Goal: Task Accomplishment & Management: Complete application form

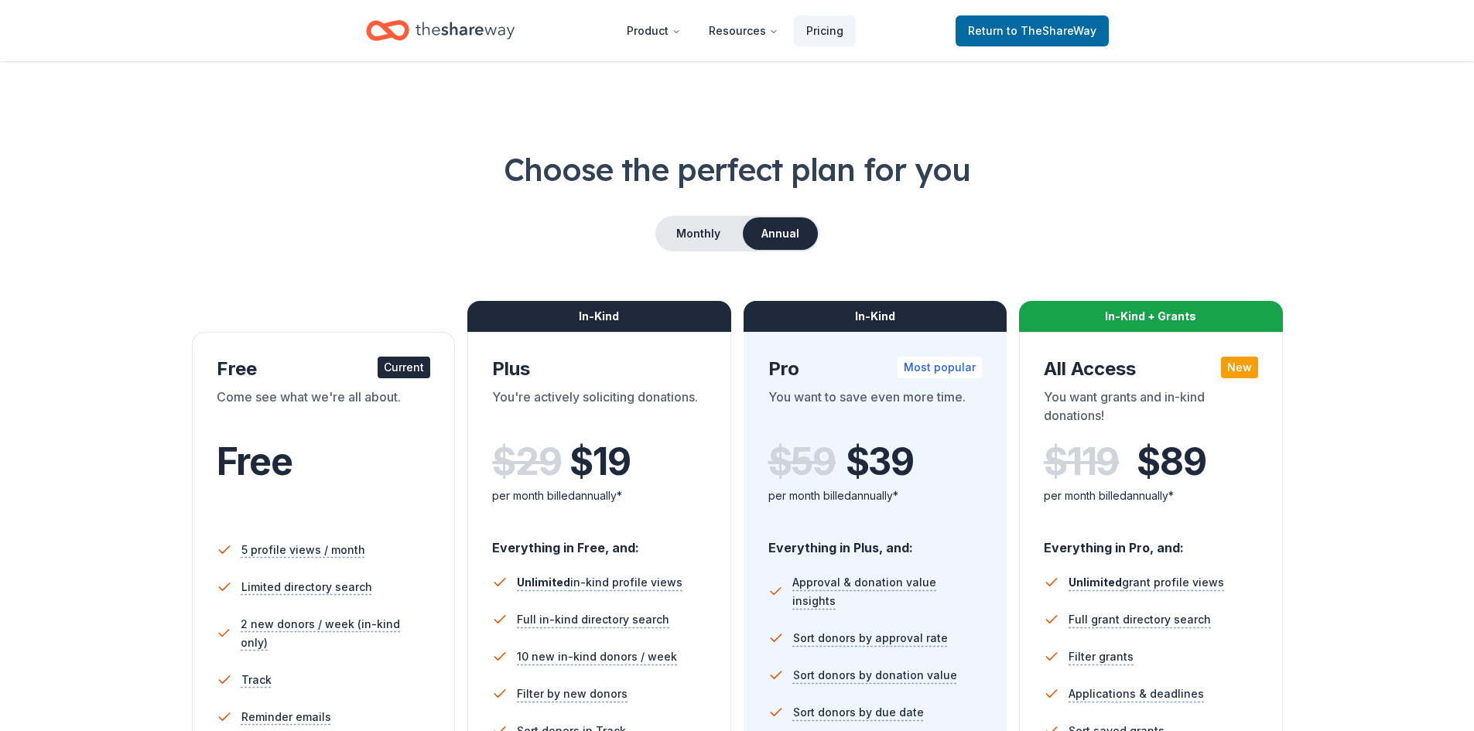
click at [447, 41] on icon "Home" at bounding box center [464, 31] width 99 height 32
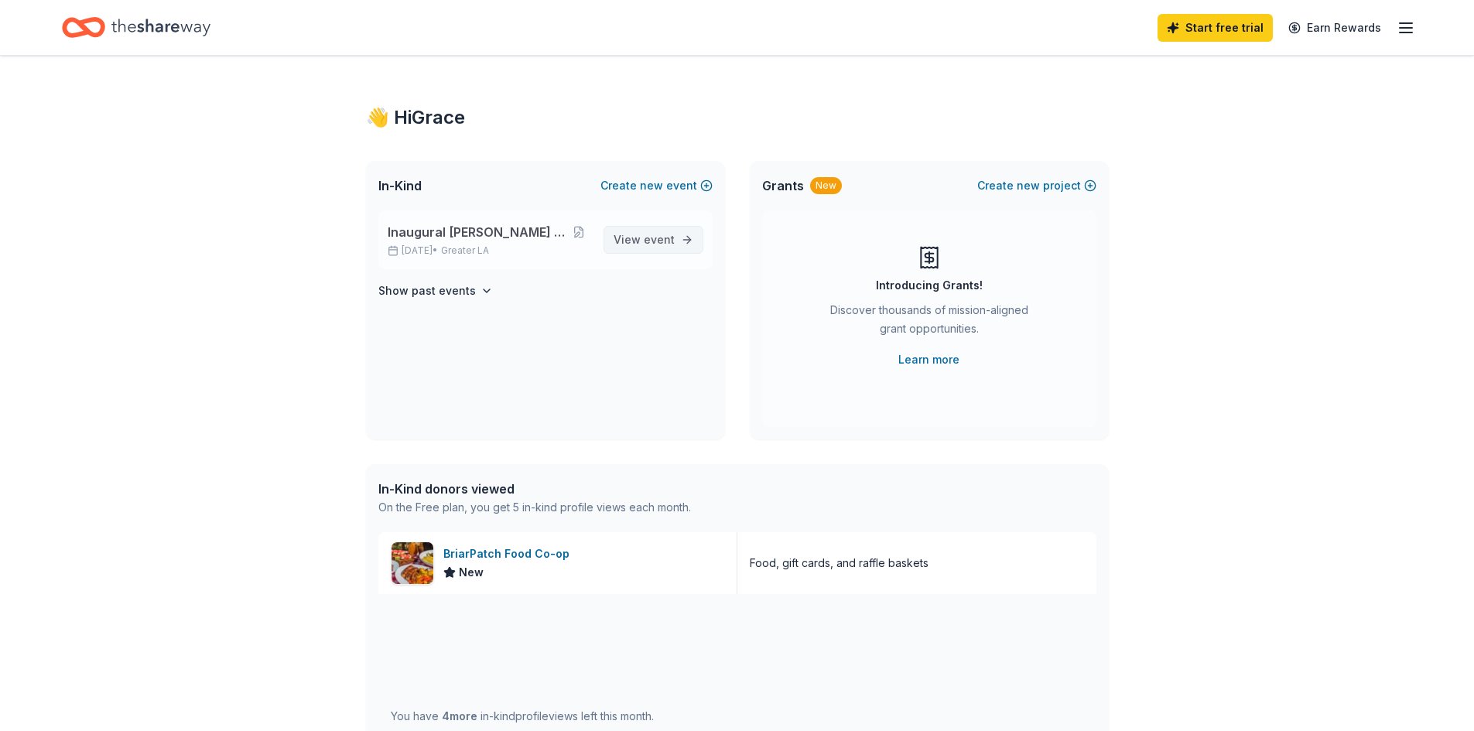
click at [644, 248] on span "View event" at bounding box center [644, 240] width 61 height 19
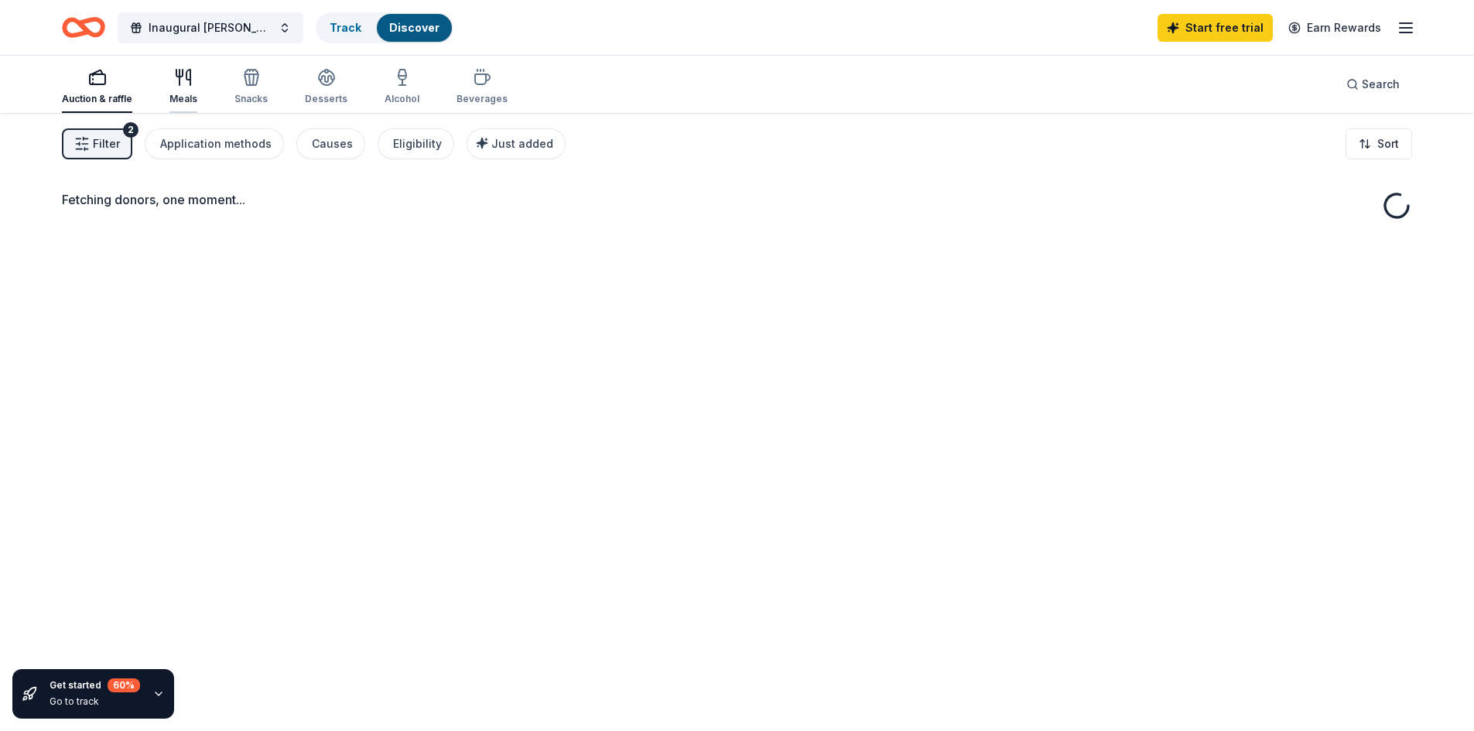
click at [182, 91] on div "Meals" at bounding box center [183, 86] width 28 height 37
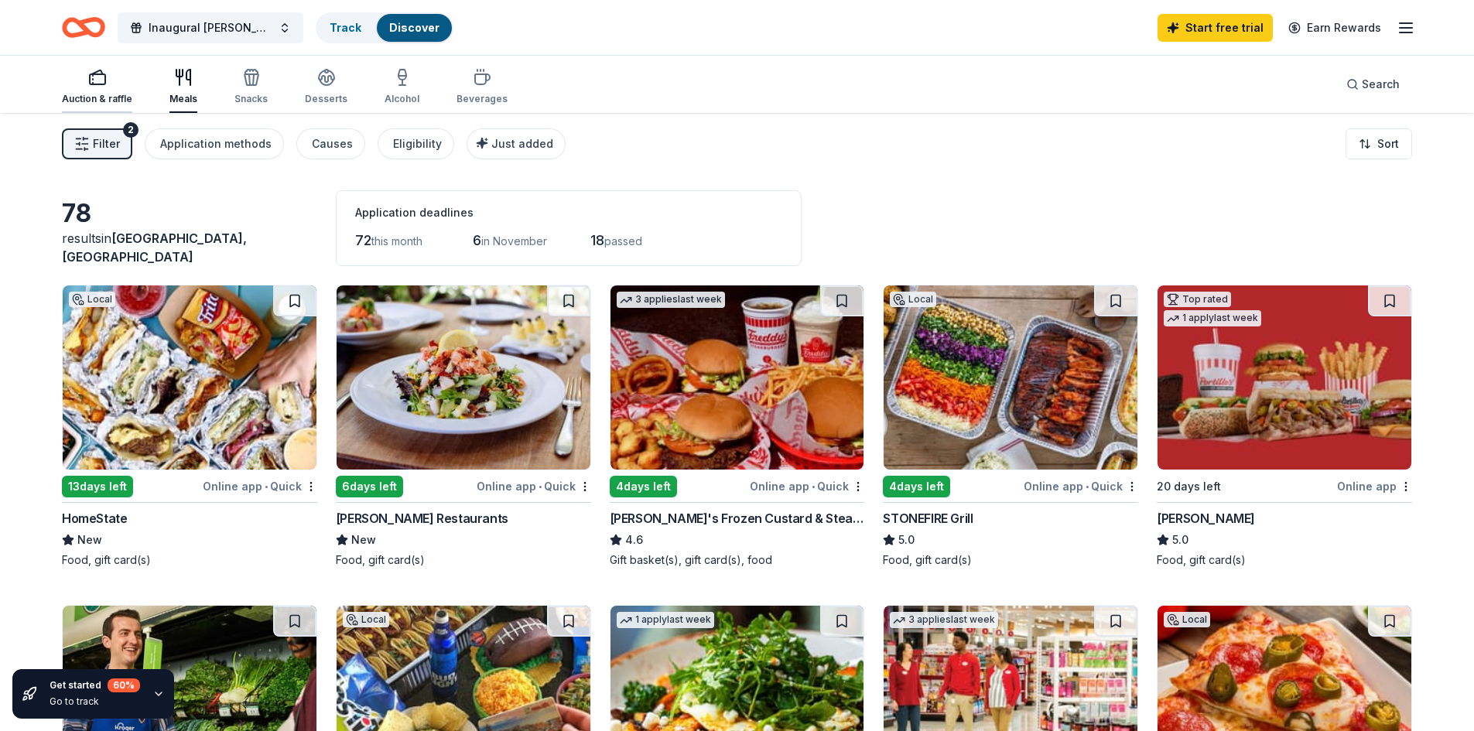
click at [112, 95] on div "Auction & raffle" at bounding box center [97, 99] width 70 height 12
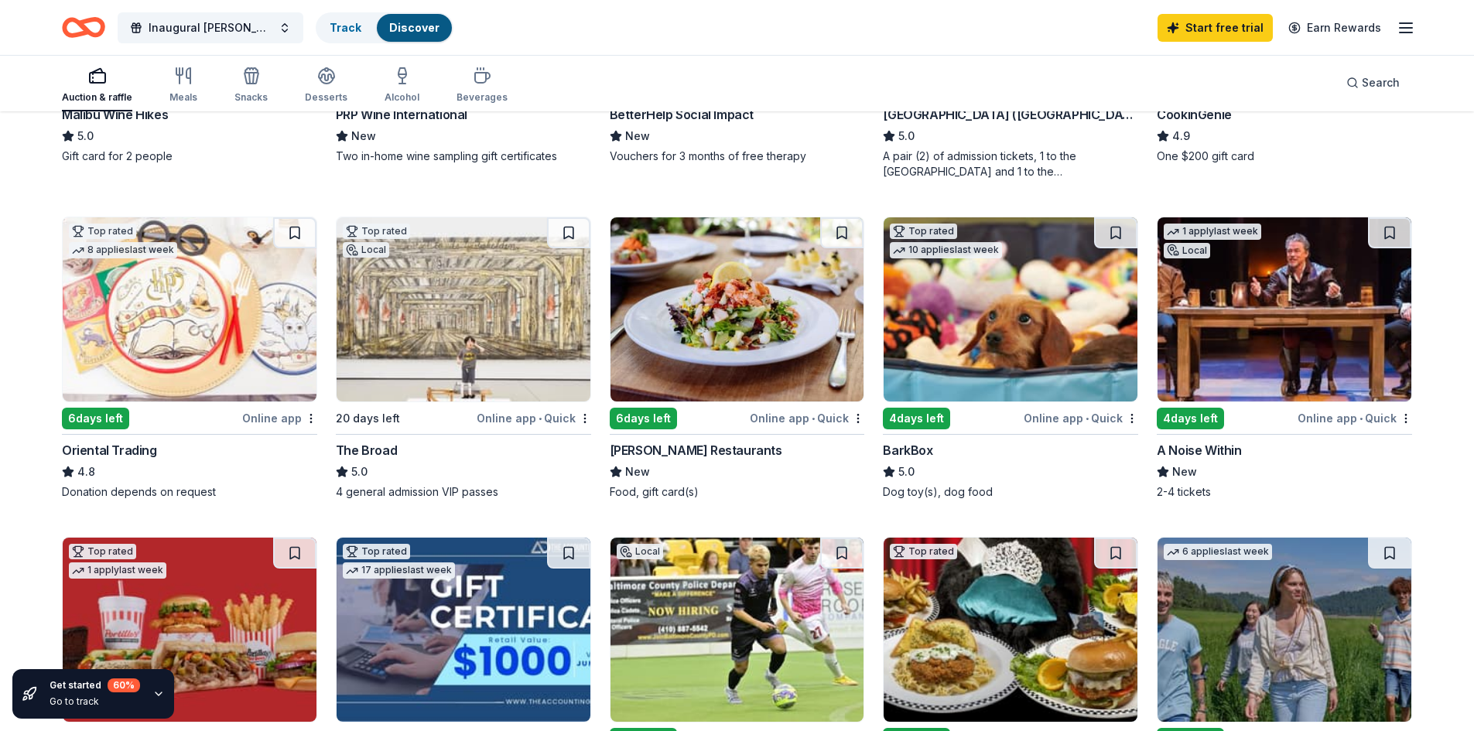
scroll to position [43, 0]
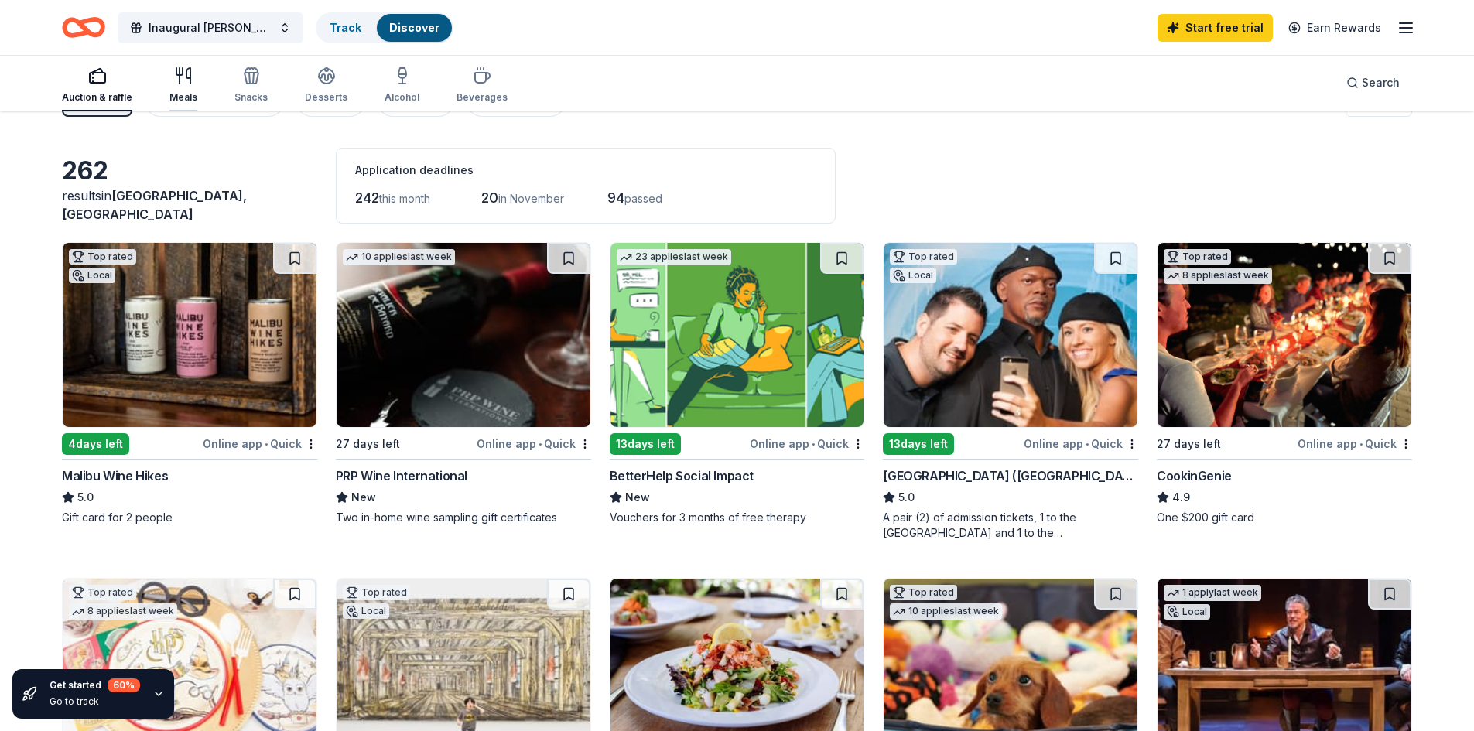
click at [169, 80] on div "button" at bounding box center [183, 76] width 28 height 19
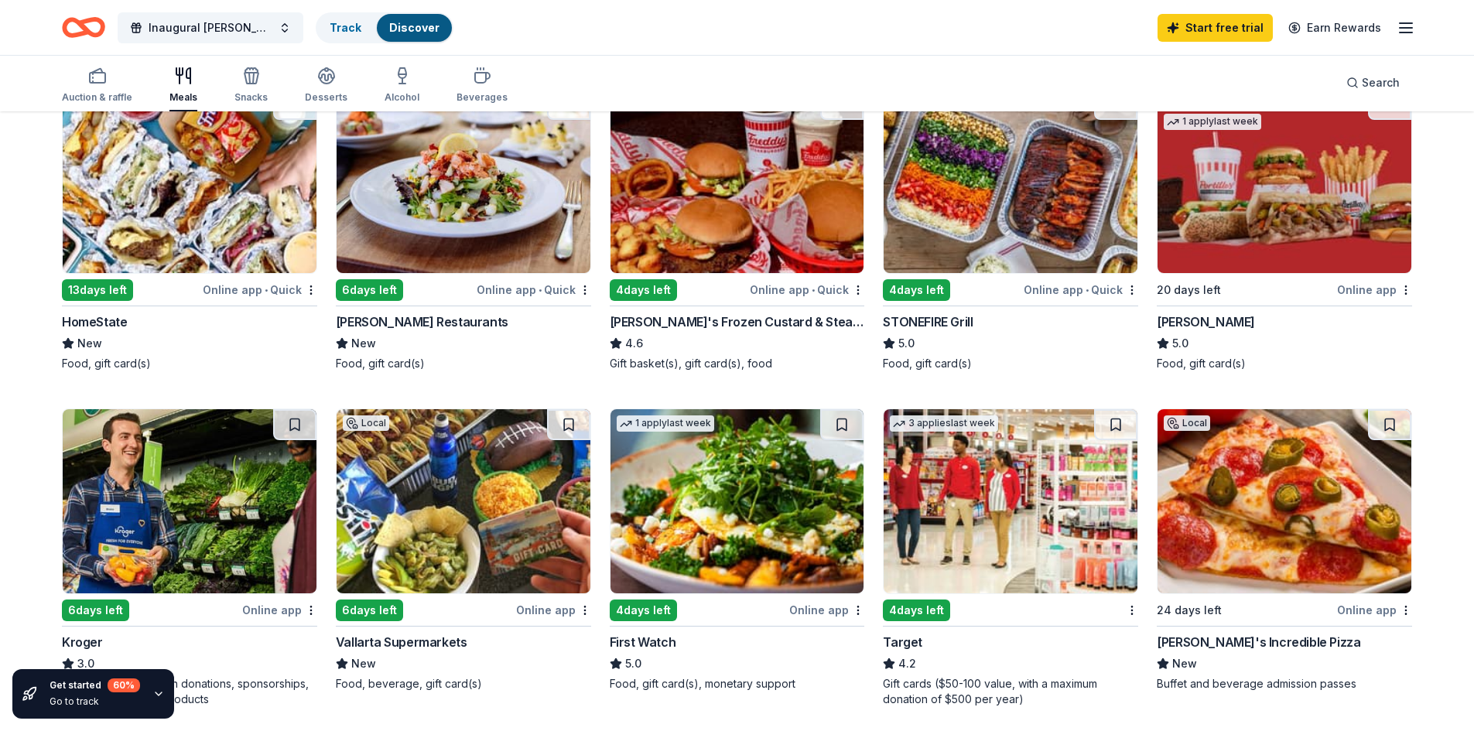
scroll to position [207, 0]
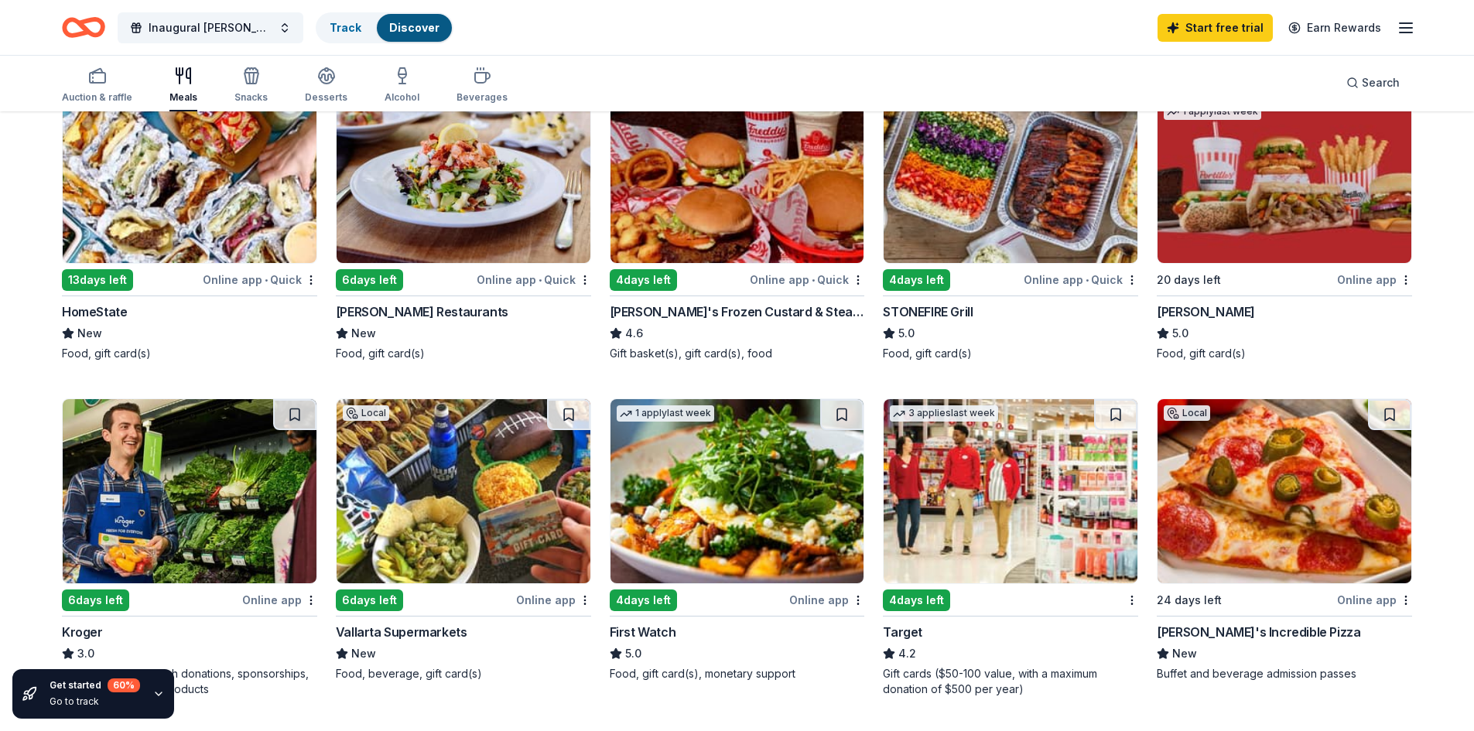
click at [475, 243] on img at bounding box center [464, 171] width 254 height 184
click at [937, 507] on img at bounding box center [1011, 491] width 254 height 184
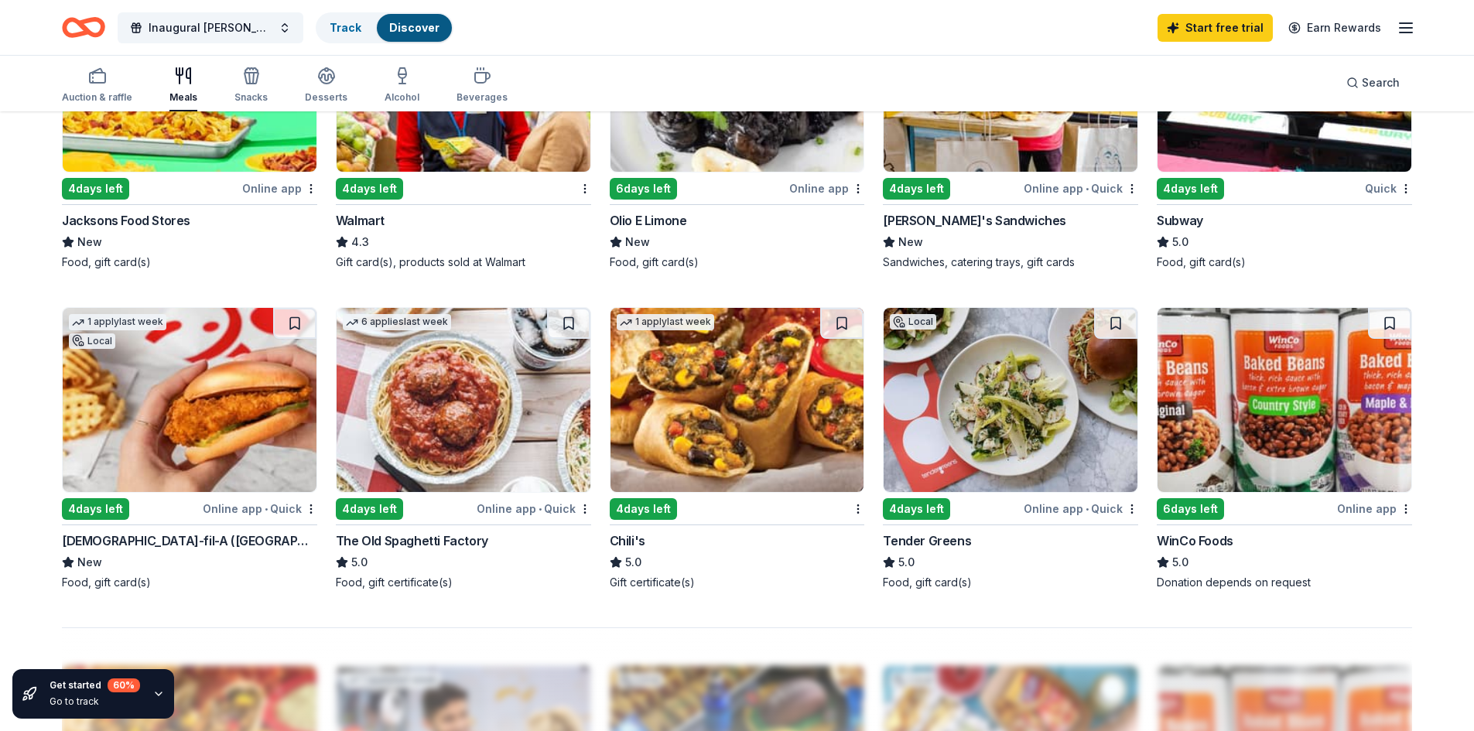
scroll to position [980, 0]
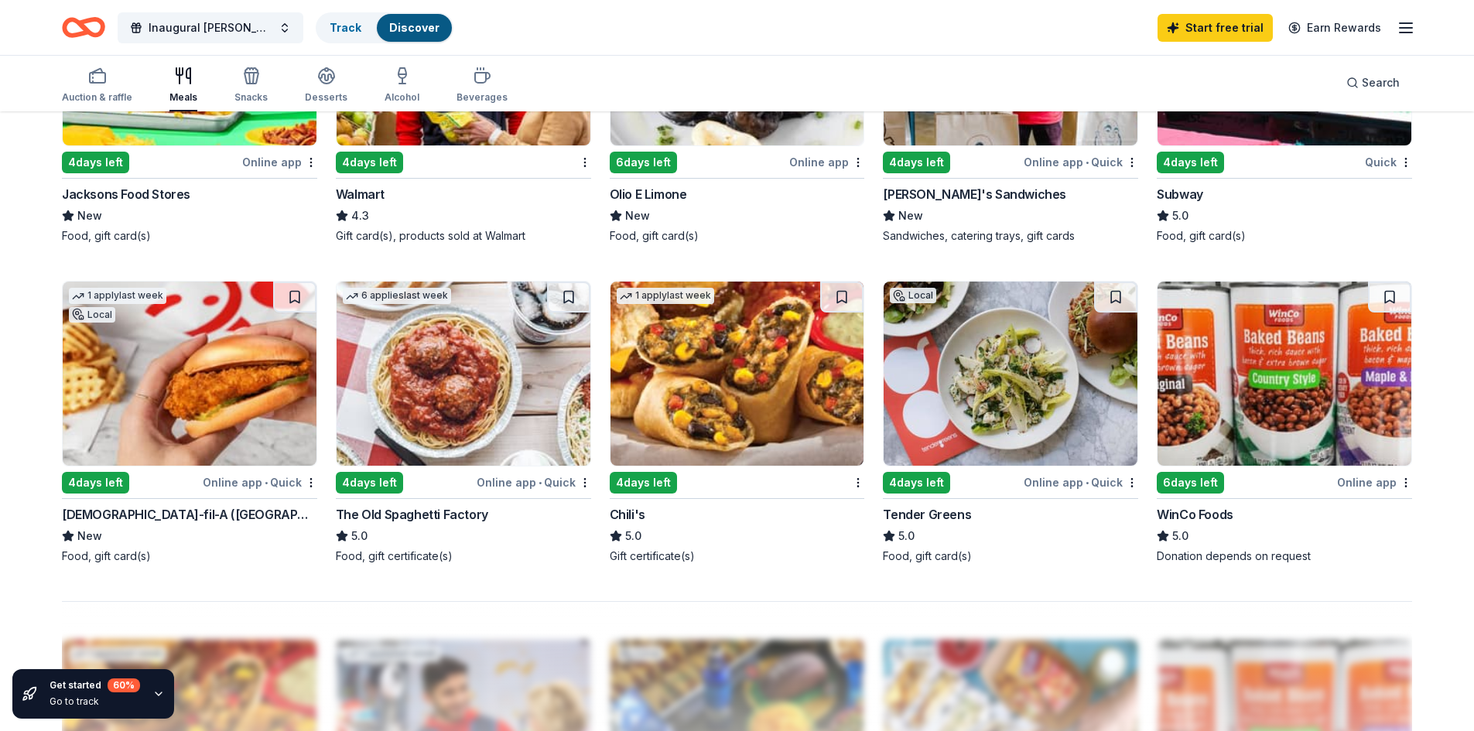
click at [247, 355] on img at bounding box center [190, 374] width 254 height 184
click at [643, 330] on img at bounding box center [737, 374] width 254 height 184
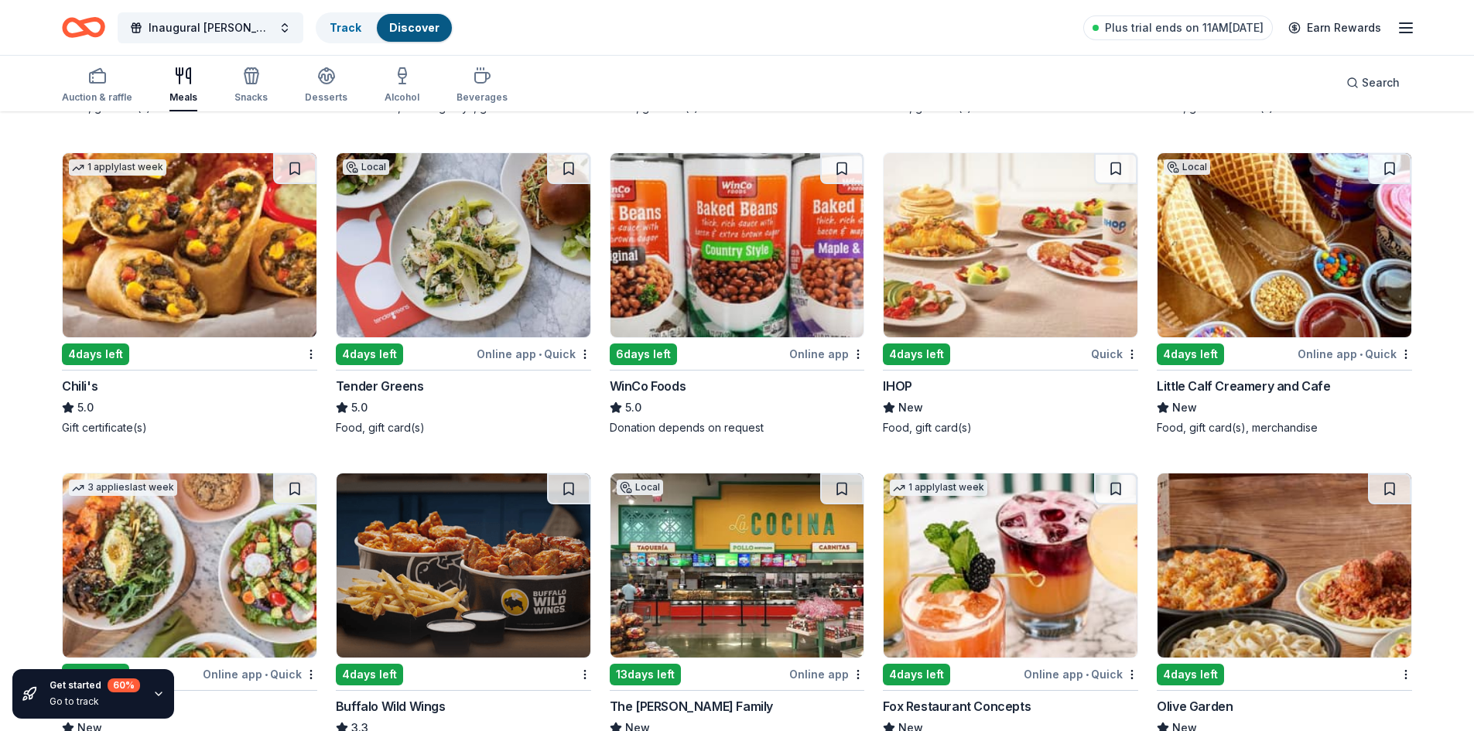
scroll to position [1522, 0]
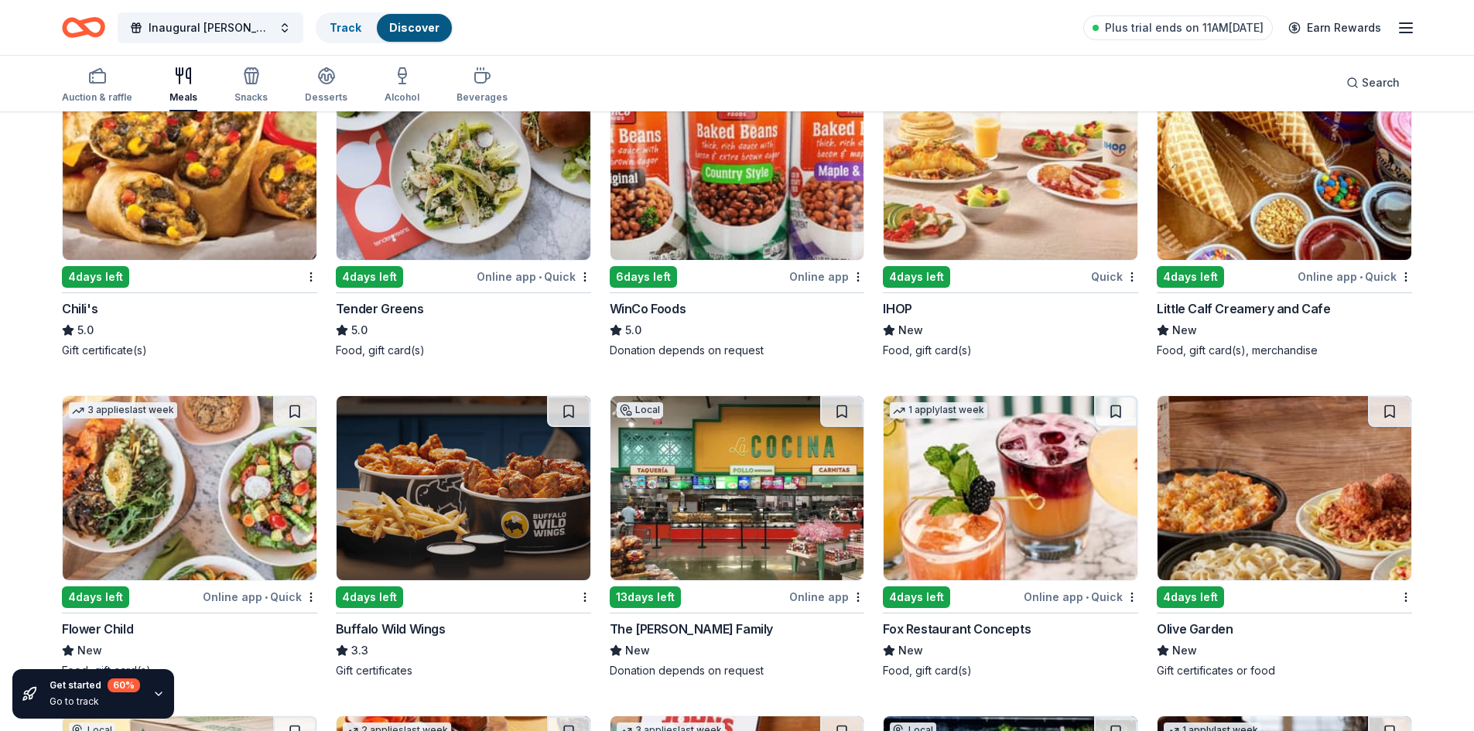
click at [1254, 446] on img at bounding box center [1284, 488] width 254 height 184
click at [453, 463] on img at bounding box center [464, 488] width 254 height 184
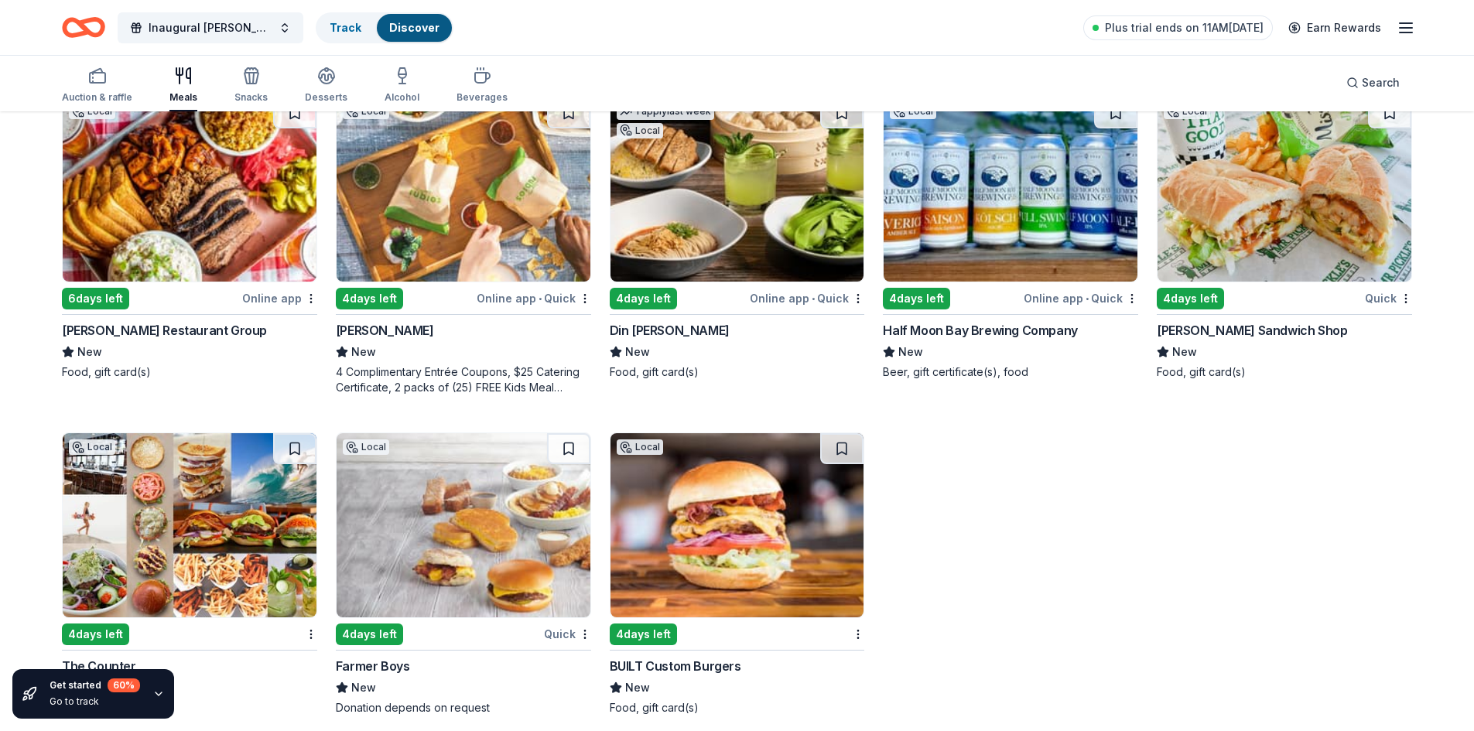
scroll to position [90, 0]
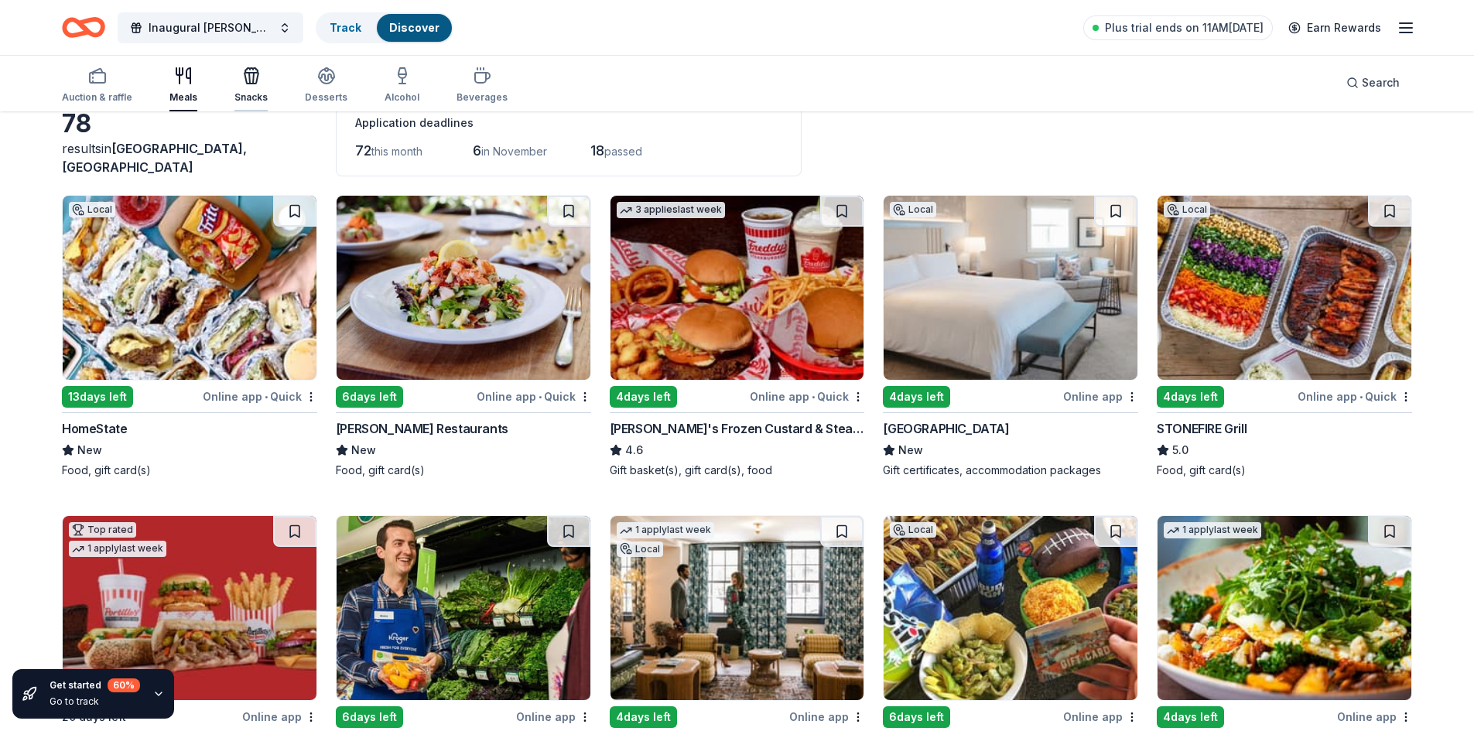
click at [240, 94] on div "Snacks" at bounding box center [250, 97] width 33 height 12
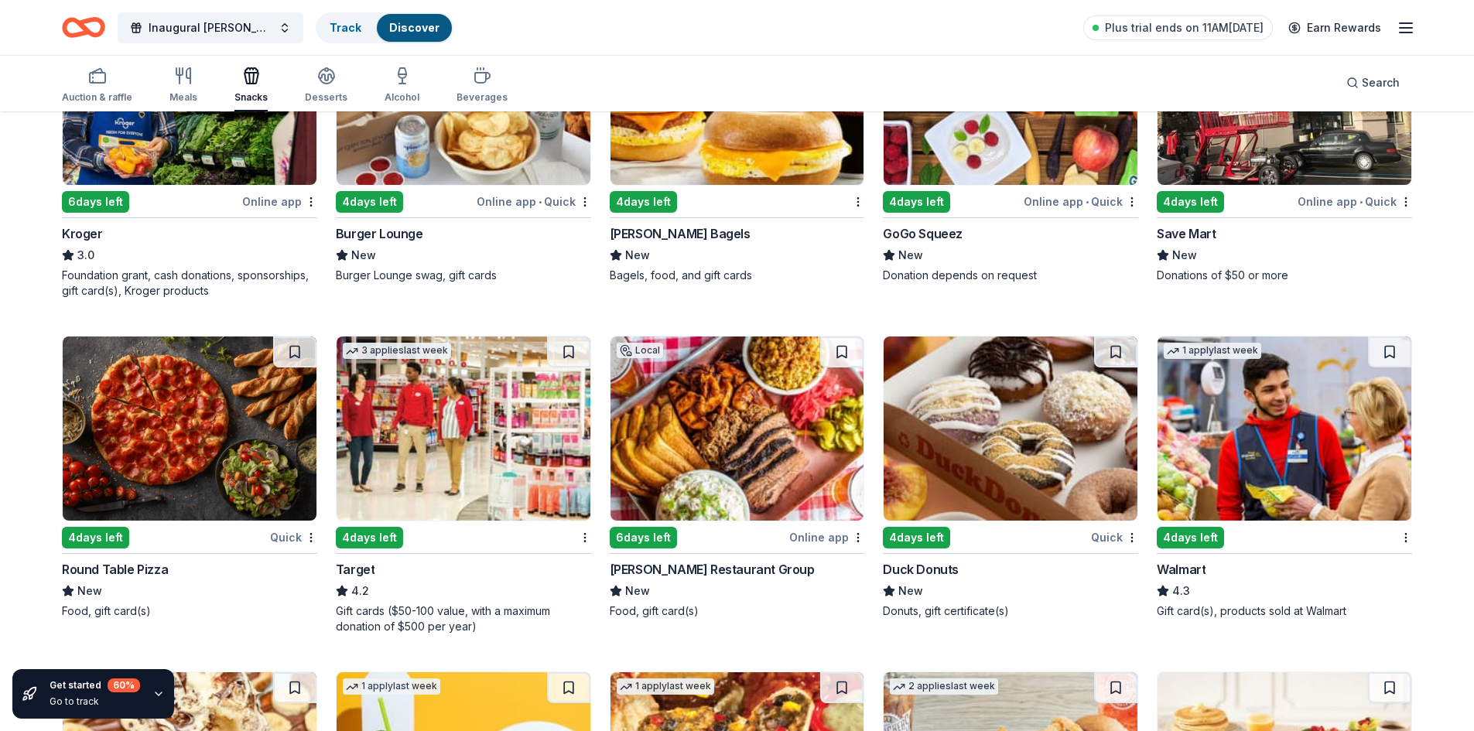
scroll to position [1554, 0]
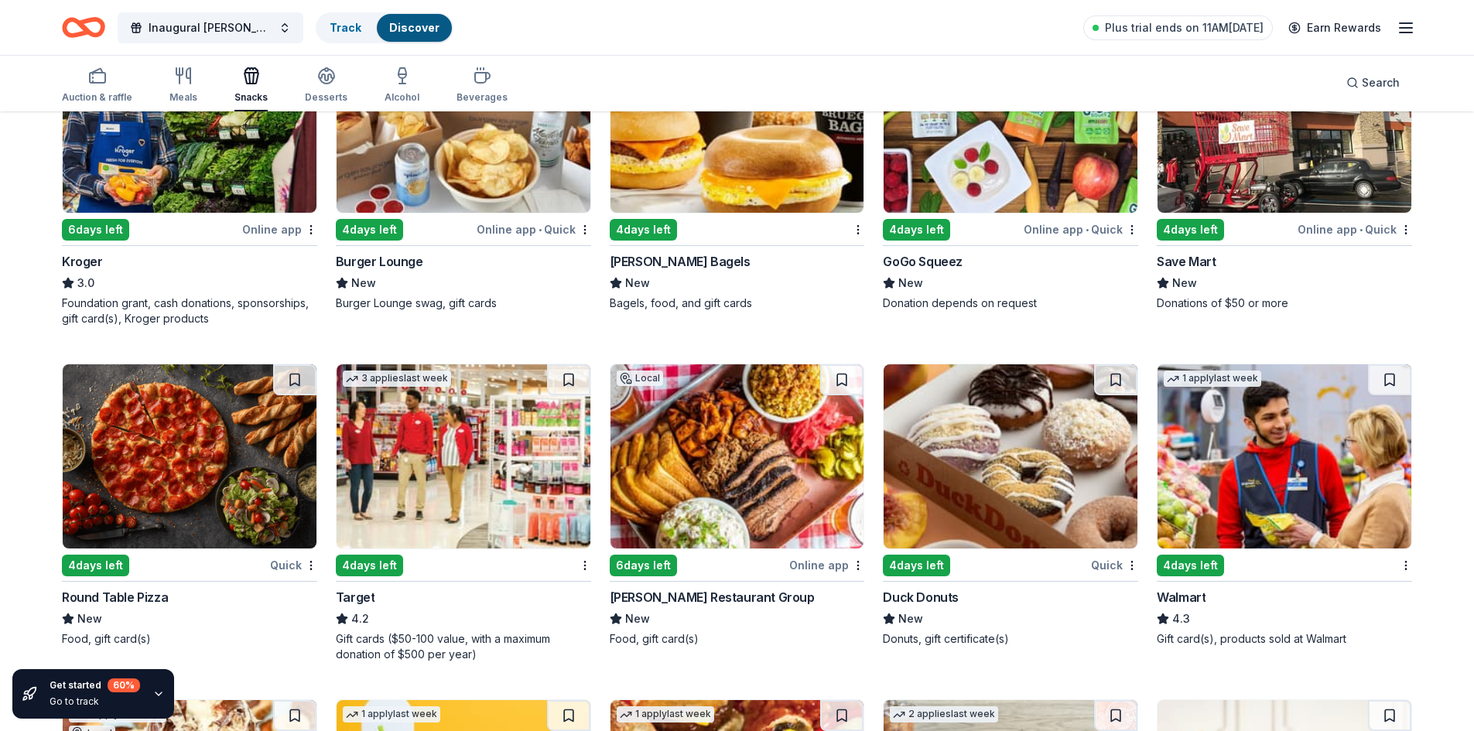
click at [999, 493] on img at bounding box center [1011, 456] width 254 height 184
click at [312, 84] on div "button" at bounding box center [326, 76] width 43 height 19
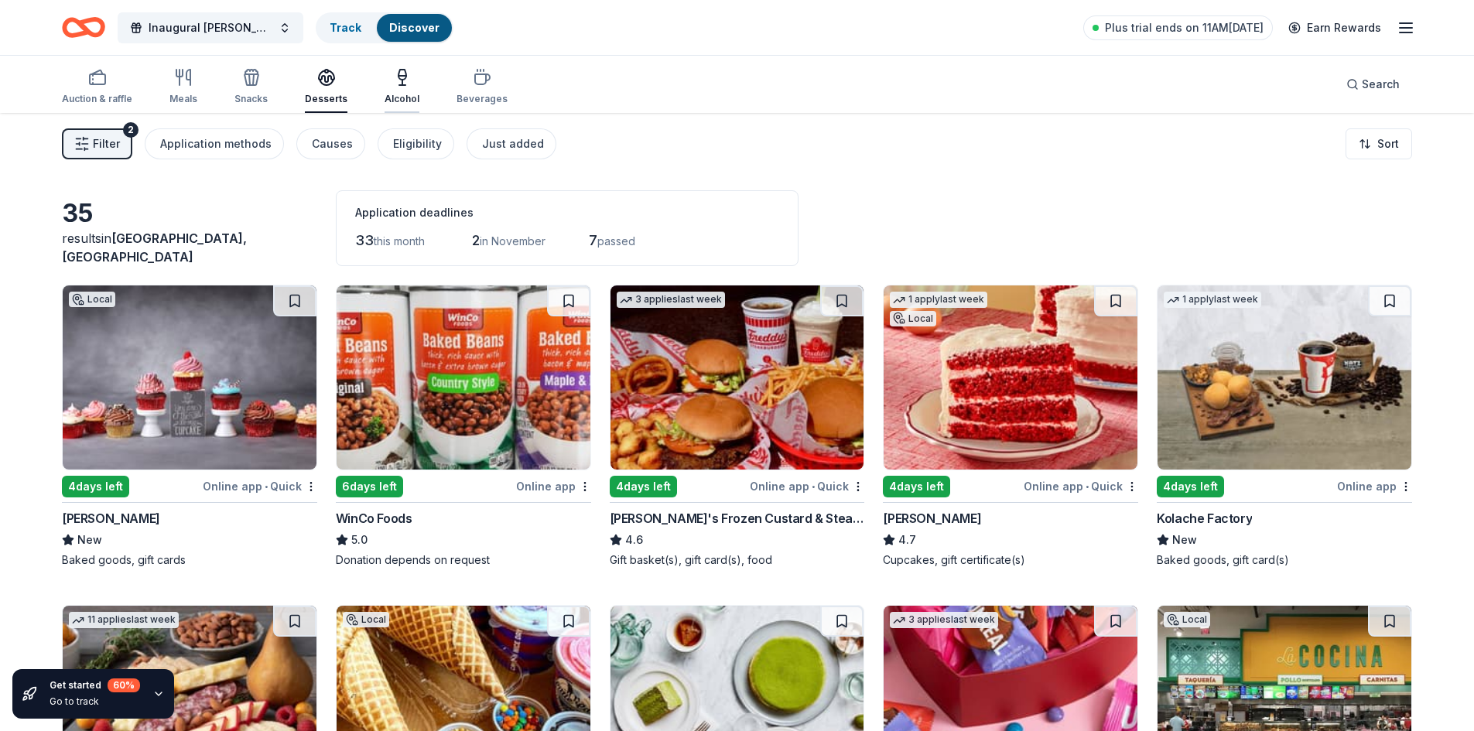
click at [405, 83] on icon "button" at bounding box center [402, 77] width 19 height 19
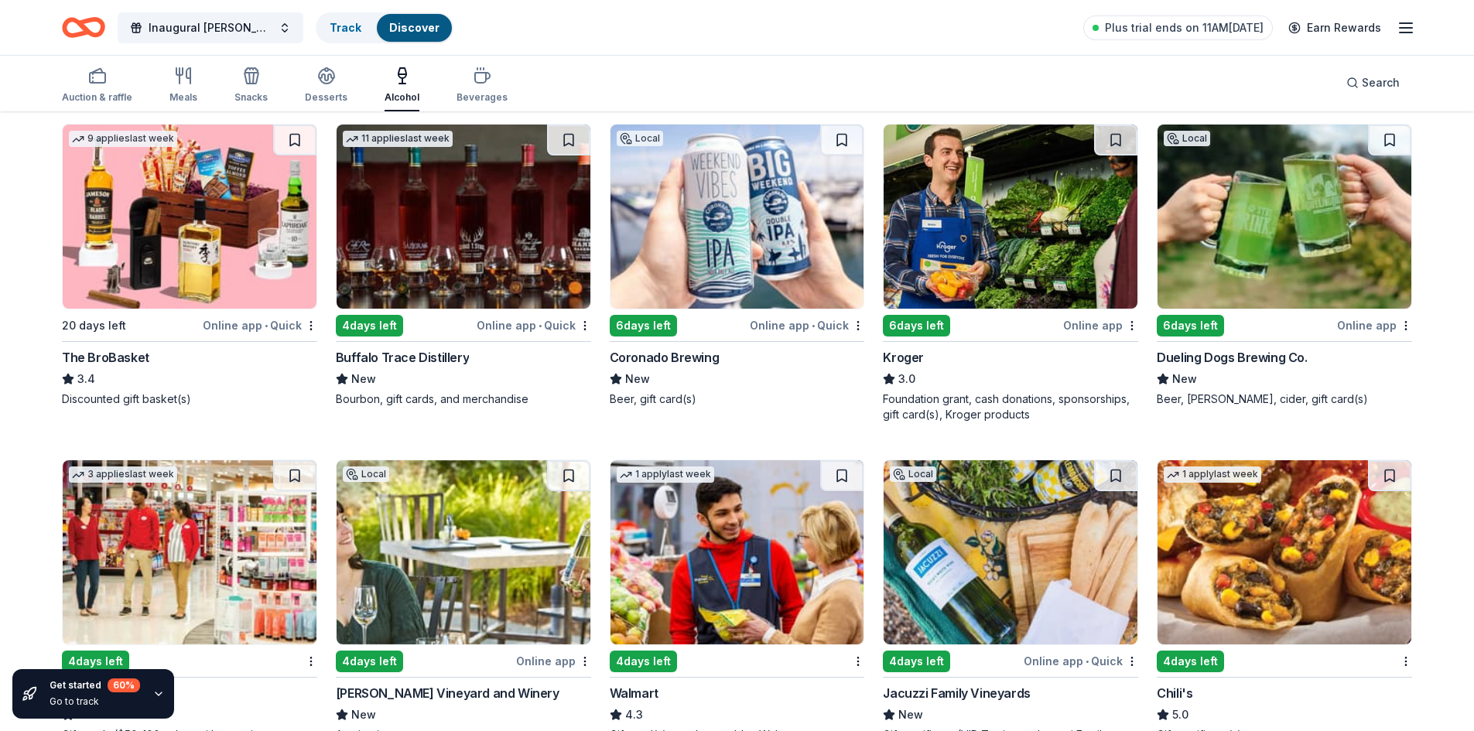
scroll to position [542, 0]
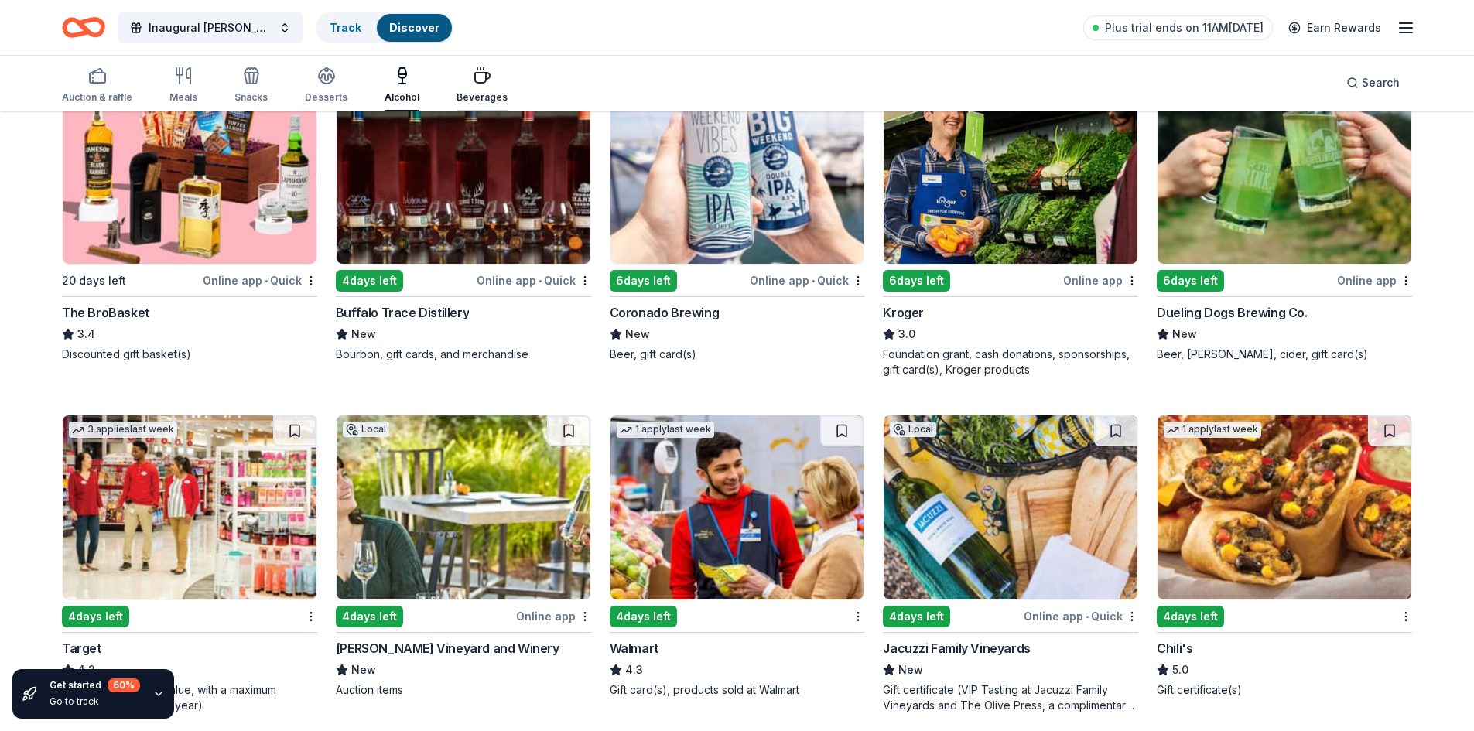
click at [456, 93] on div "Beverages" at bounding box center [481, 97] width 51 height 12
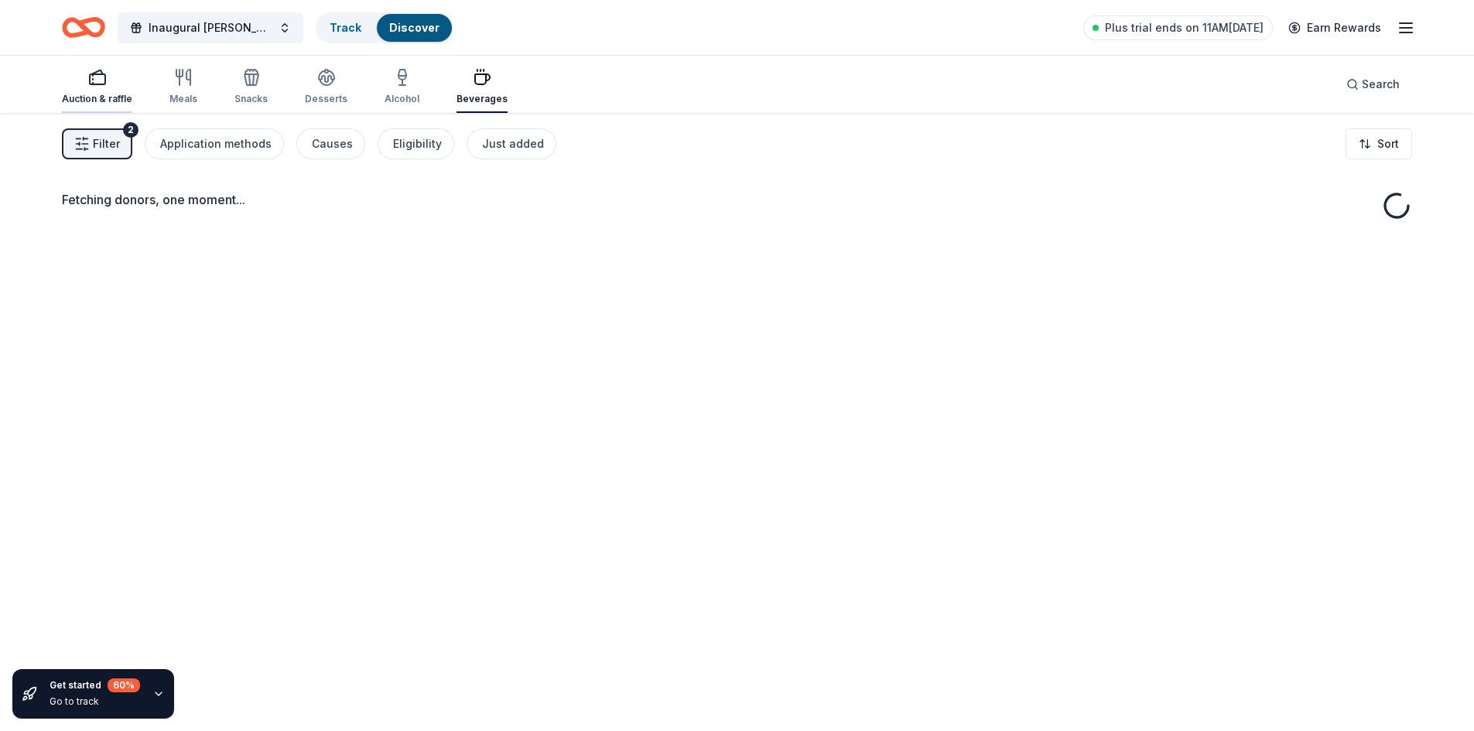
click at [74, 77] on div "button" at bounding box center [97, 77] width 70 height 19
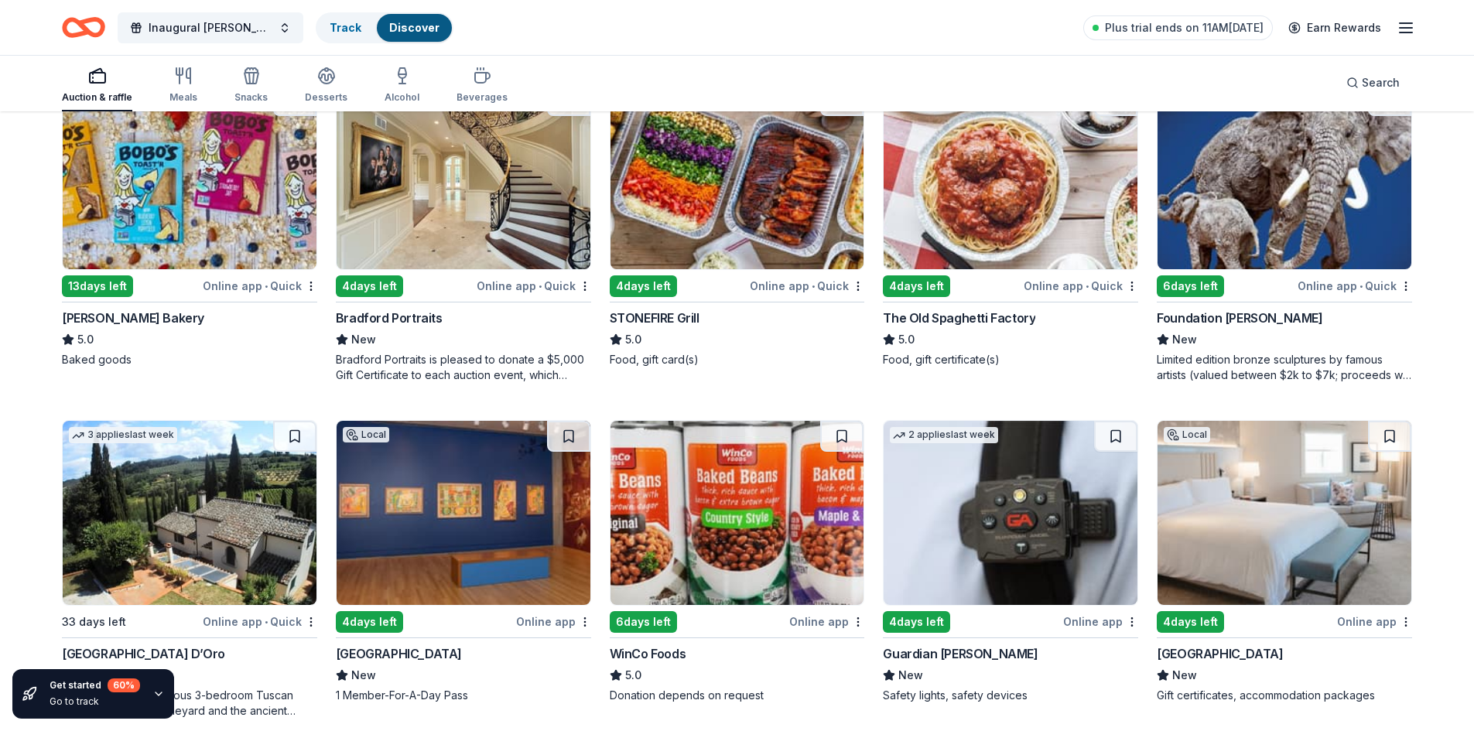
scroll to position [2296, 0]
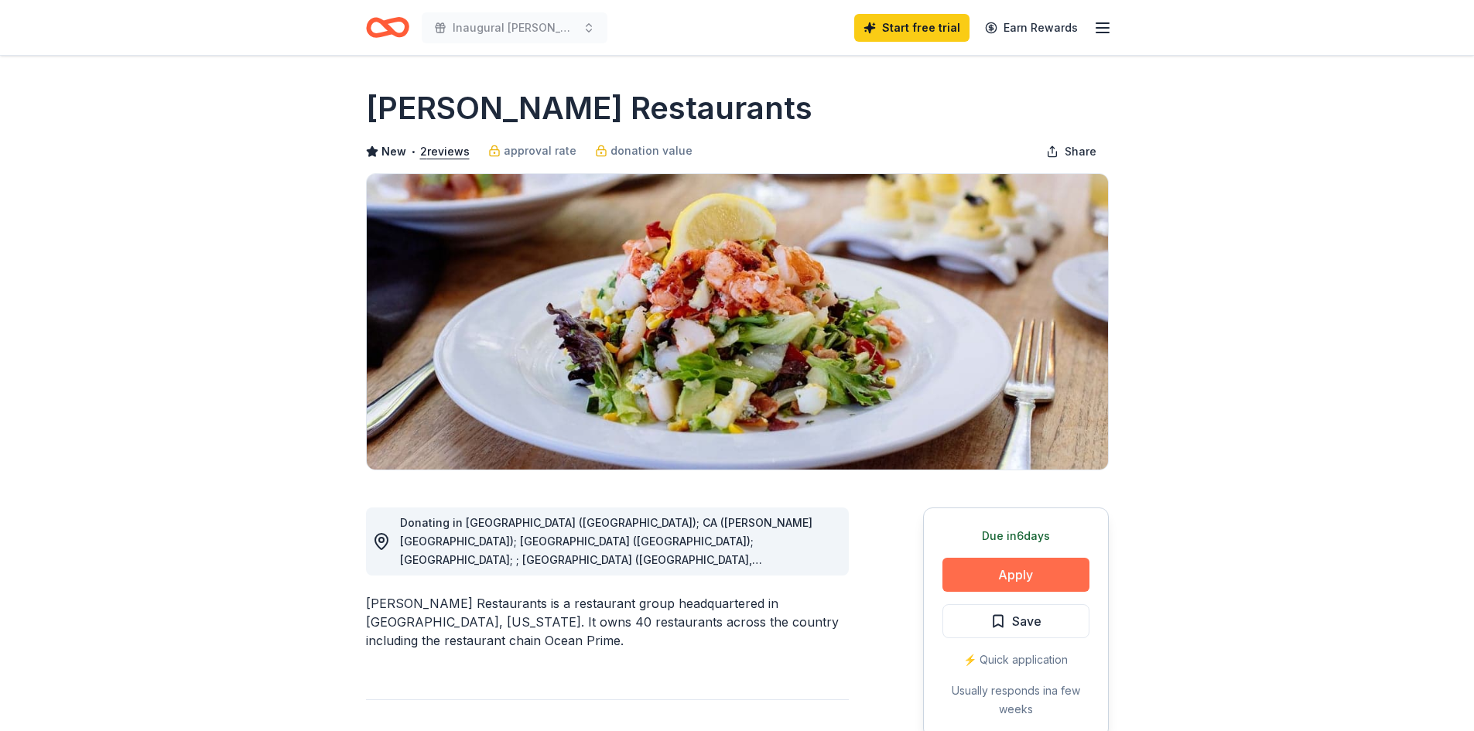
click at [1027, 569] on button "Apply" at bounding box center [1015, 575] width 147 height 34
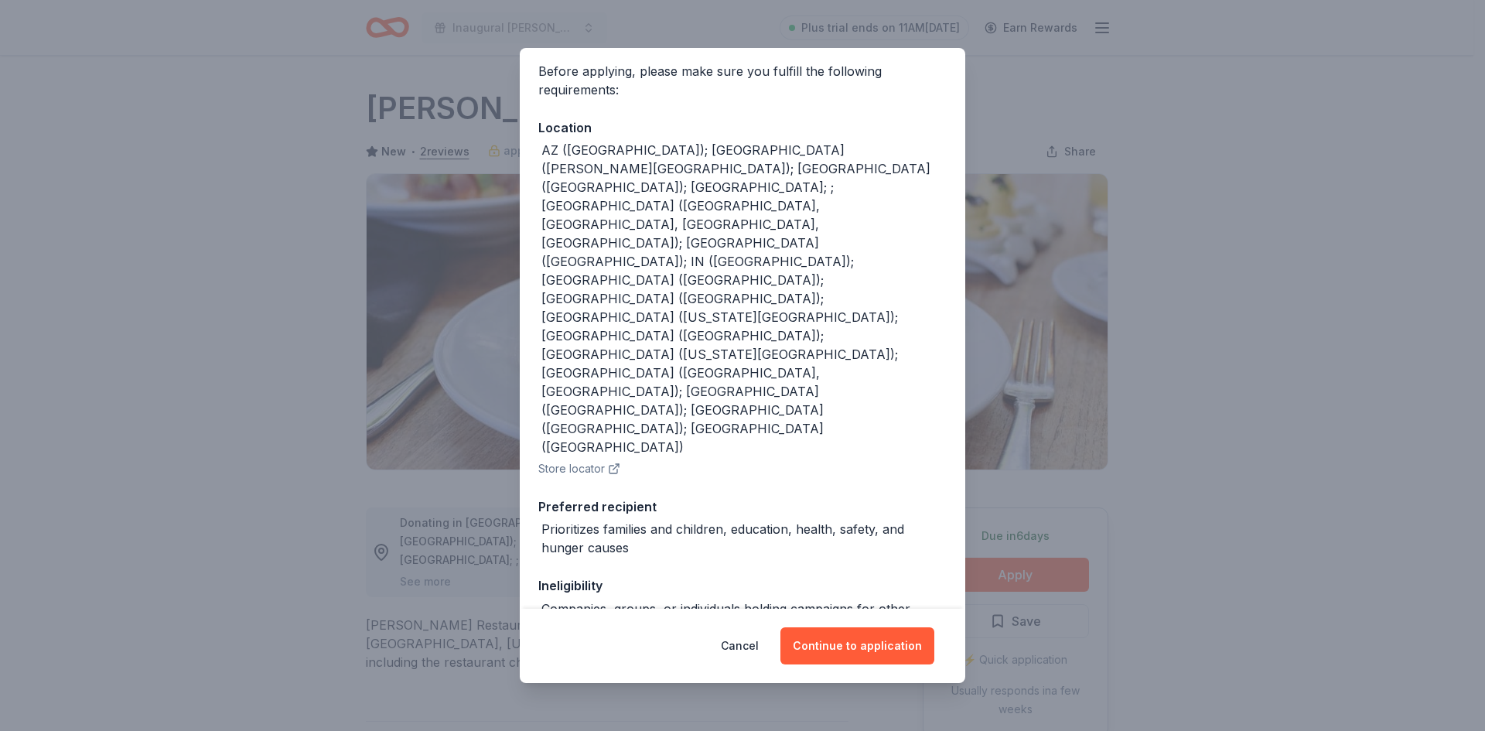
scroll to position [125, 0]
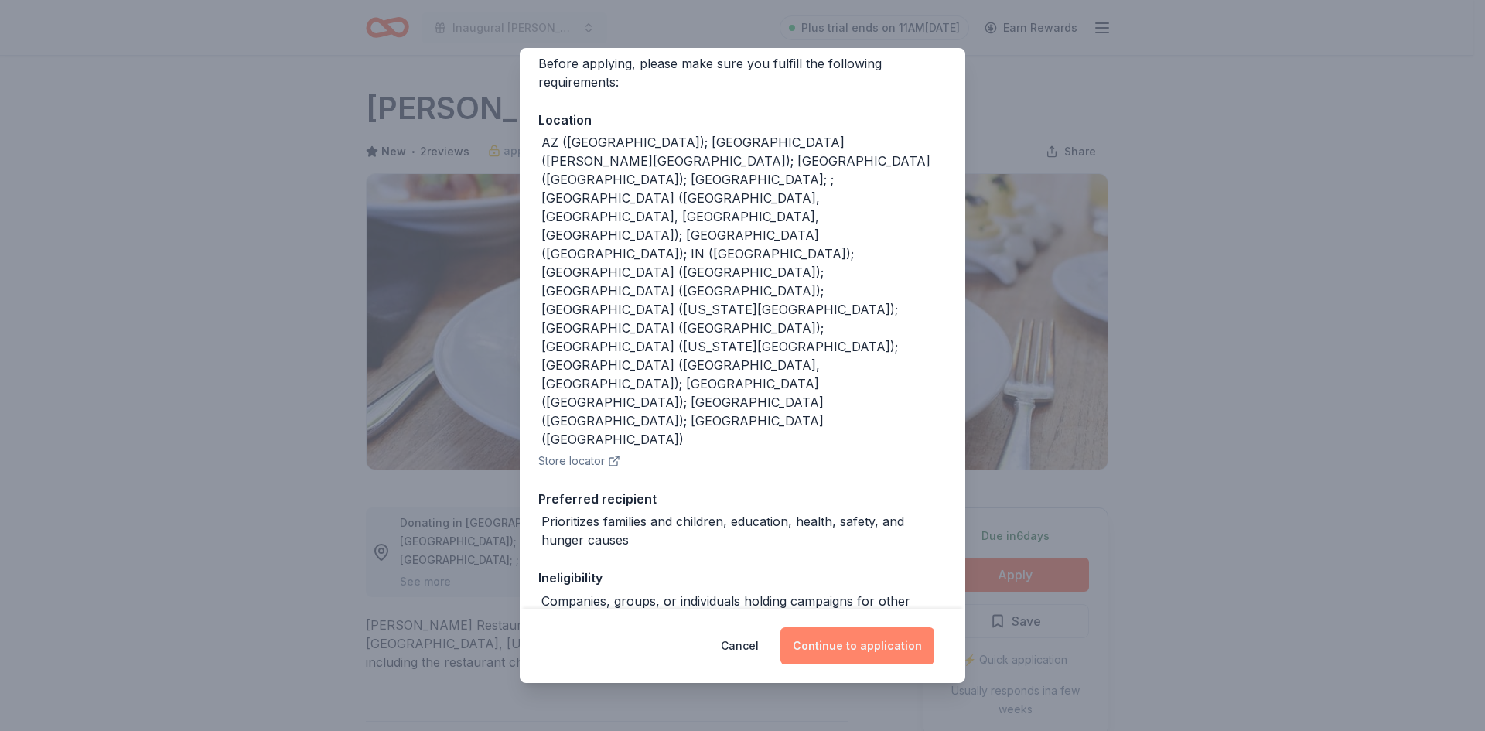
click at [827, 641] on button "Continue to application" at bounding box center [858, 645] width 154 height 37
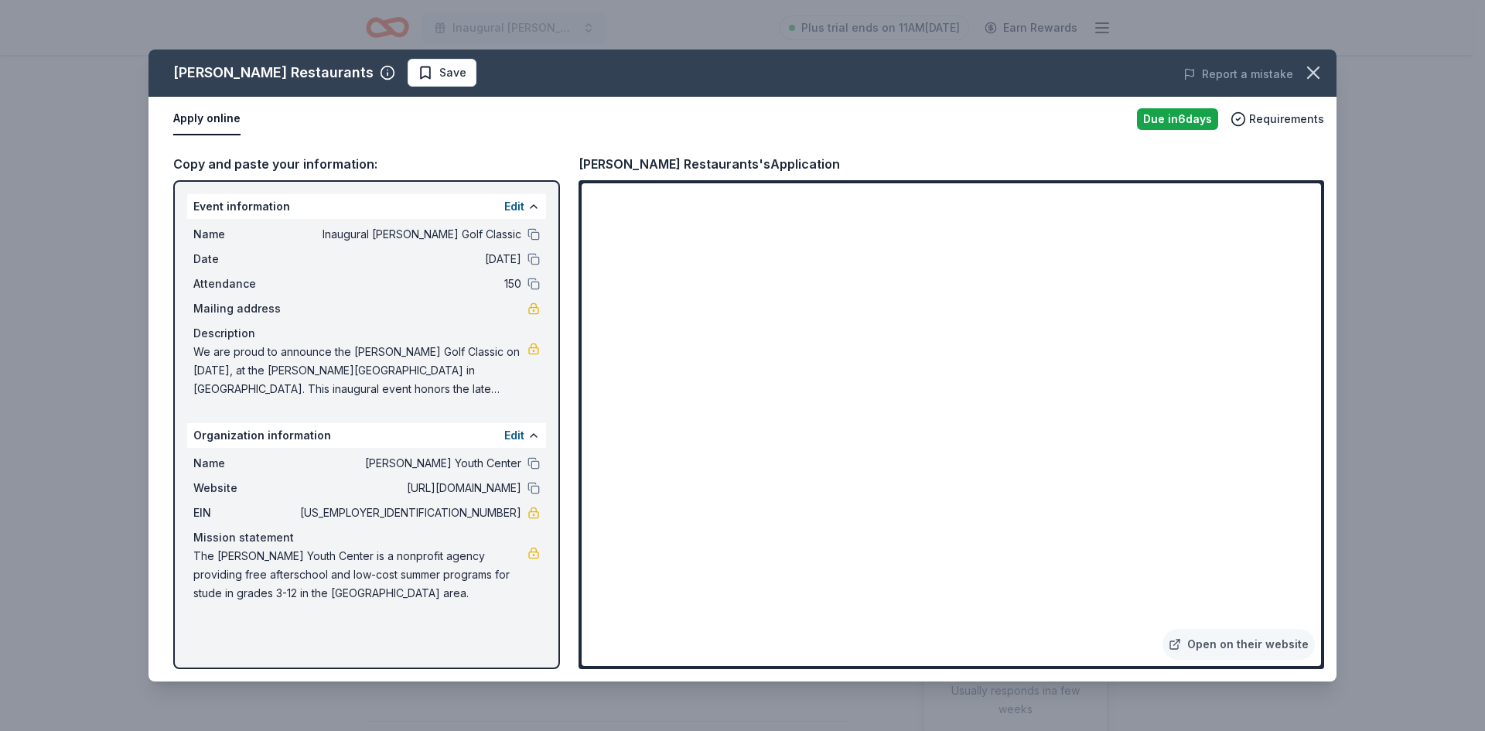
drag, startPoint x: 1327, startPoint y: 411, endPoint x: 1322, endPoint y: 455, distance: 44.3
click at [1322, 455] on div "Copy and paste your information: Event information Edit Name Inaugural John Lap…" at bounding box center [743, 412] width 1188 height 540
click at [536, 461] on button at bounding box center [534, 463] width 12 height 12
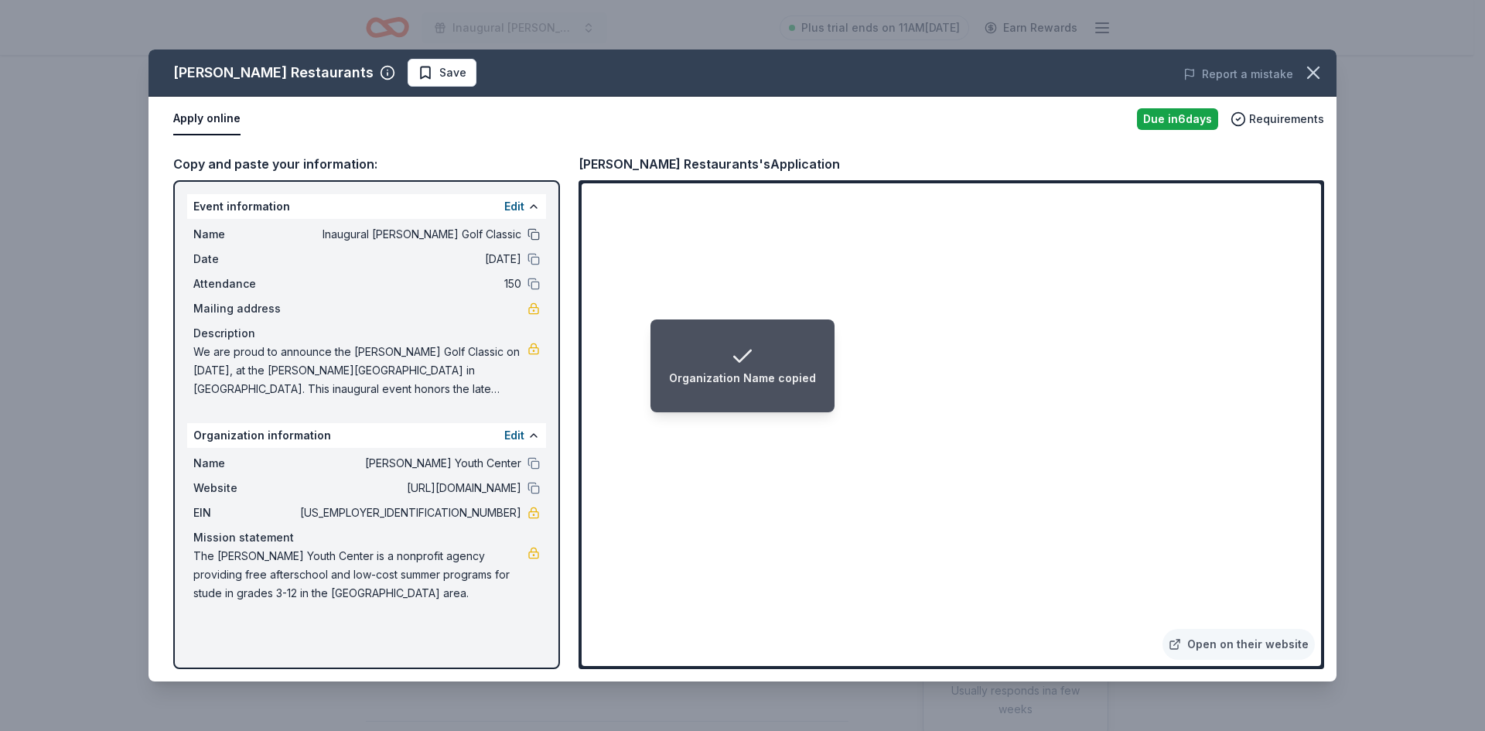
click at [535, 236] on button at bounding box center [534, 234] width 12 height 12
click at [537, 460] on button at bounding box center [534, 463] width 12 height 12
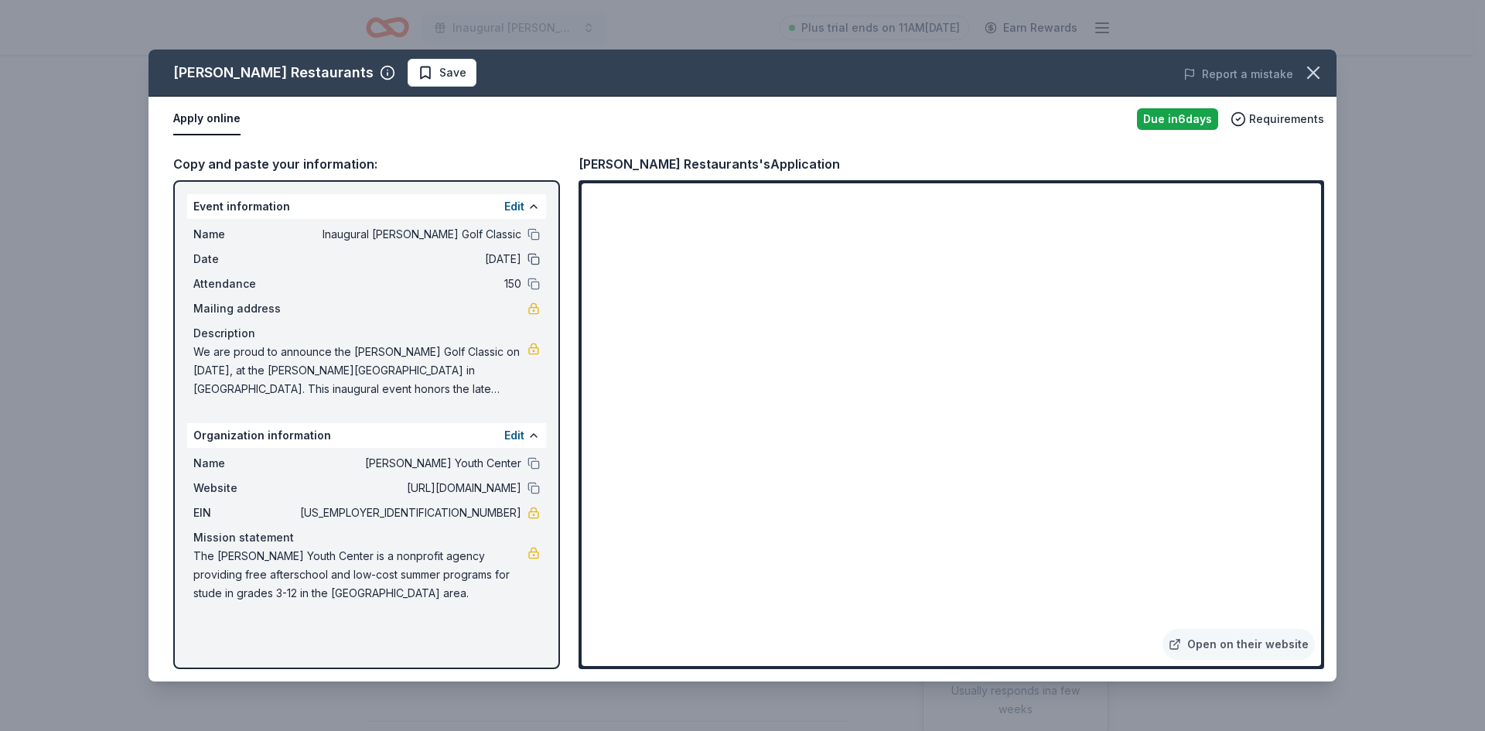
click at [539, 262] on button at bounding box center [534, 259] width 12 height 12
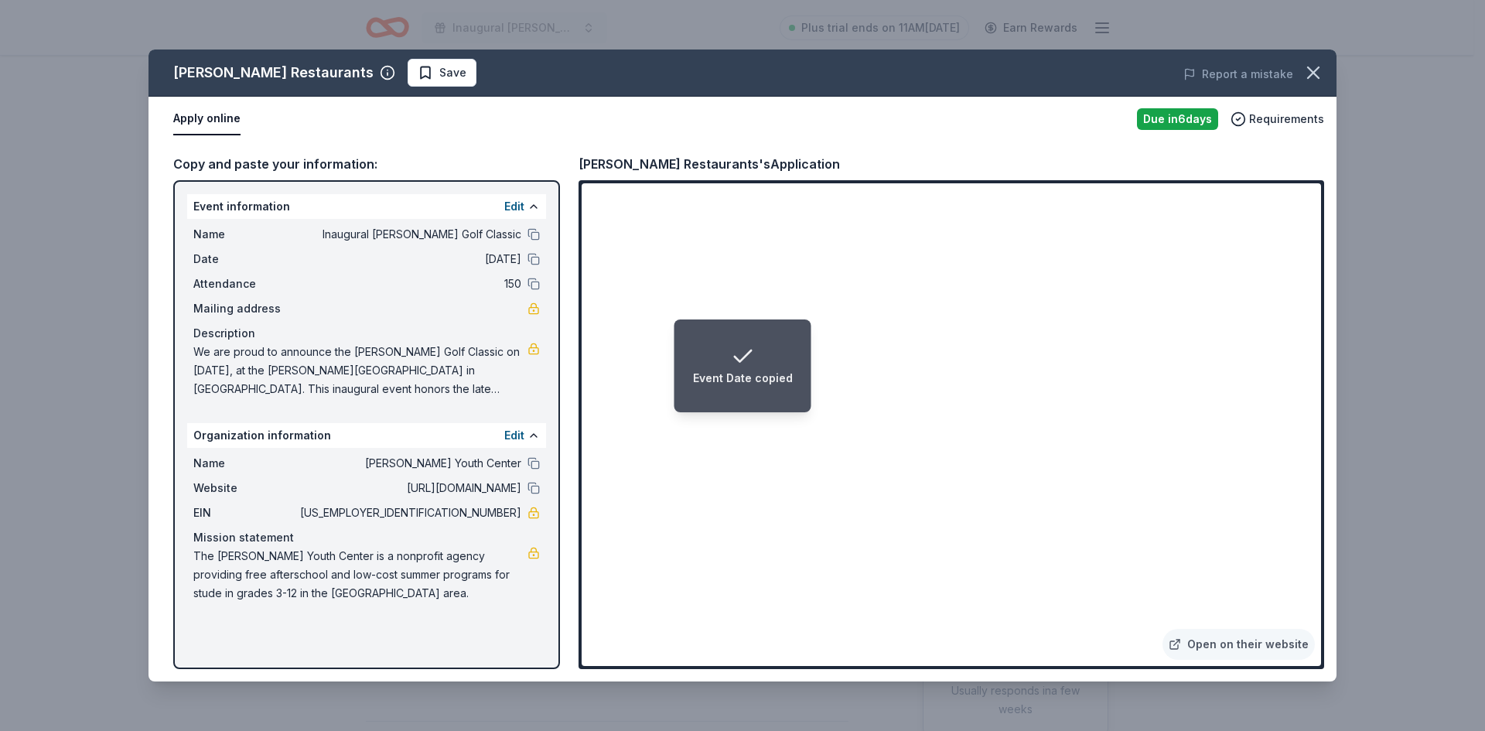
drag, startPoint x: 381, startPoint y: 371, endPoint x: 368, endPoint y: 379, distance: 15.7
click at [368, 379] on span "We are proud to announce the John Lapham Golf Classic on November 17, 2025, at …" at bounding box center [360, 371] width 334 height 56
drag, startPoint x: 494, startPoint y: 383, endPoint x: 521, endPoint y: 396, distance: 30.8
click at [497, 384] on span "We are proud to announce the John Lapham Golf Classic on November 17, 2025, at …" at bounding box center [360, 371] width 334 height 56
click at [525, 396] on span "We are proud to announce the John Lapham Golf Classic on November 17, 2025, at …" at bounding box center [360, 371] width 334 height 56
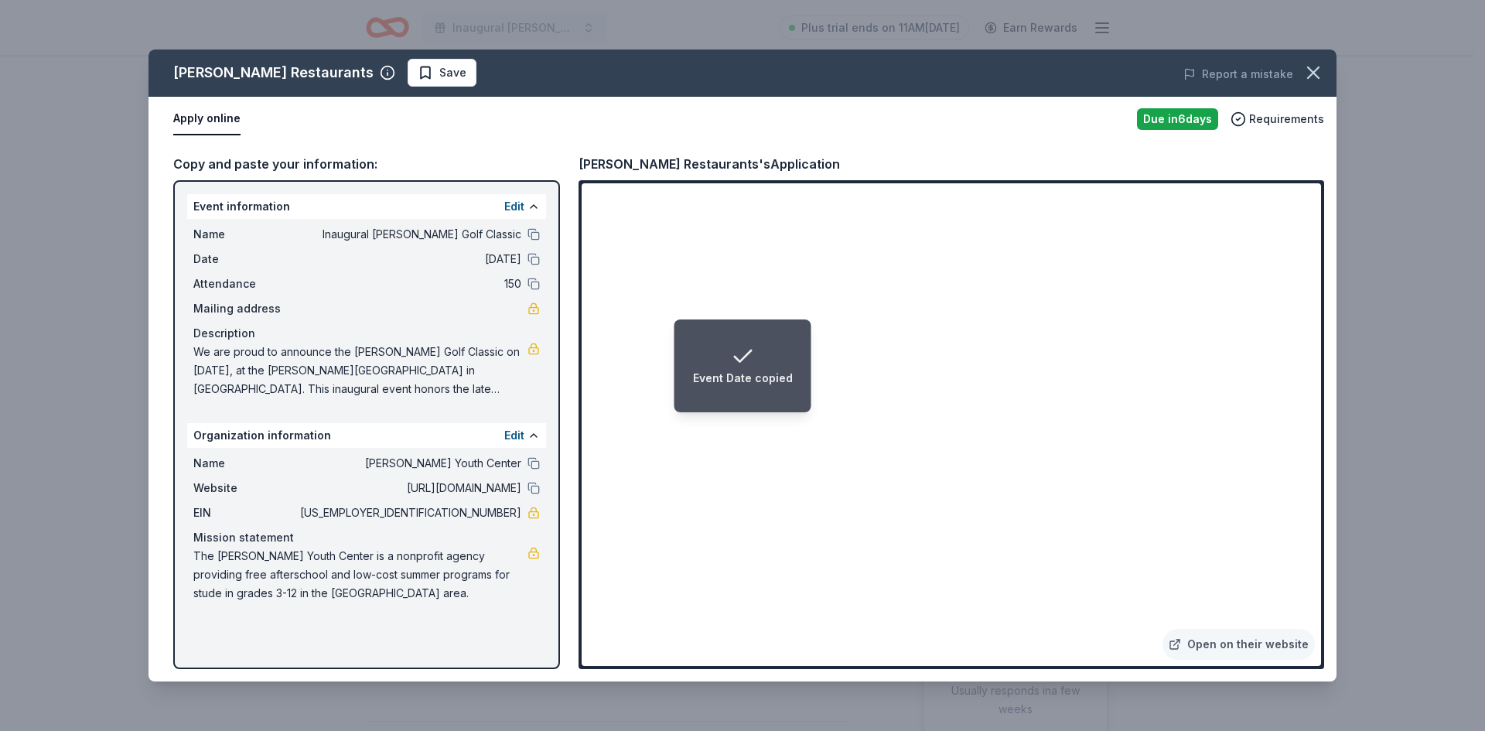
click at [520, 388] on span "We are proud to announce the John Lapham Golf Classic on November 17, 2025, at …" at bounding box center [360, 371] width 334 height 56
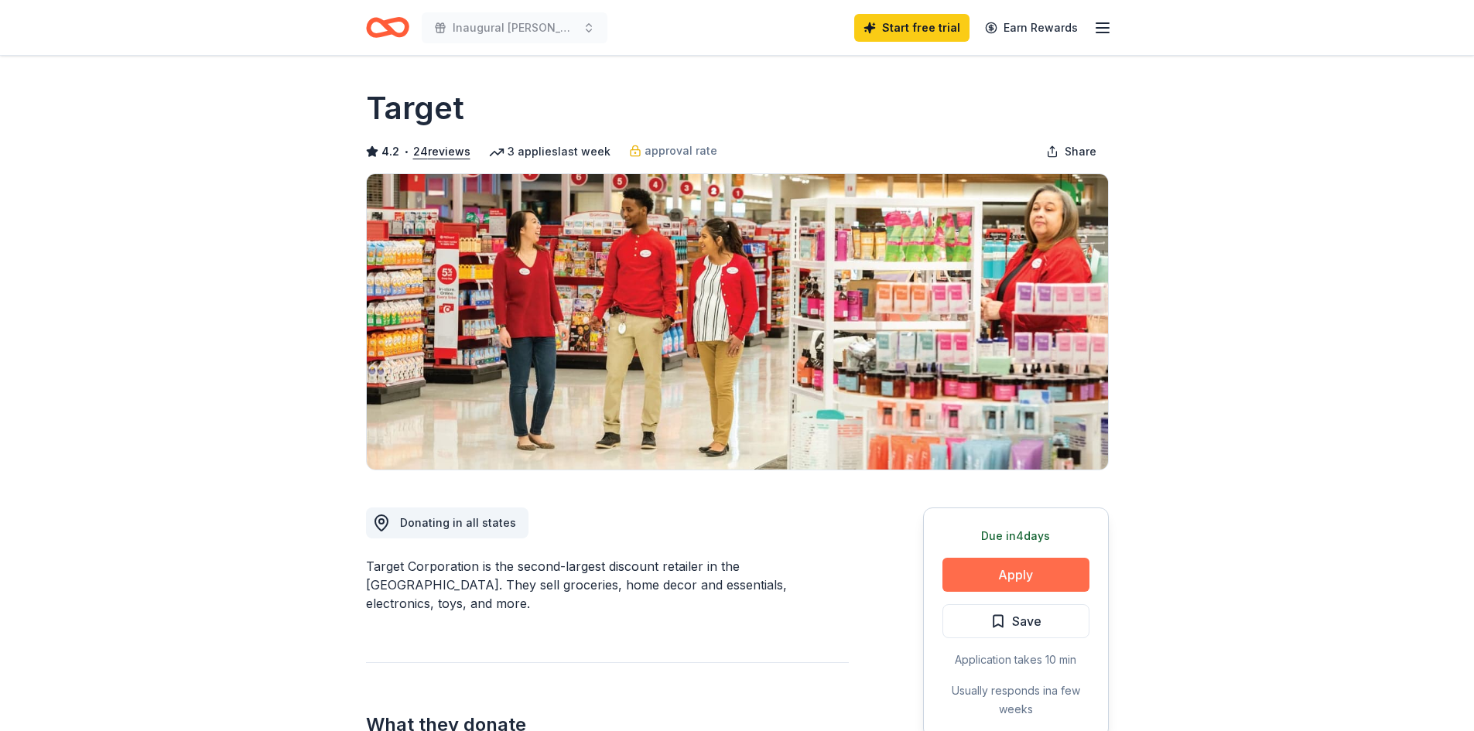
click at [1055, 573] on button "Apply" at bounding box center [1015, 575] width 147 height 34
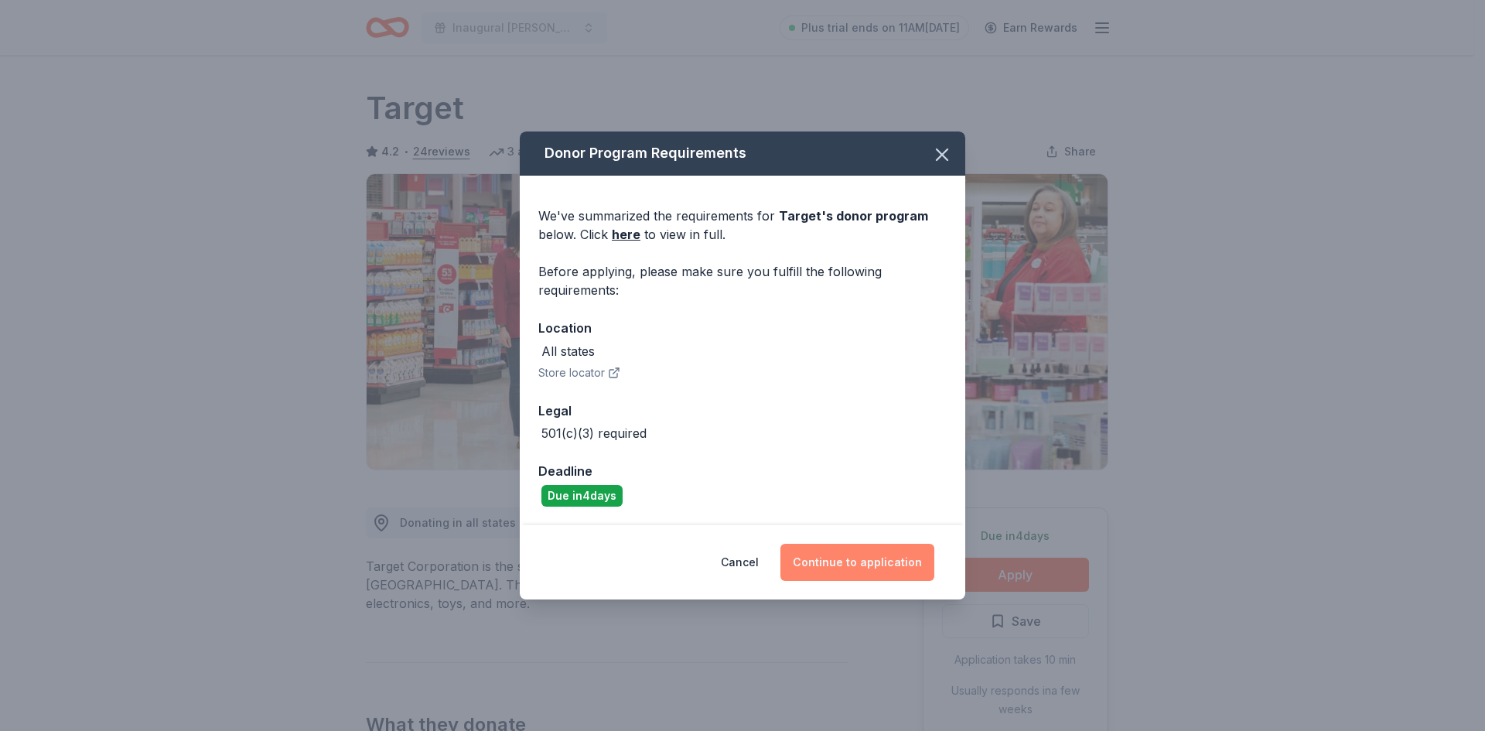
click at [837, 567] on button "Continue to application" at bounding box center [858, 562] width 154 height 37
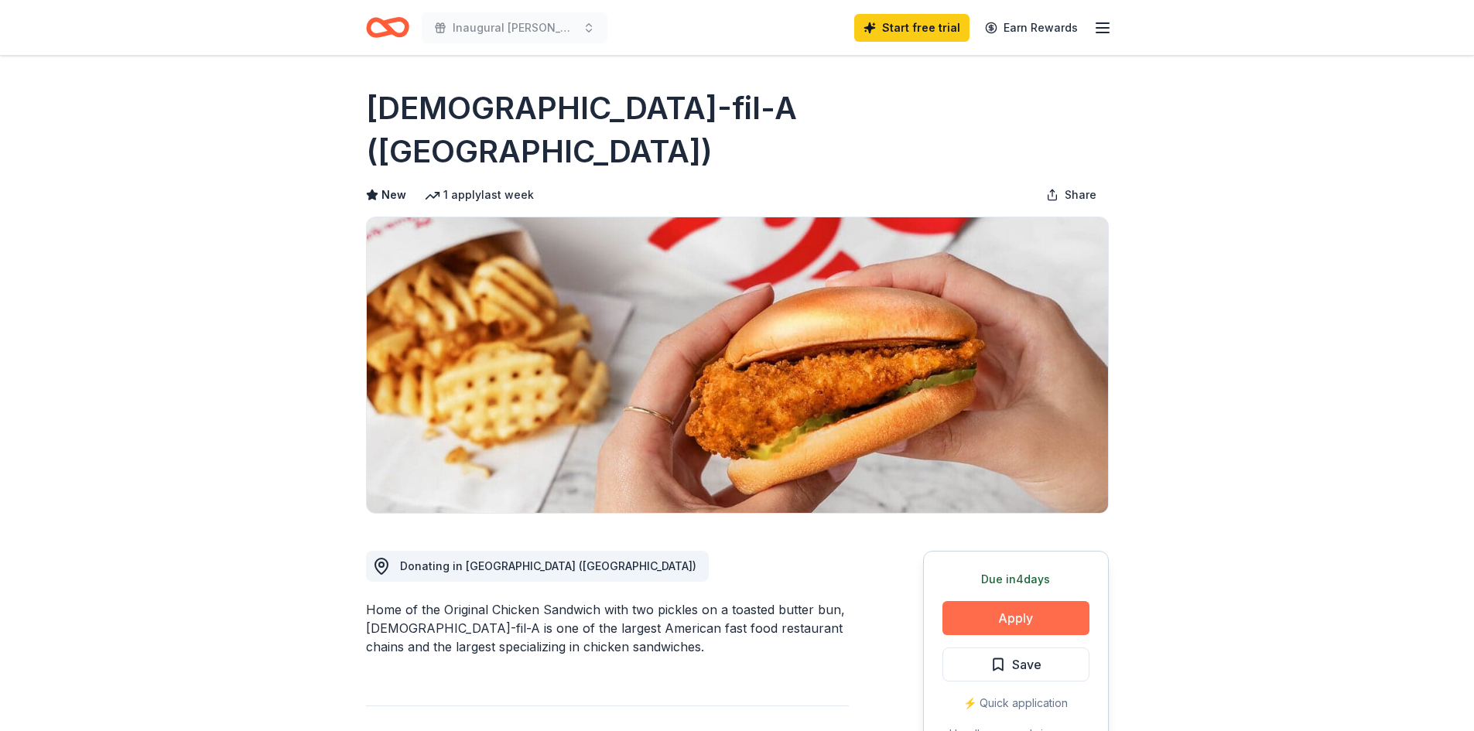
click at [1002, 601] on button "Apply" at bounding box center [1015, 618] width 147 height 34
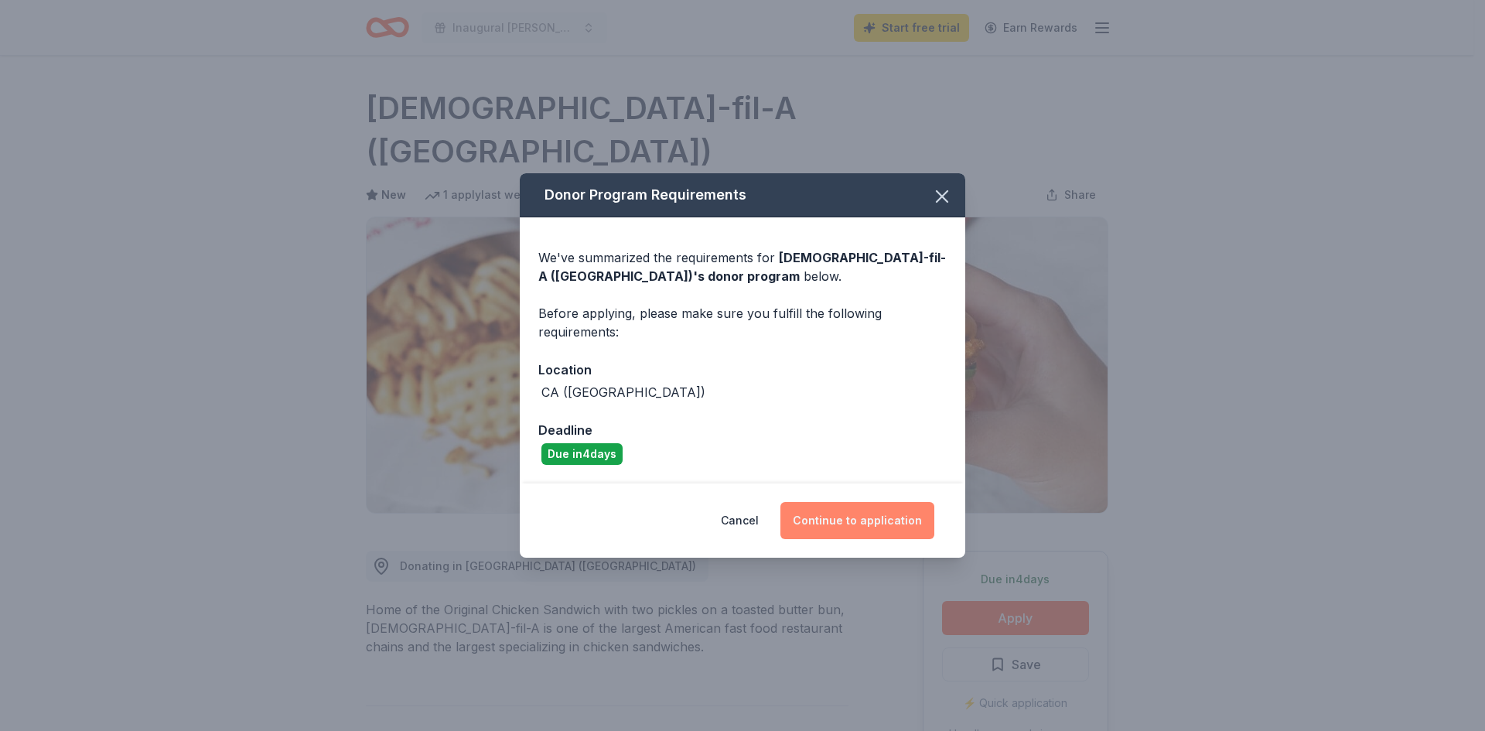
click at [850, 518] on button "Continue to application" at bounding box center [858, 520] width 154 height 37
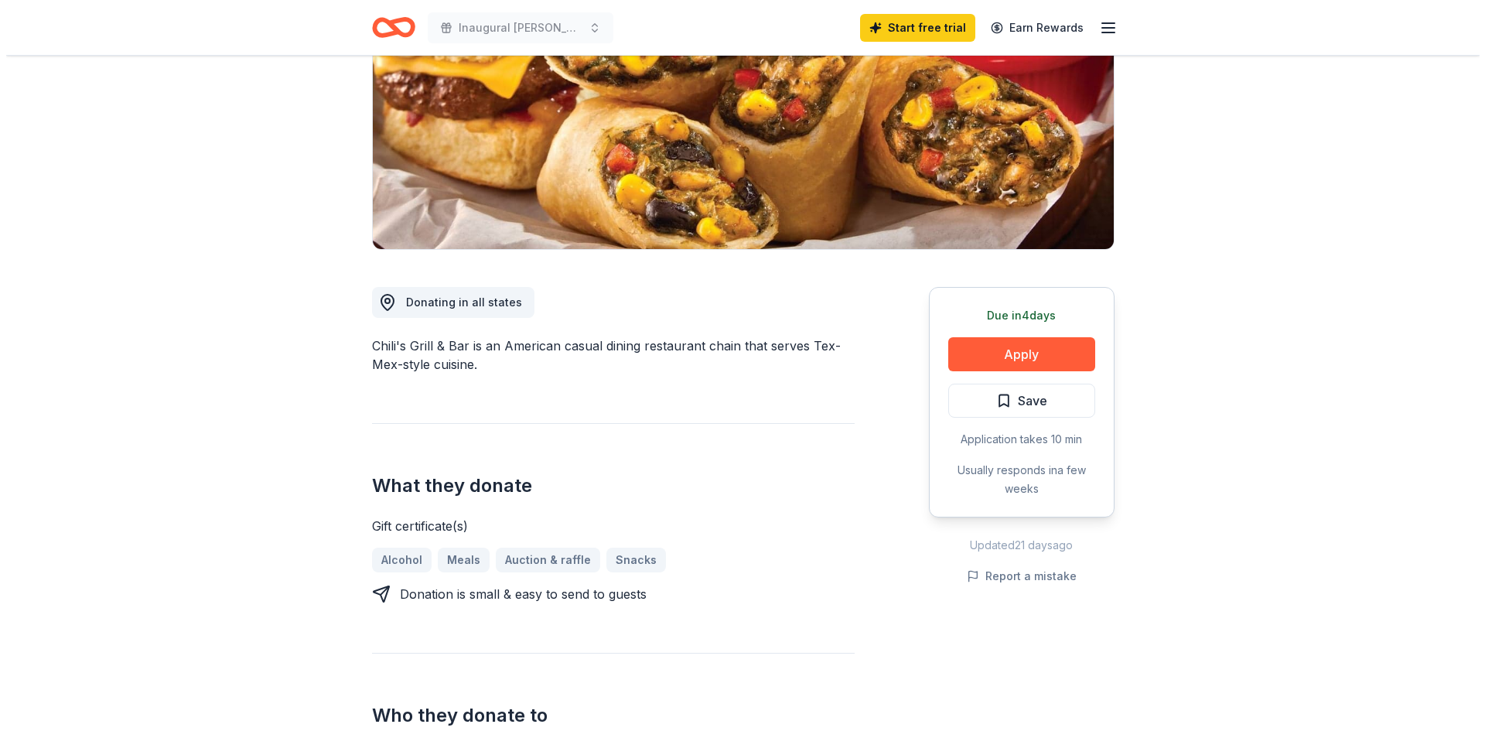
scroll to position [309, 0]
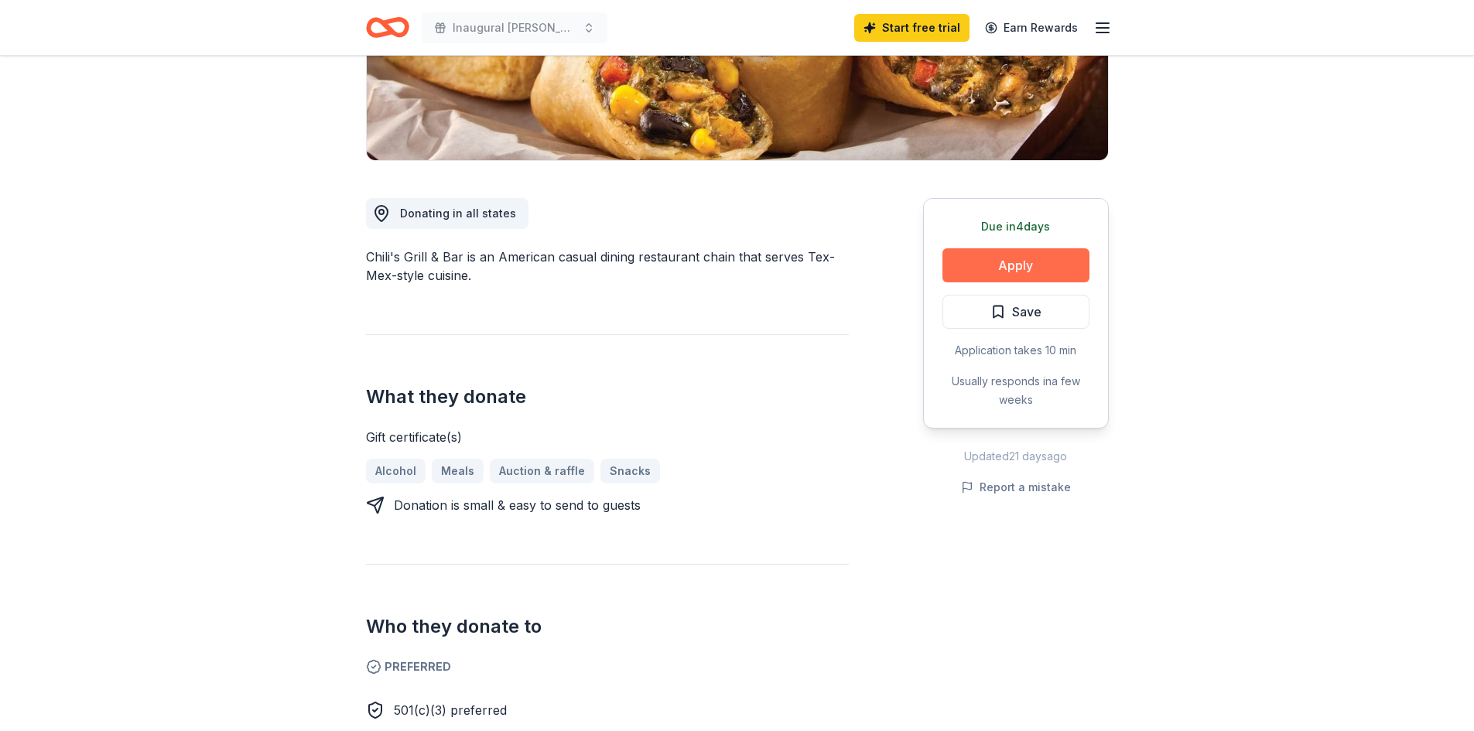
click at [996, 258] on button "Apply" at bounding box center [1015, 265] width 147 height 34
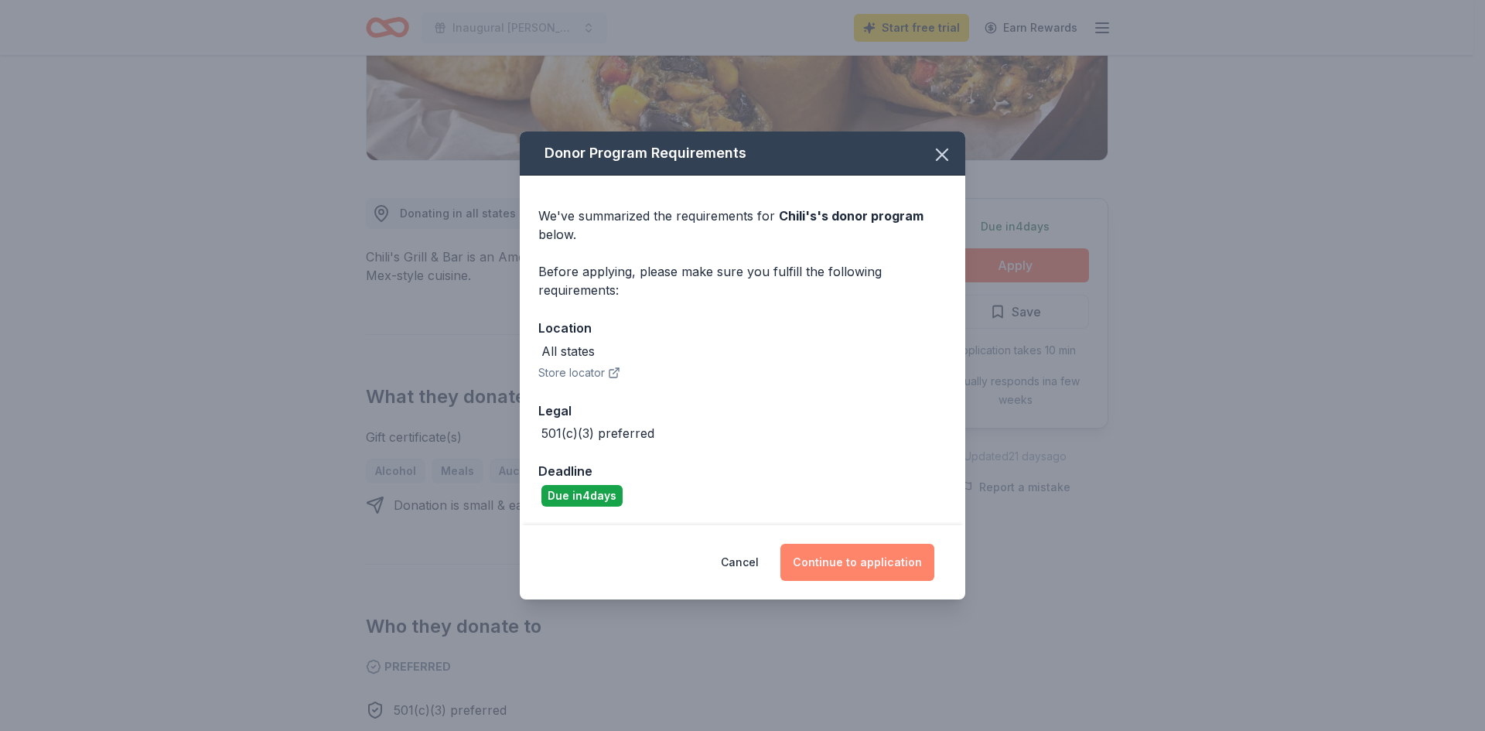
click at [874, 552] on button "Continue to application" at bounding box center [858, 562] width 154 height 37
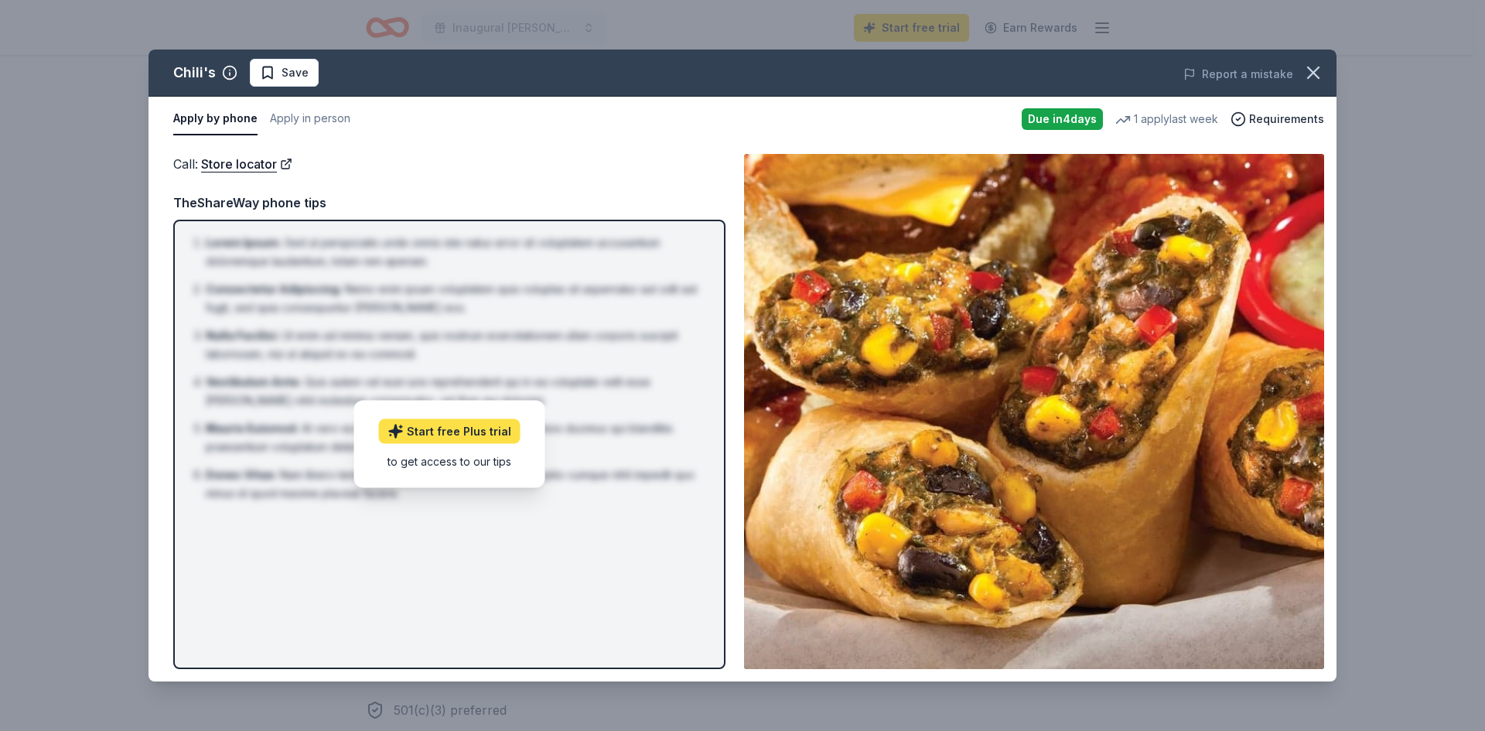
click at [490, 436] on link "Start free Plus trial" at bounding box center [450, 431] width 142 height 25
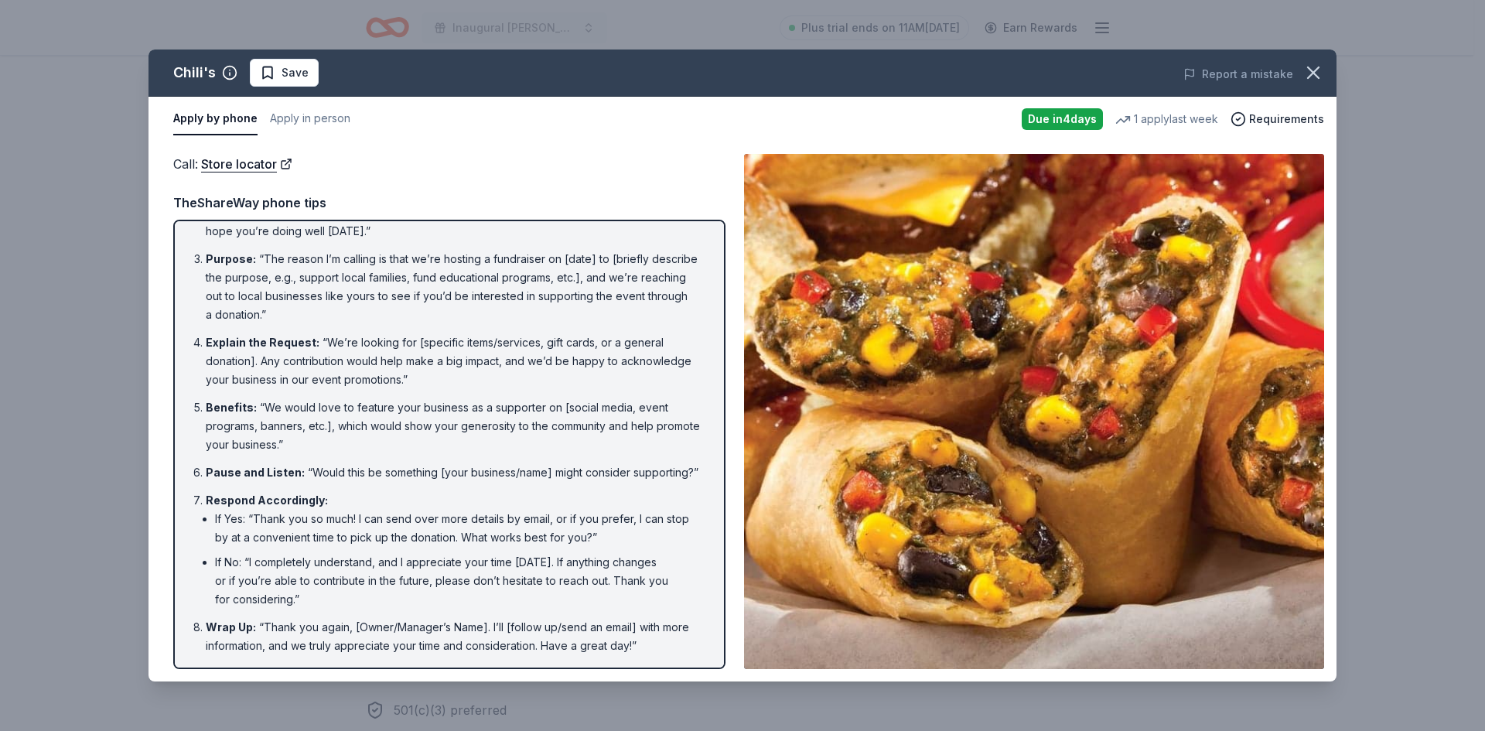
scroll to position [95, 0]
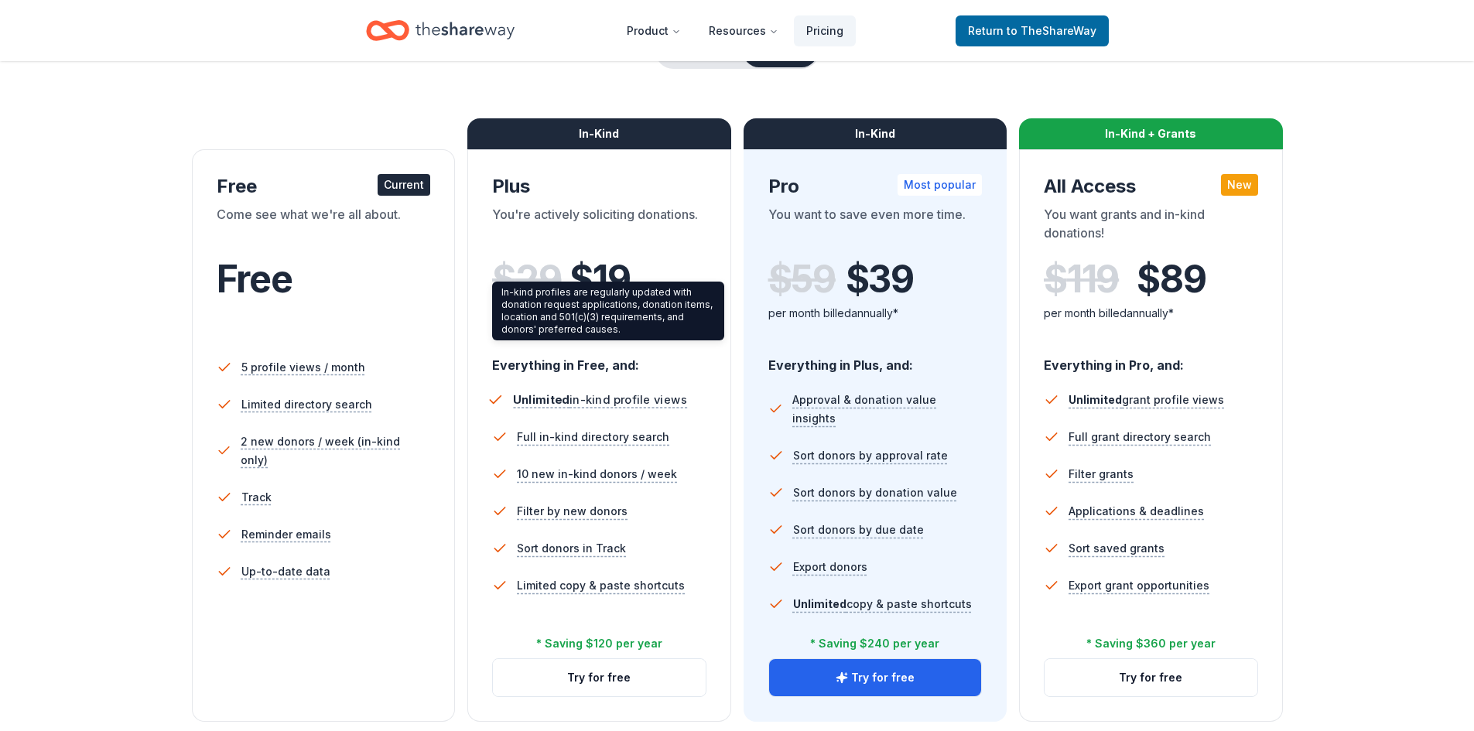
scroll to position [232, 0]
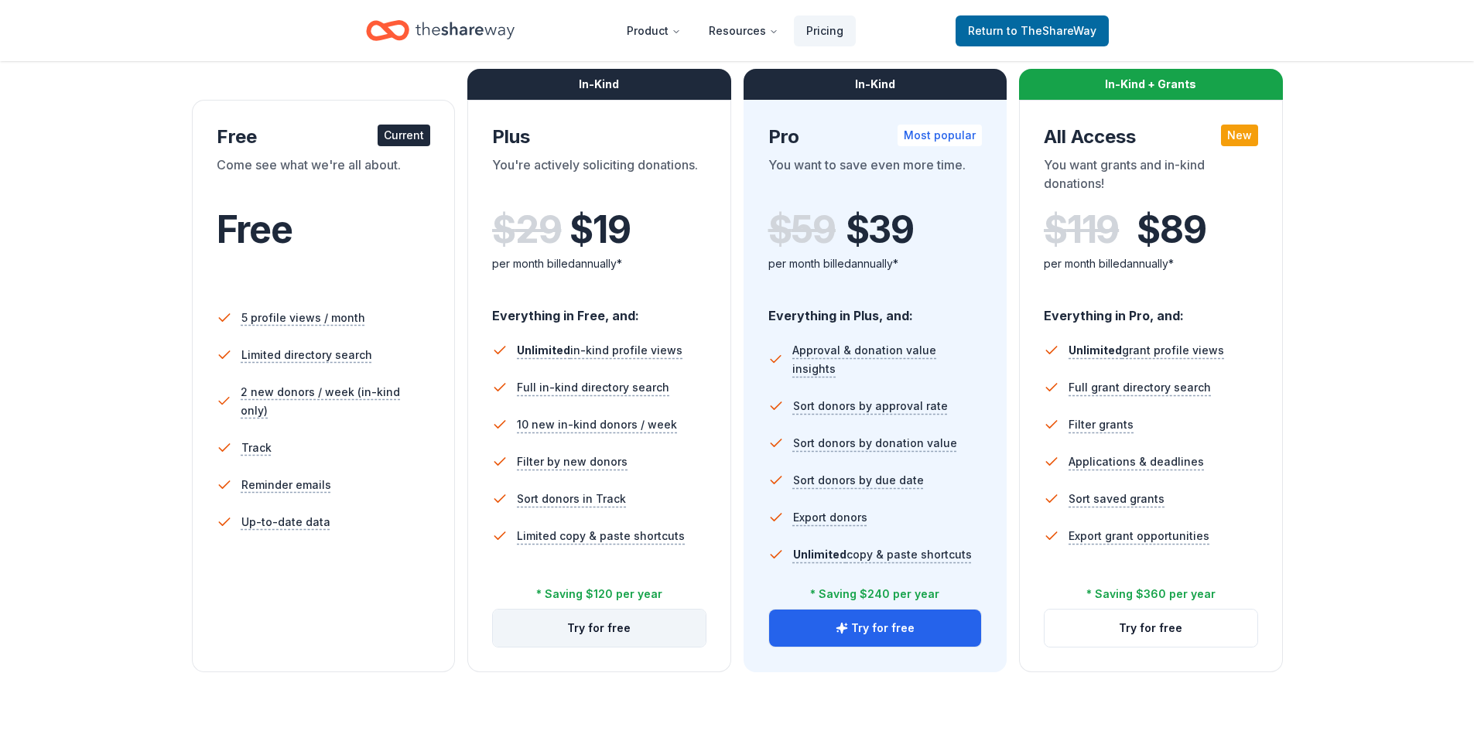
click at [658, 614] on button "Try for free" at bounding box center [599, 628] width 213 height 37
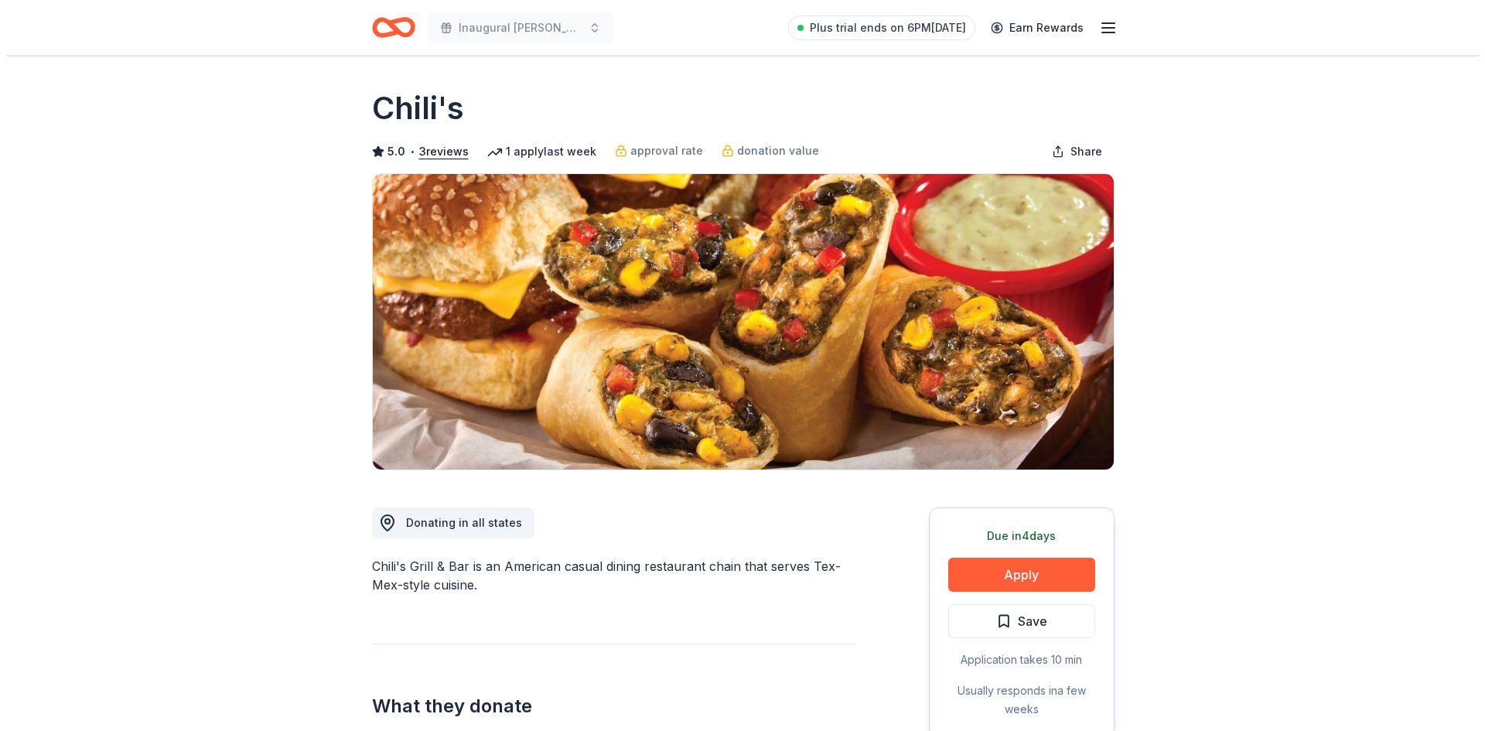
scroll to position [309, 0]
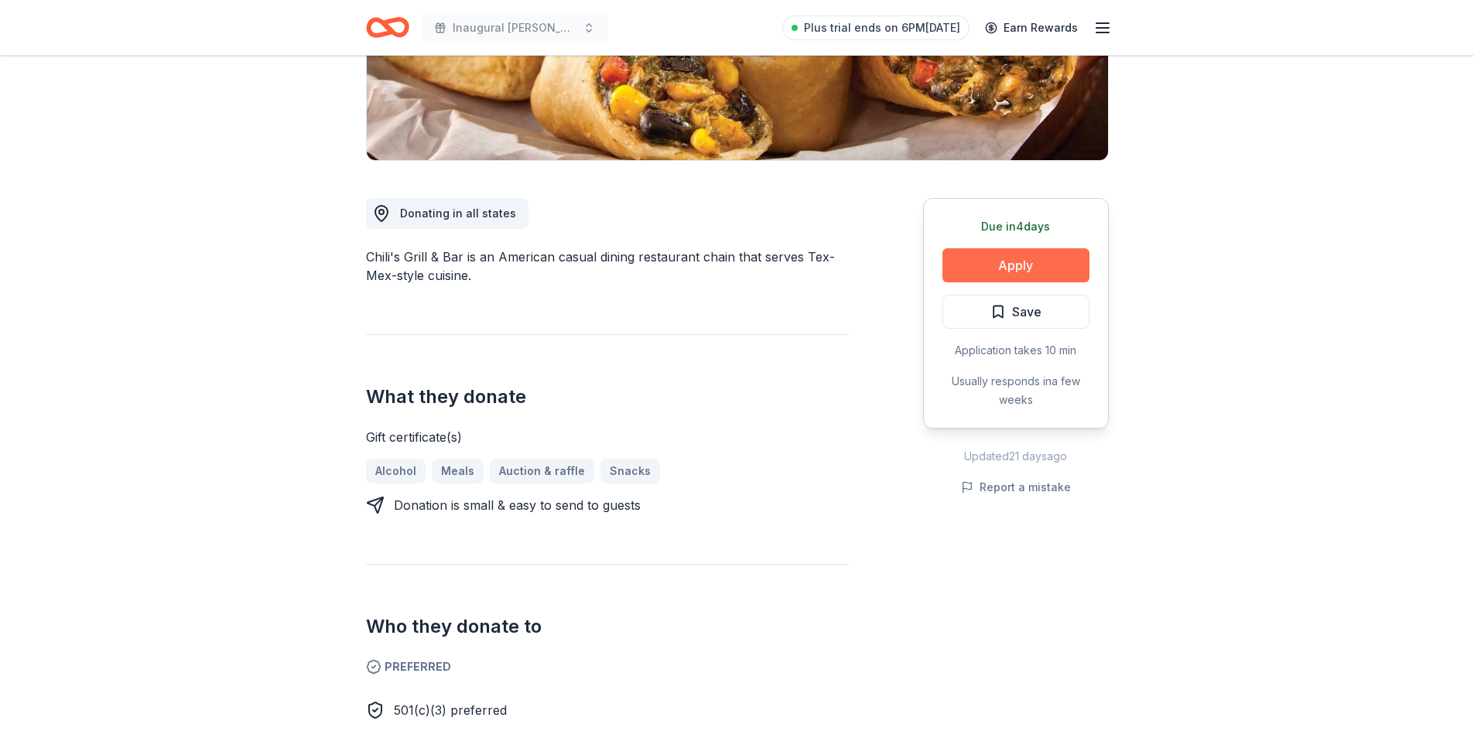
click at [970, 256] on button "Apply" at bounding box center [1015, 265] width 147 height 34
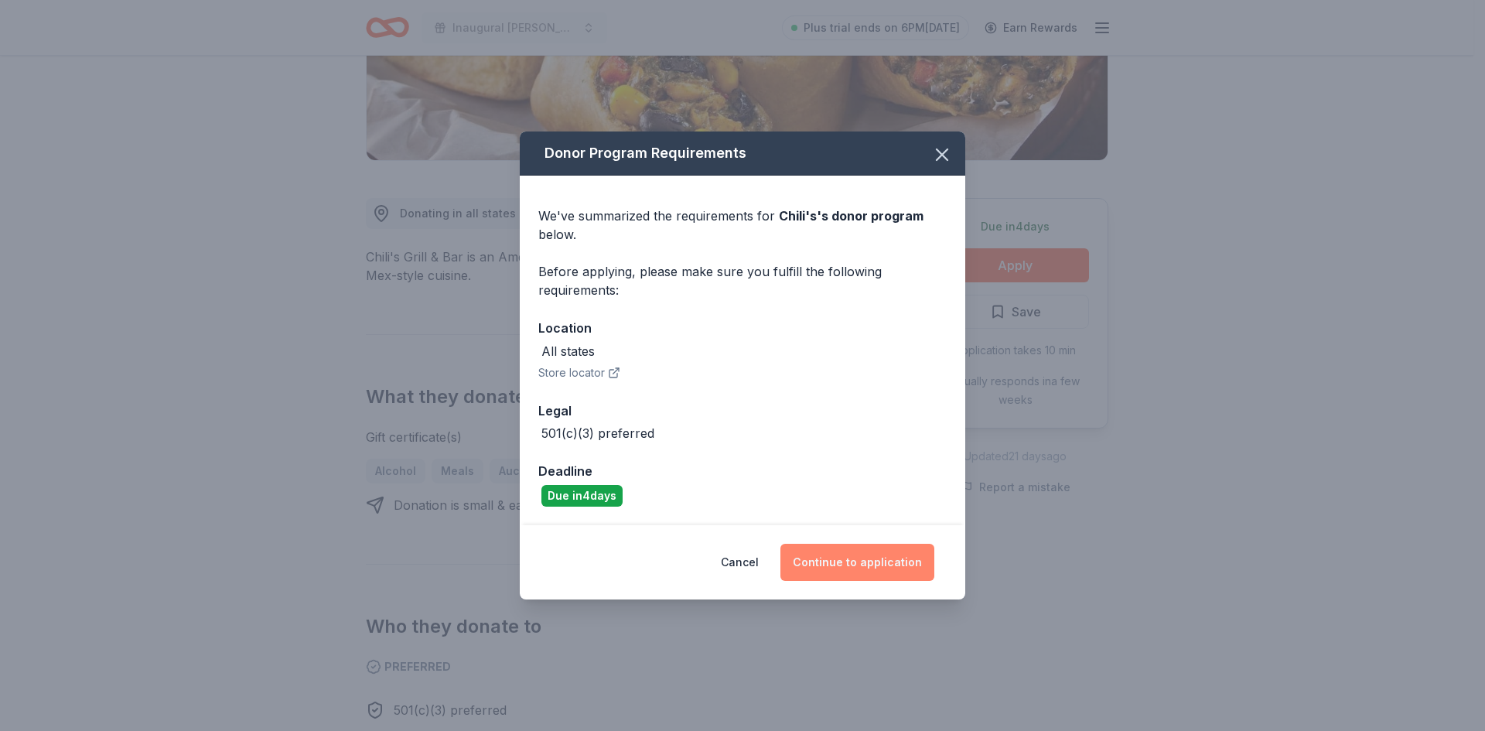
click at [822, 549] on button "Continue to application" at bounding box center [858, 562] width 154 height 37
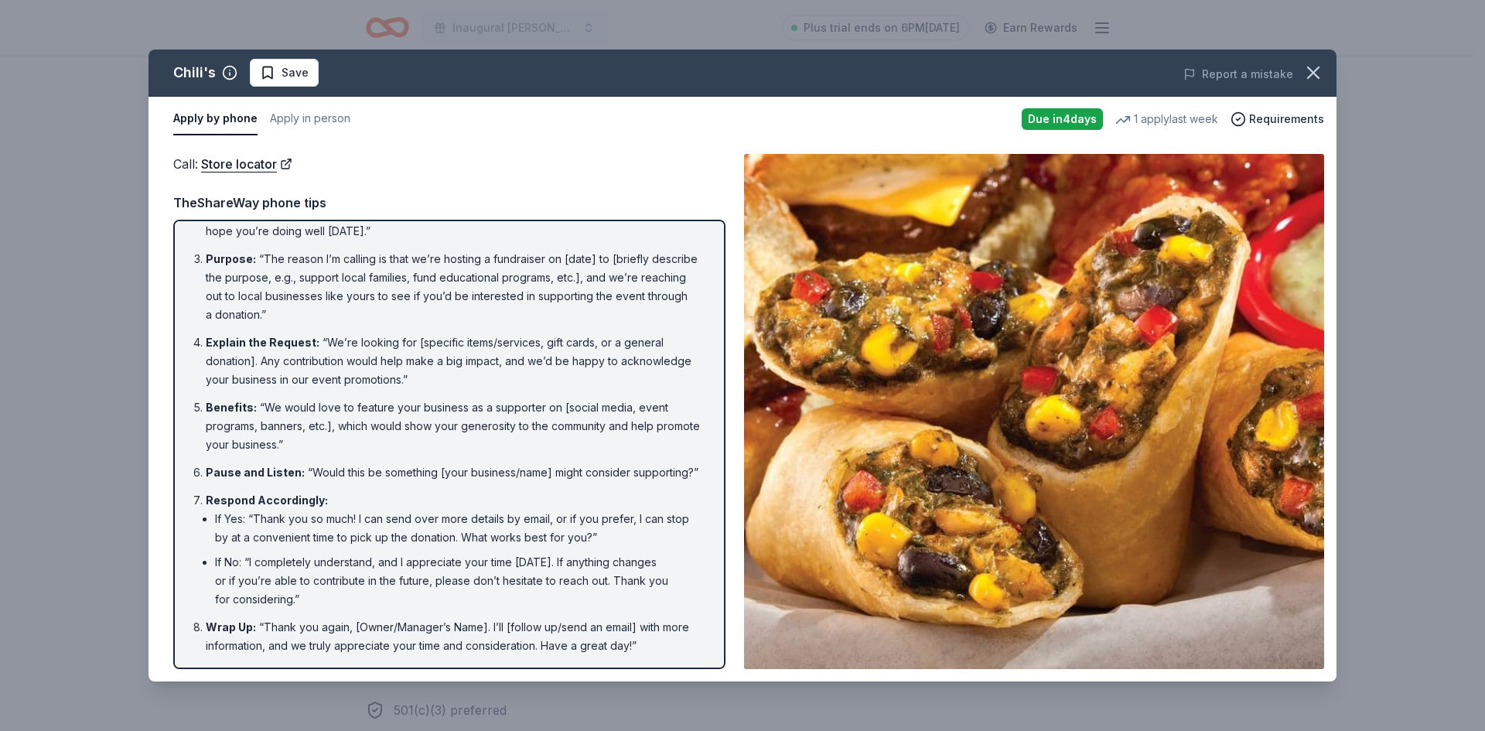
scroll to position [95, 0]
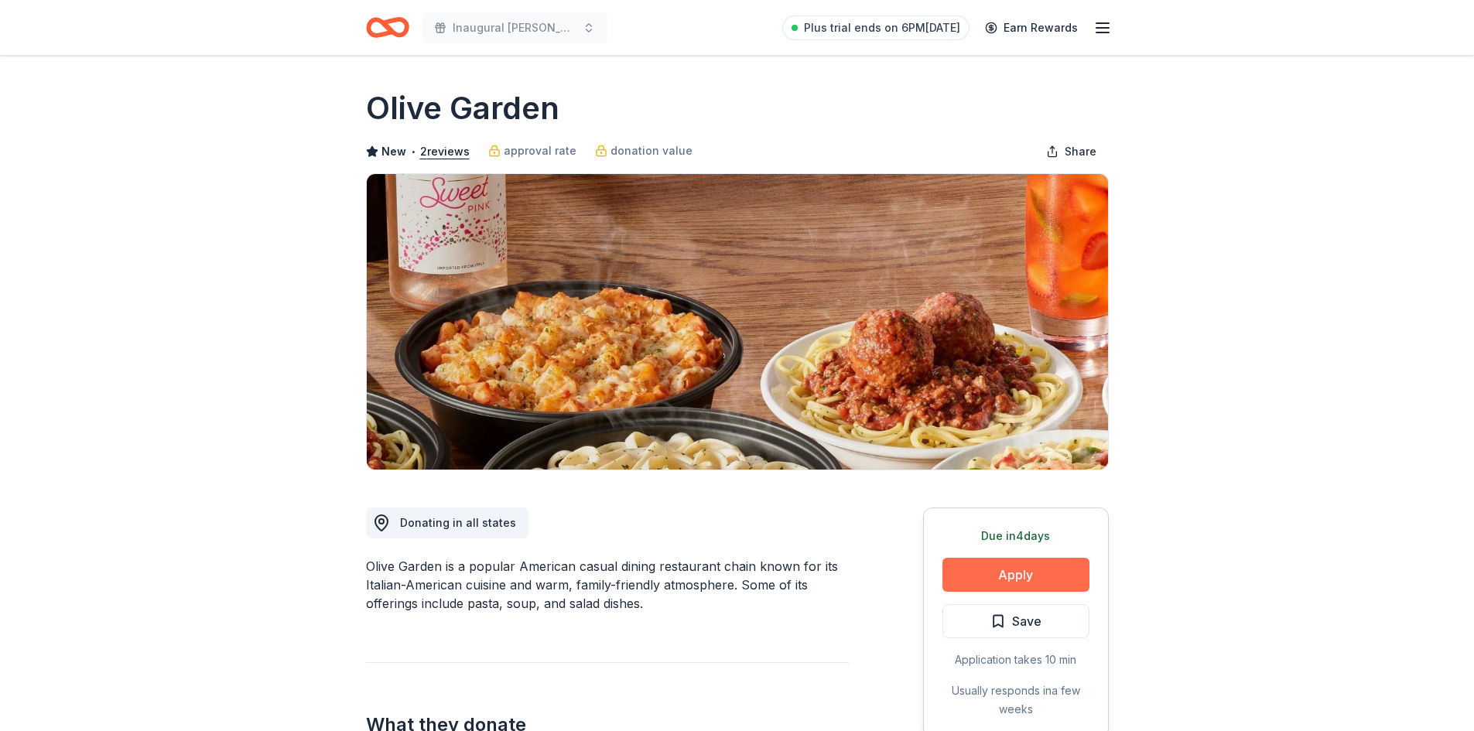
click at [1009, 579] on button "Apply" at bounding box center [1015, 575] width 147 height 34
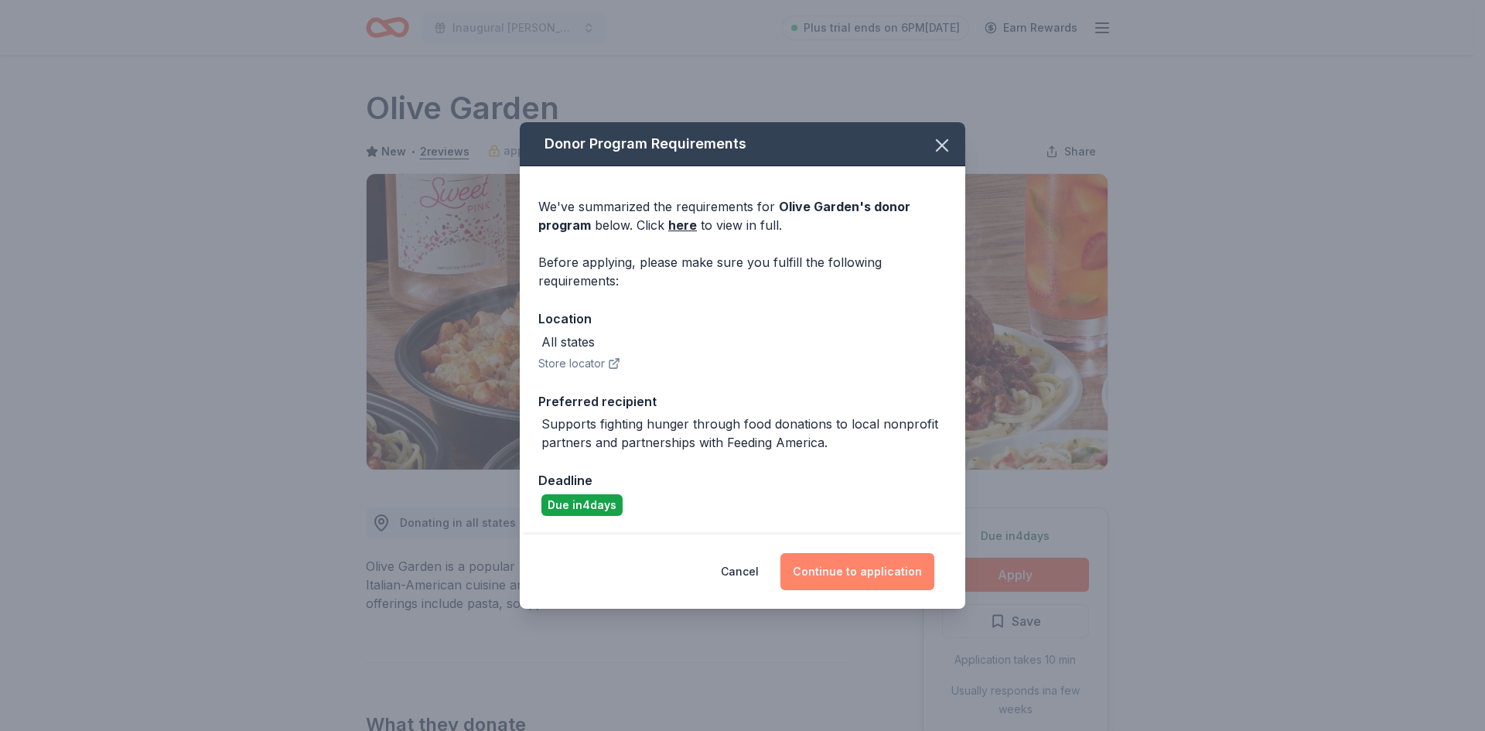
click at [897, 576] on button "Continue to application" at bounding box center [858, 571] width 154 height 37
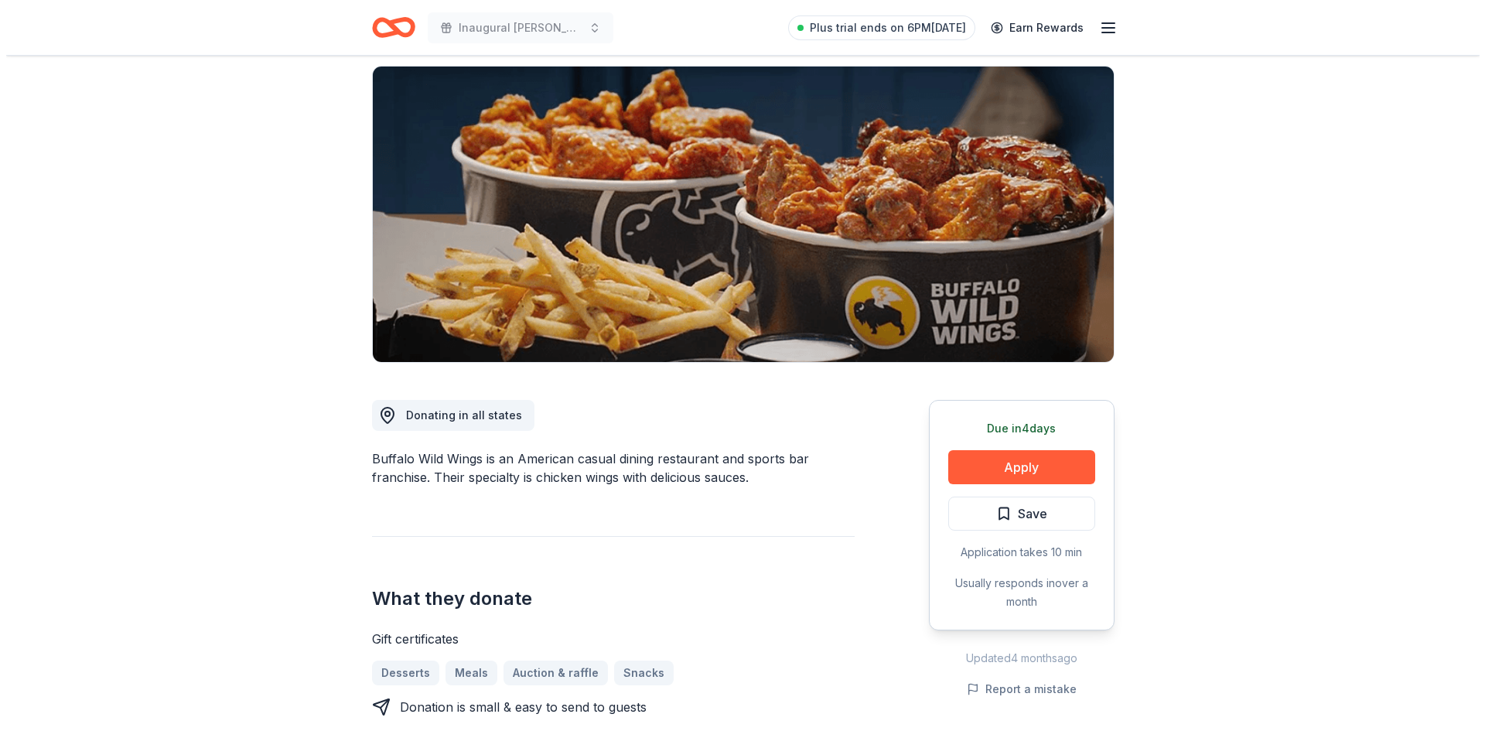
scroll to position [232, 0]
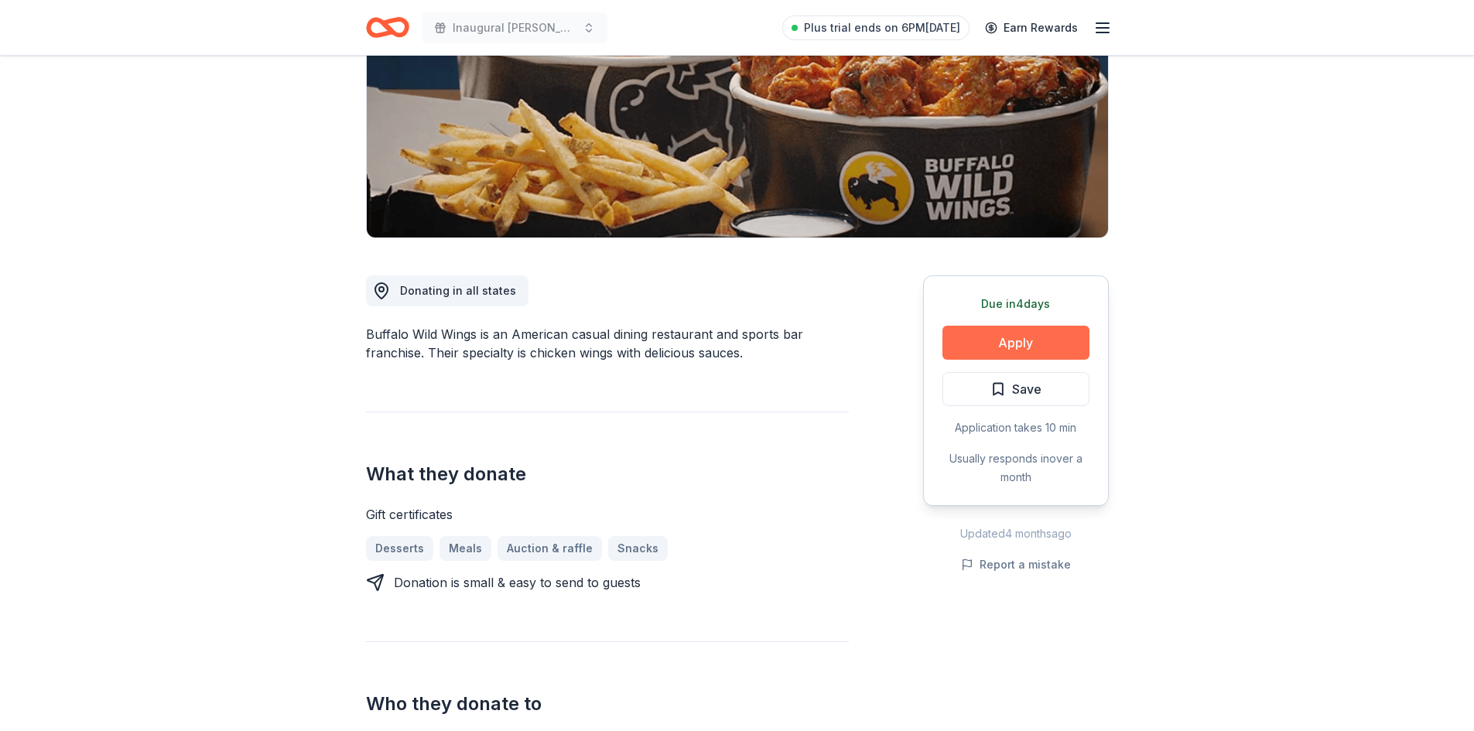
click at [1030, 327] on button "Apply" at bounding box center [1015, 343] width 147 height 34
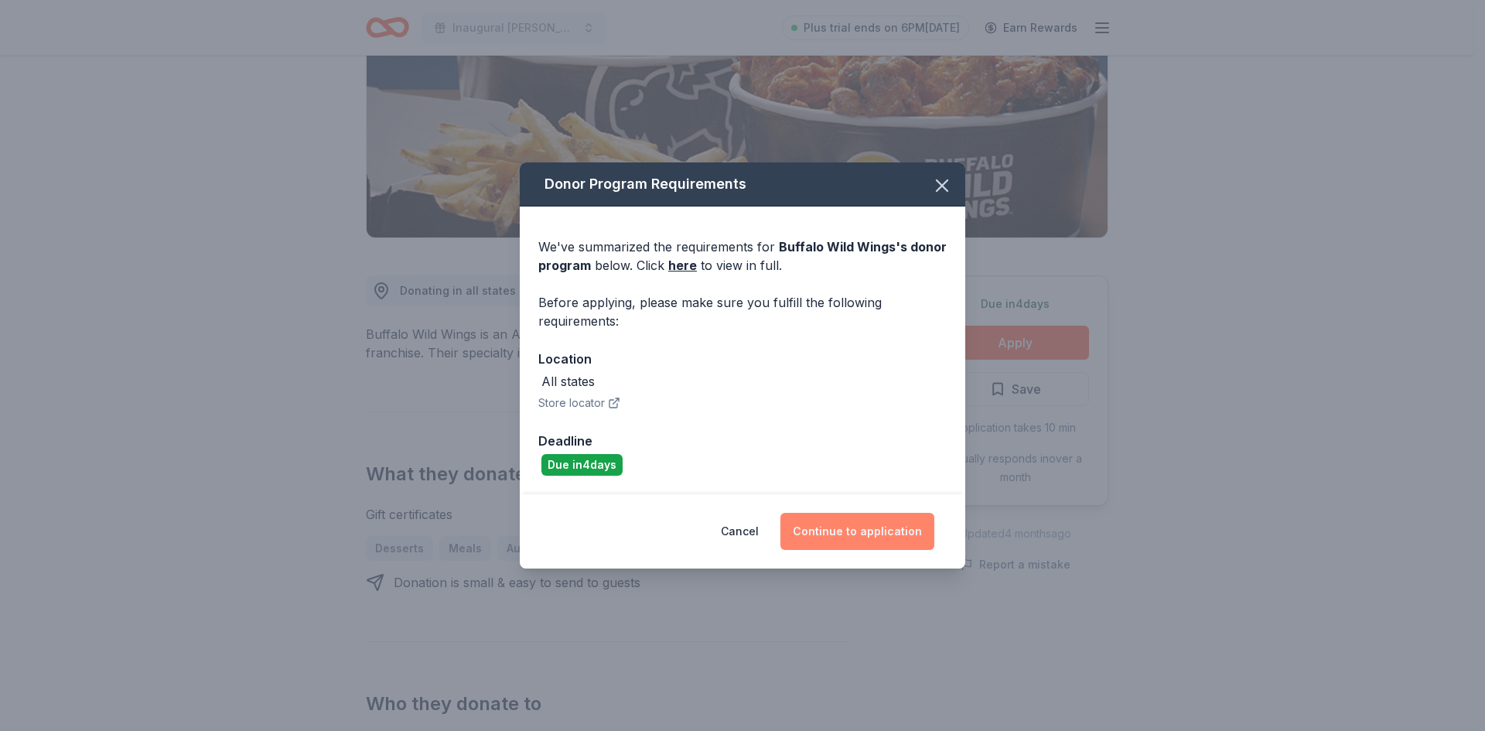
click at [842, 528] on button "Continue to application" at bounding box center [858, 531] width 154 height 37
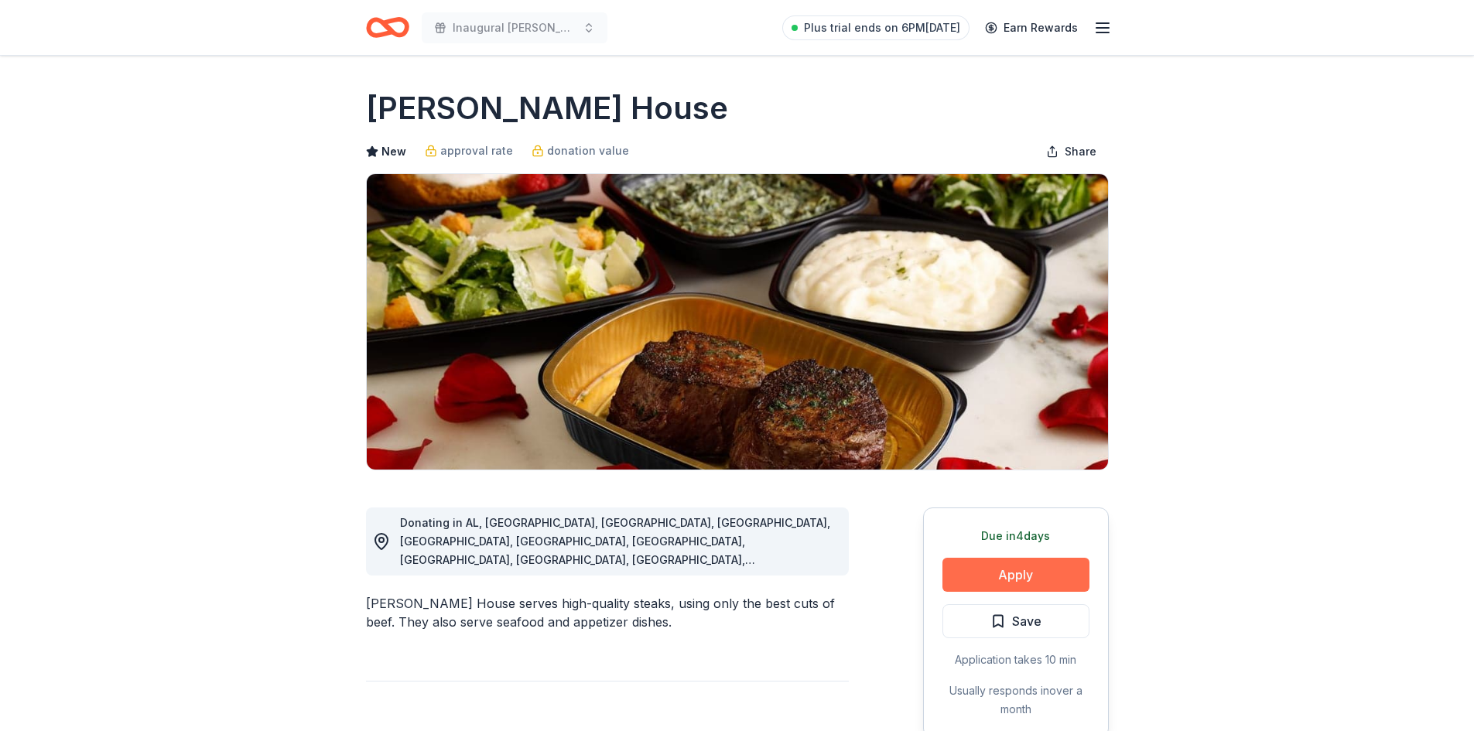
click at [1037, 569] on button "Apply" at bounding box center [1015, 575] width 147 height 34
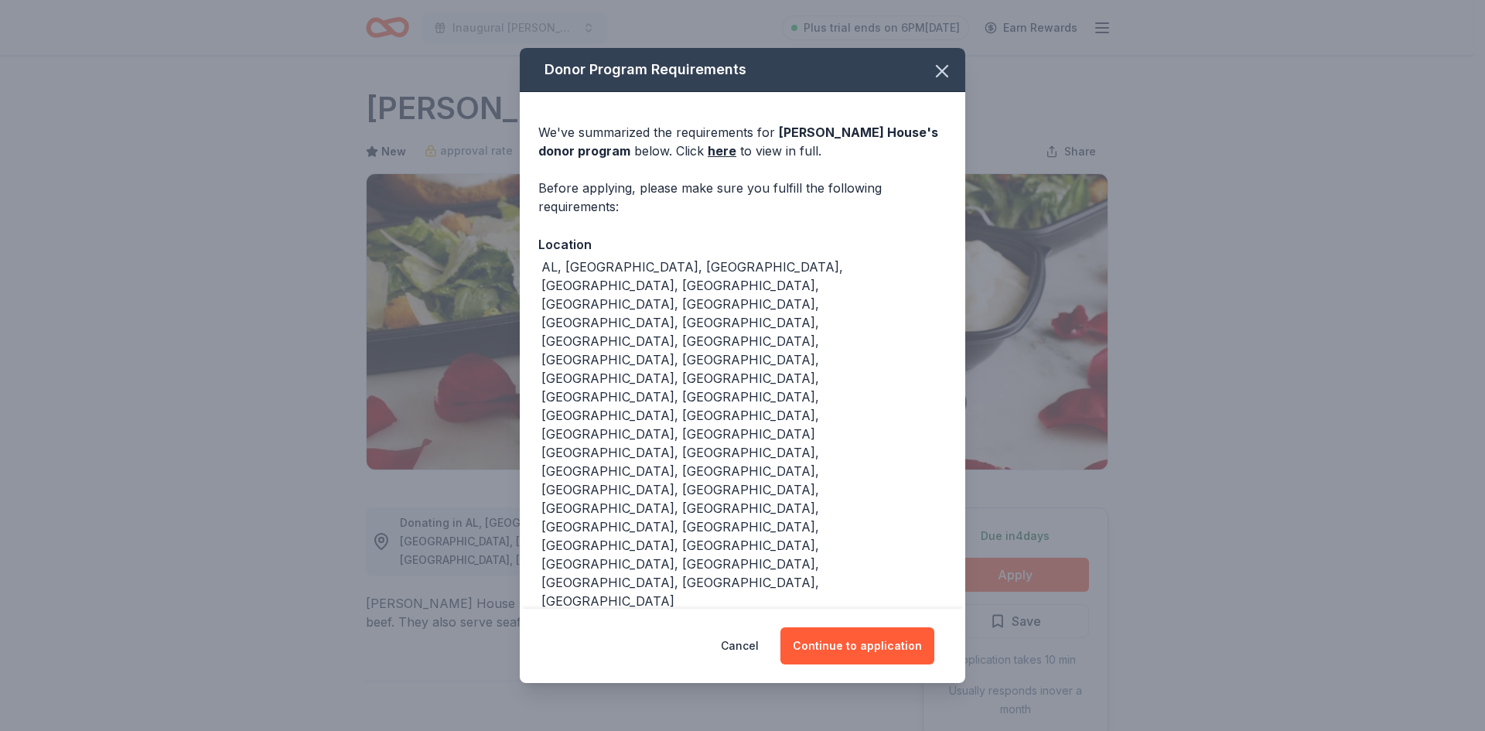
click at [867, 609] on div "Cancel Continue to application" at bounding box center [743, 646] width 446 height 74
click at [867, 627] on button "Continue to application" at bounding box center [858, 645] width 154 height 37
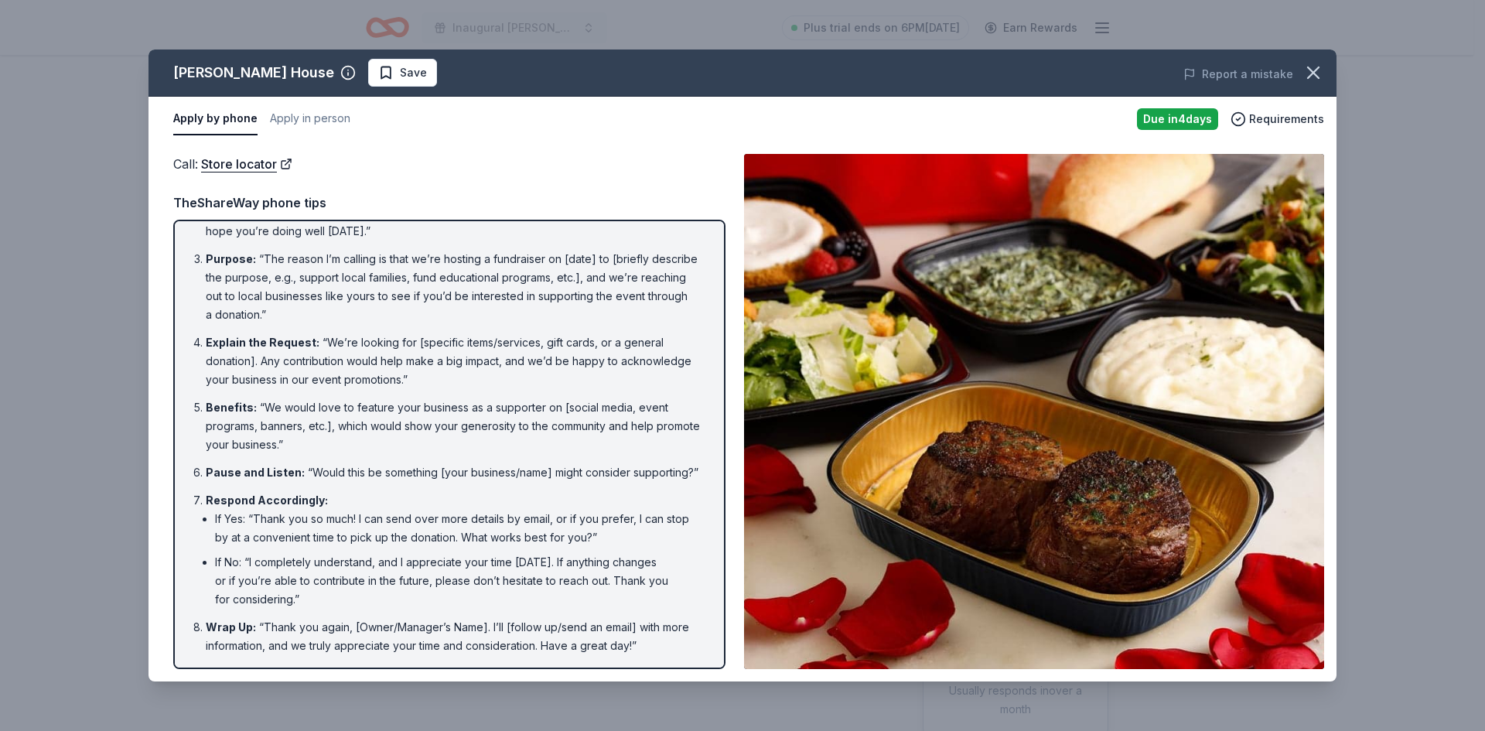
scroll to position [95, 0]
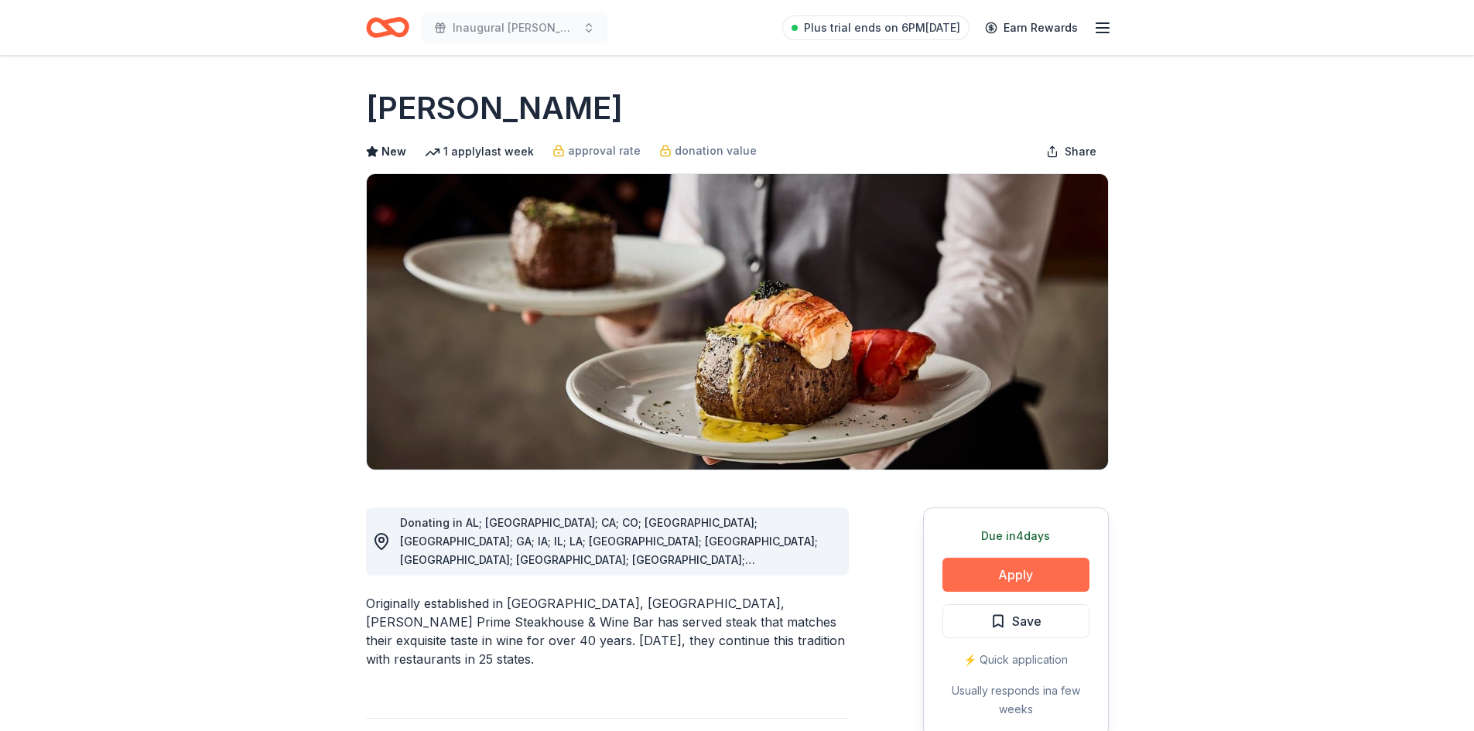
click at [969, 558] on button "Apply" at bounding box center [1015, 575] width 147 height 34
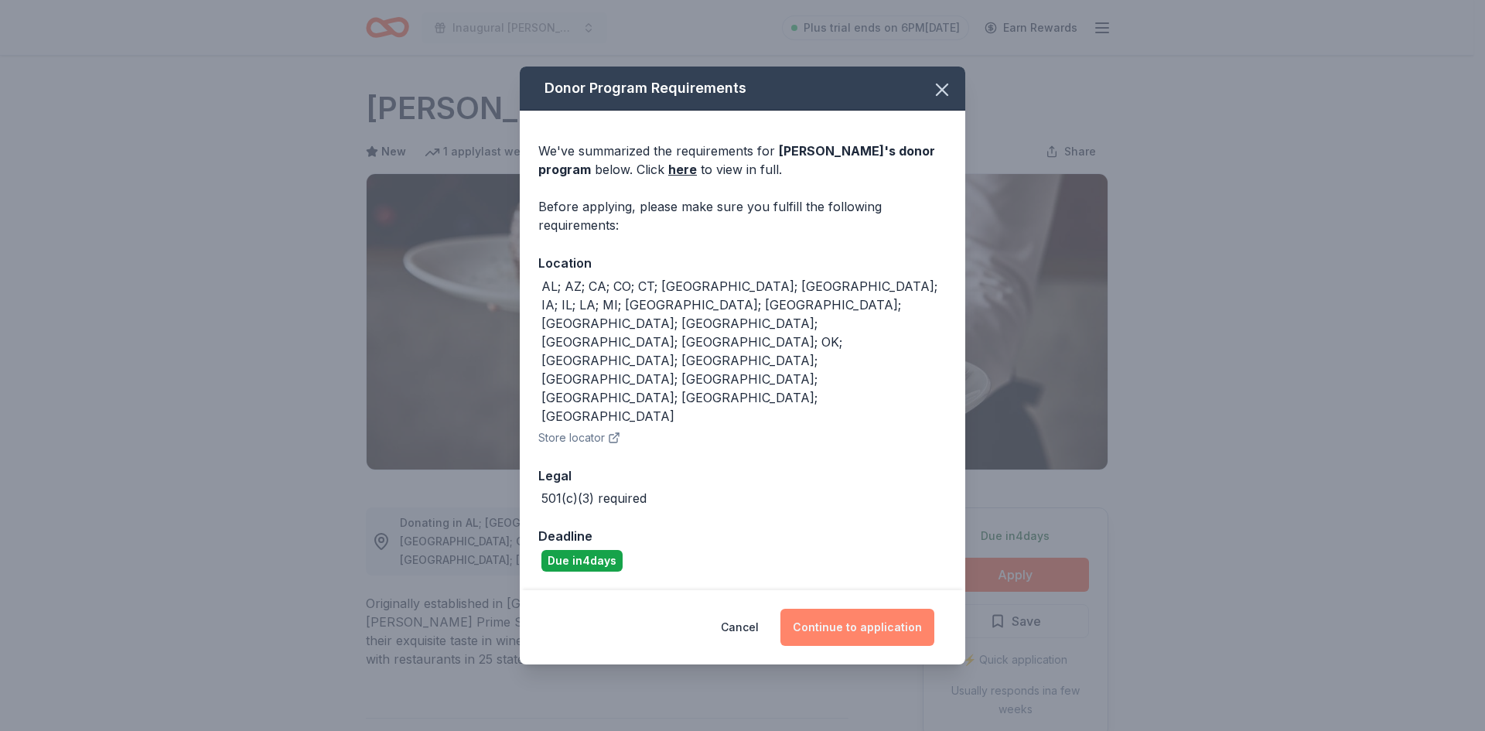
click at [871, 609] on button "Continue to application" at bounding box center [858, 627] width 154 height 37
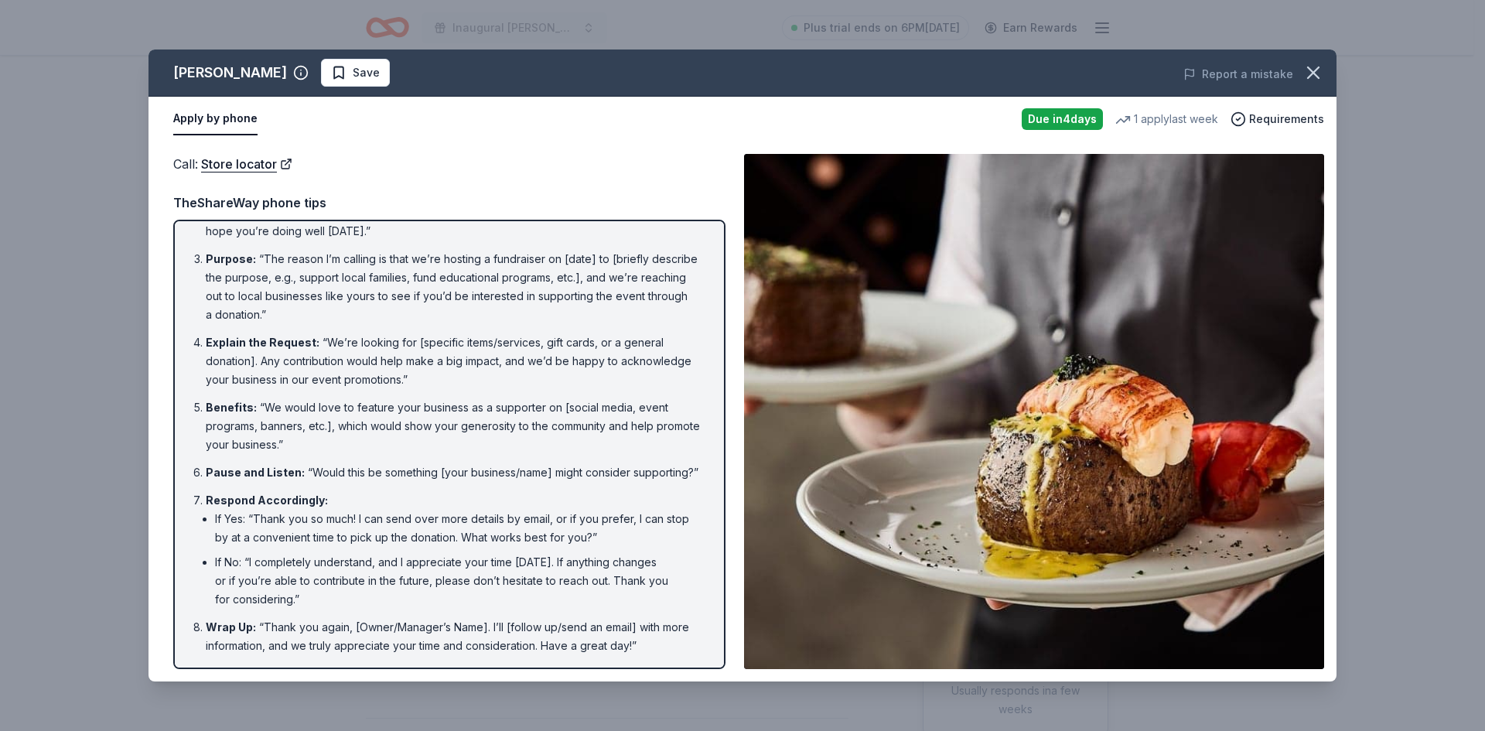
scroll to position [95, 0]
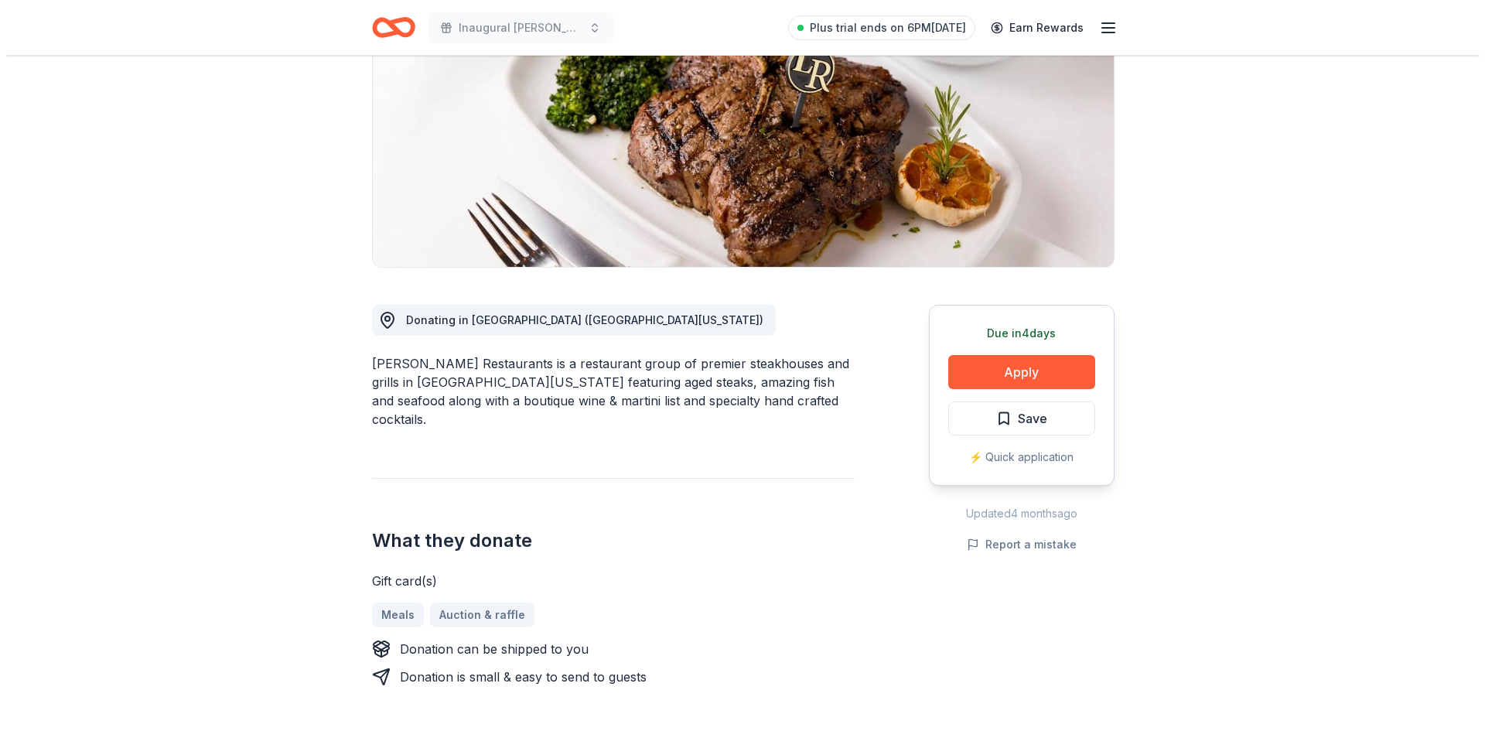
scroll to position [232, 0]
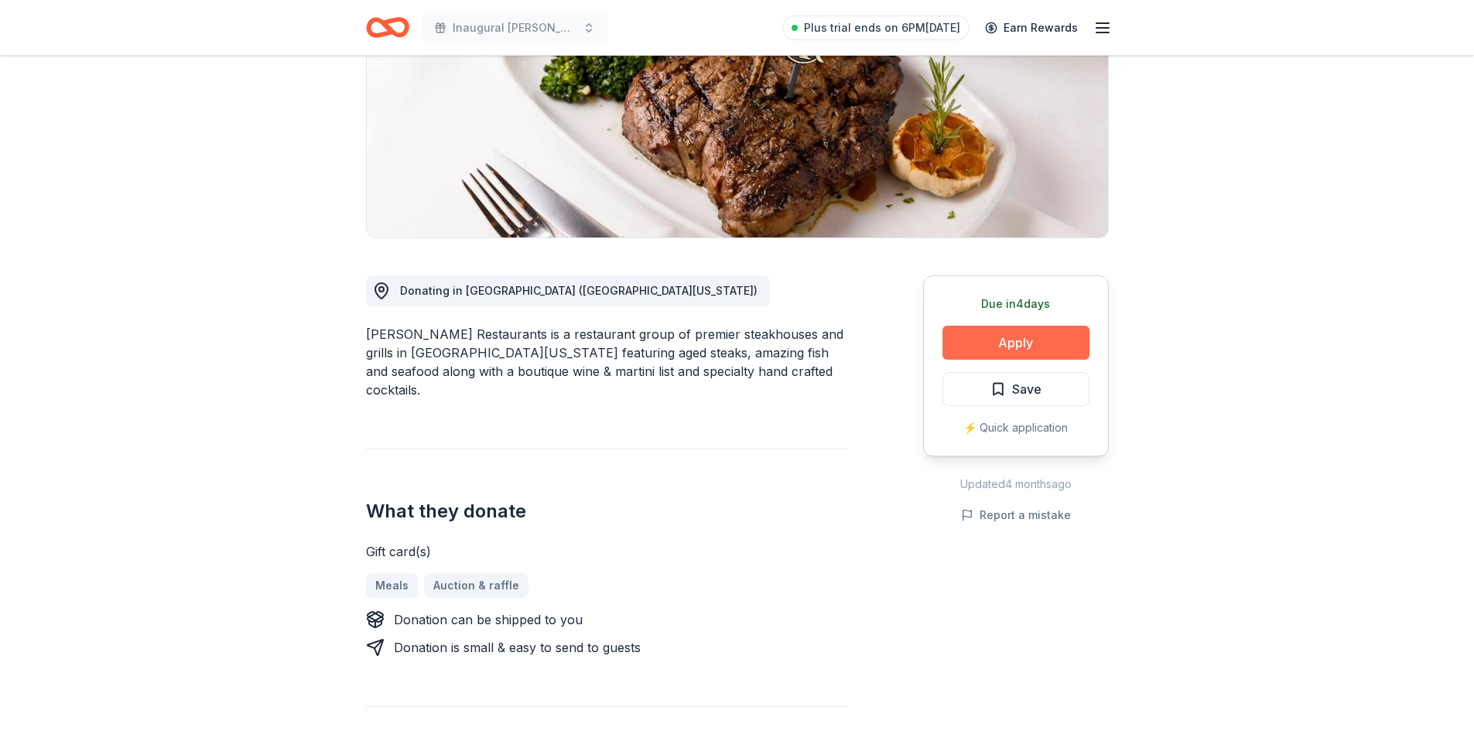
click at [994, 342] on button "Apply" at bounding box center [1015, 343] width 147 height 34
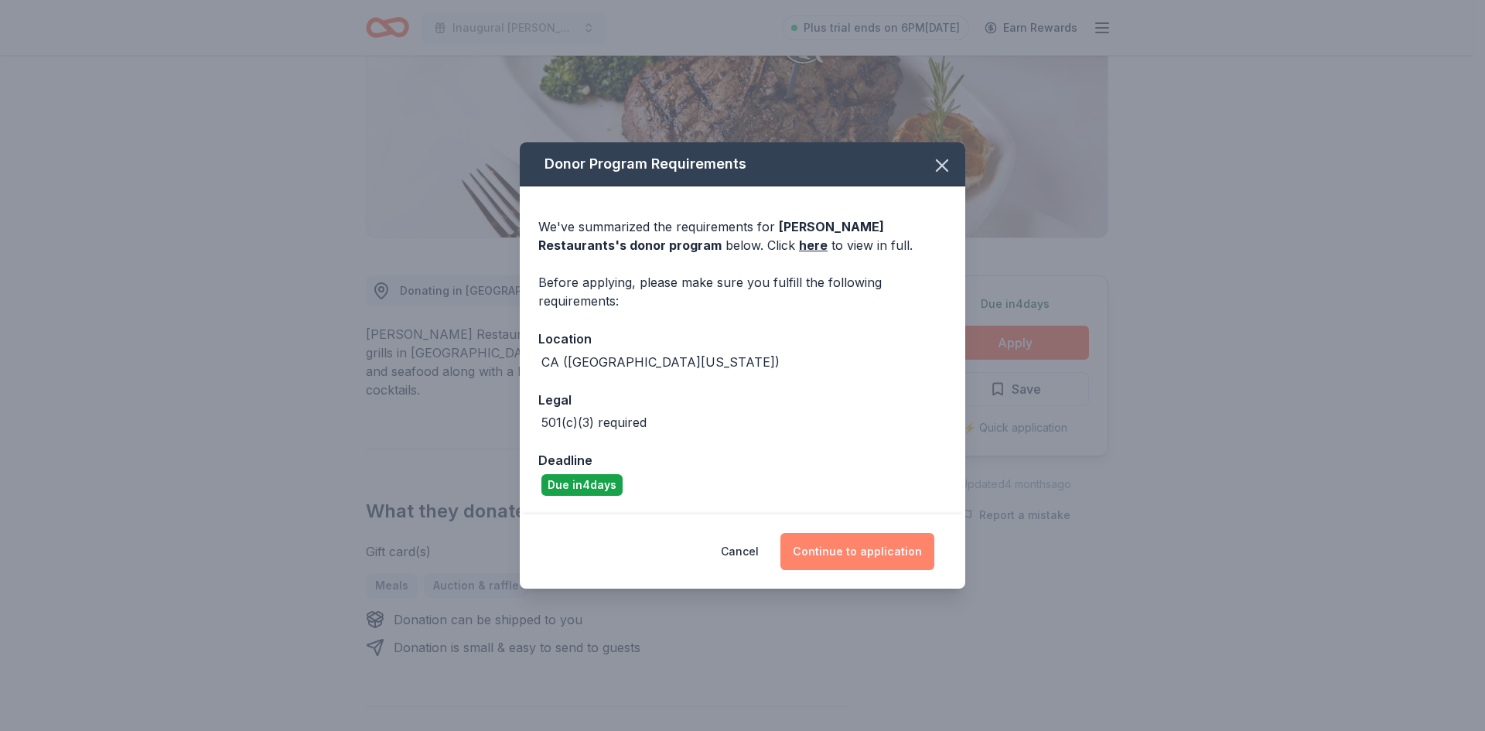
click at [863, 549] on button "Continue to application" at bounding box center [858, 551] width 154 height 37
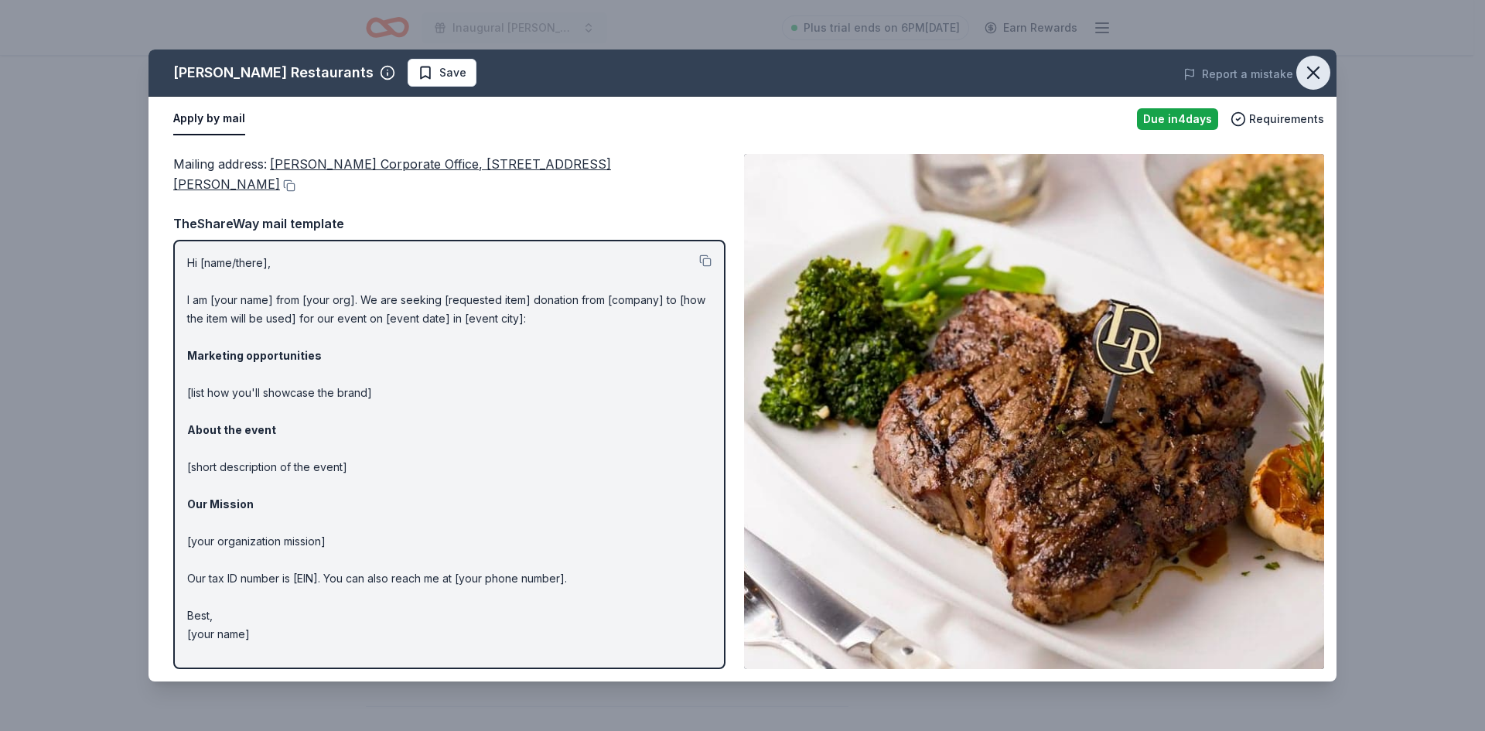
click at [1313, 74] on icon "button" at bounding box center [1313, 72] width 11 height 11
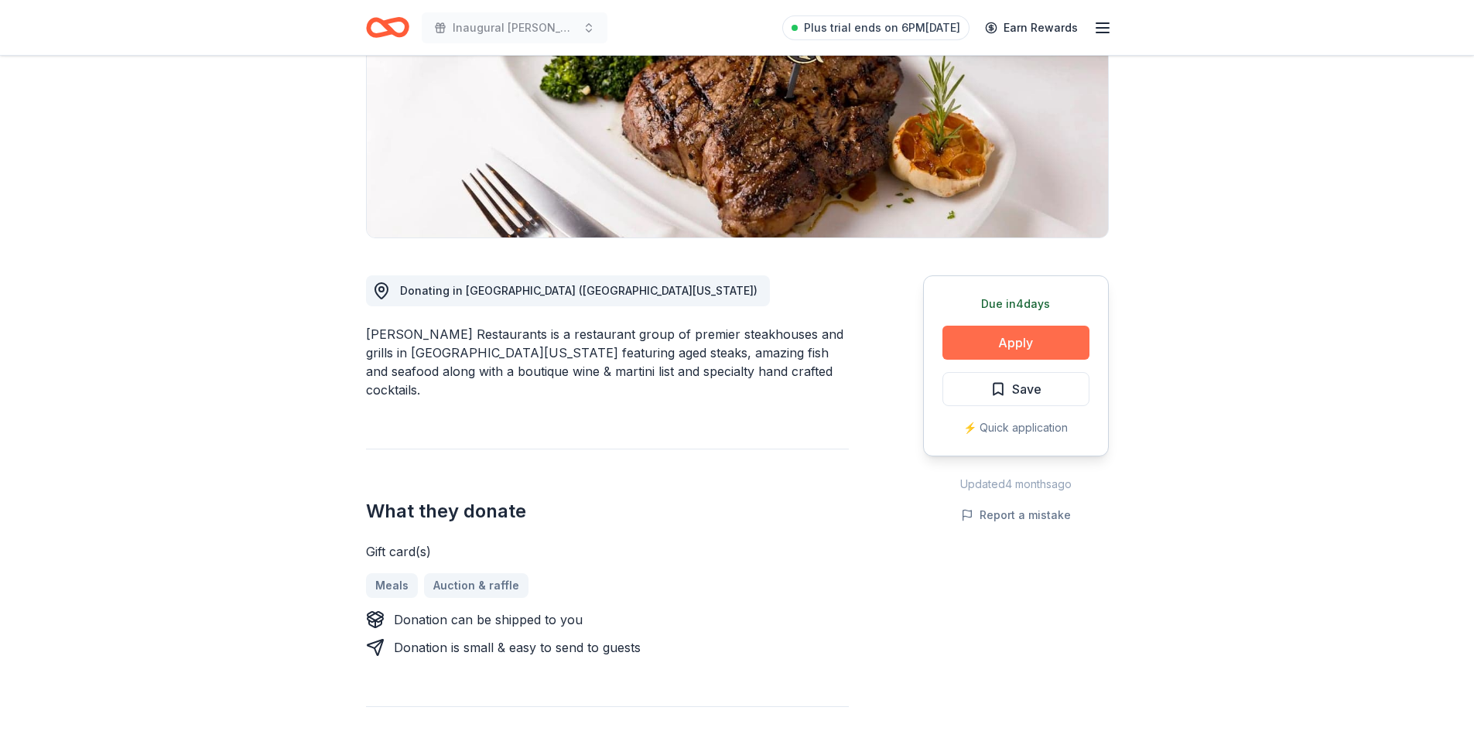
click at [979, 333] on button "Apply" at bounding box center [1015, 343] width 147 height 34
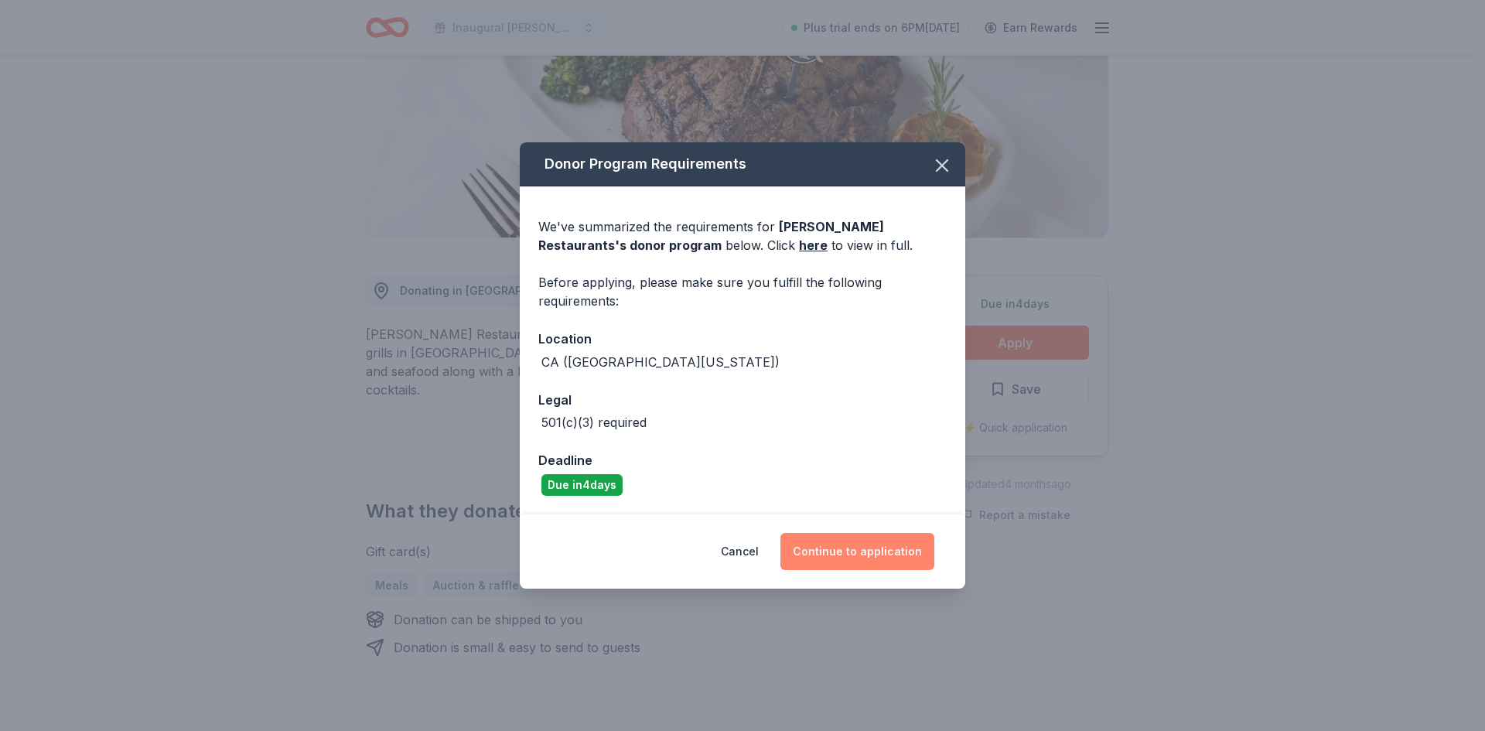
click at [875, 542] on button "Continue to application" at bounding box center [858, 551] width 154 height 37
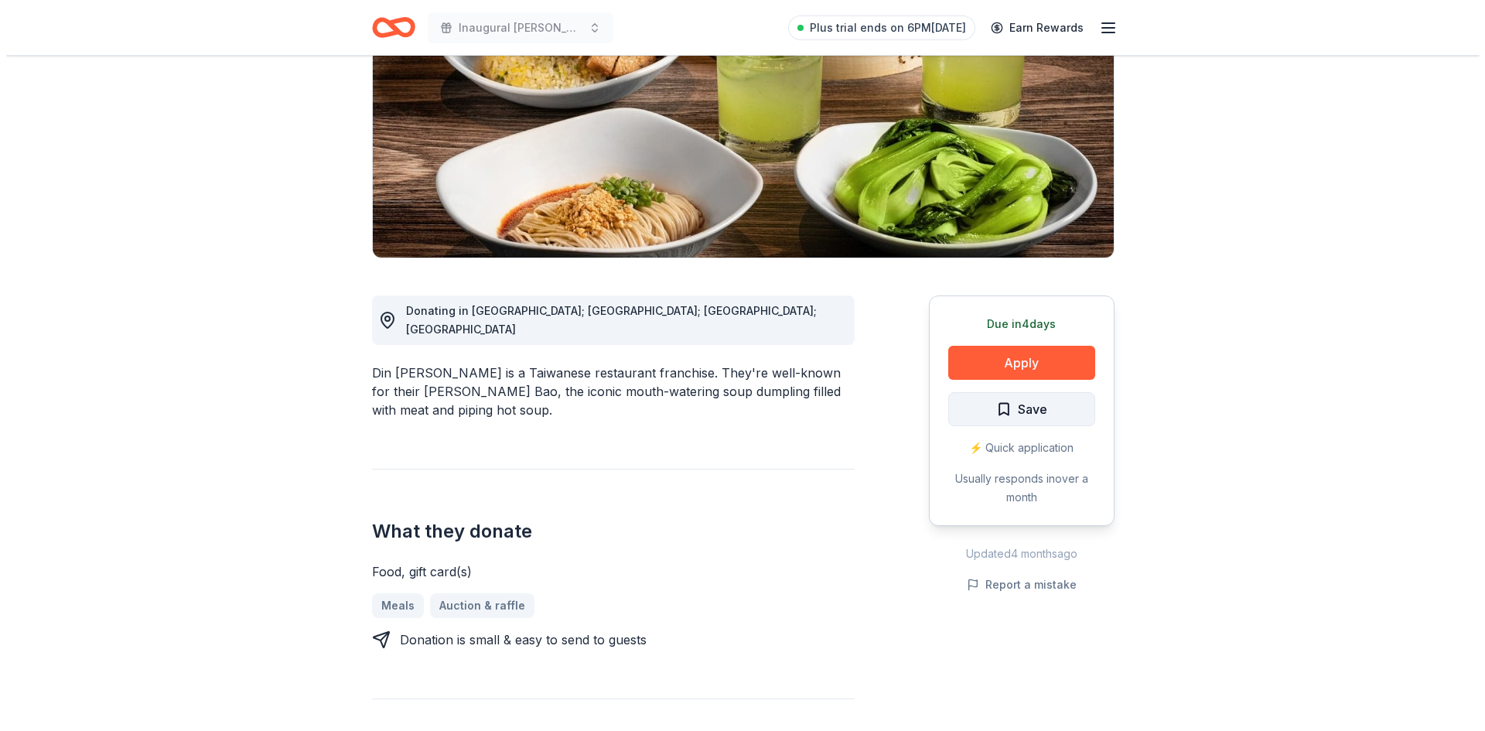
scroll to position [232, 0]
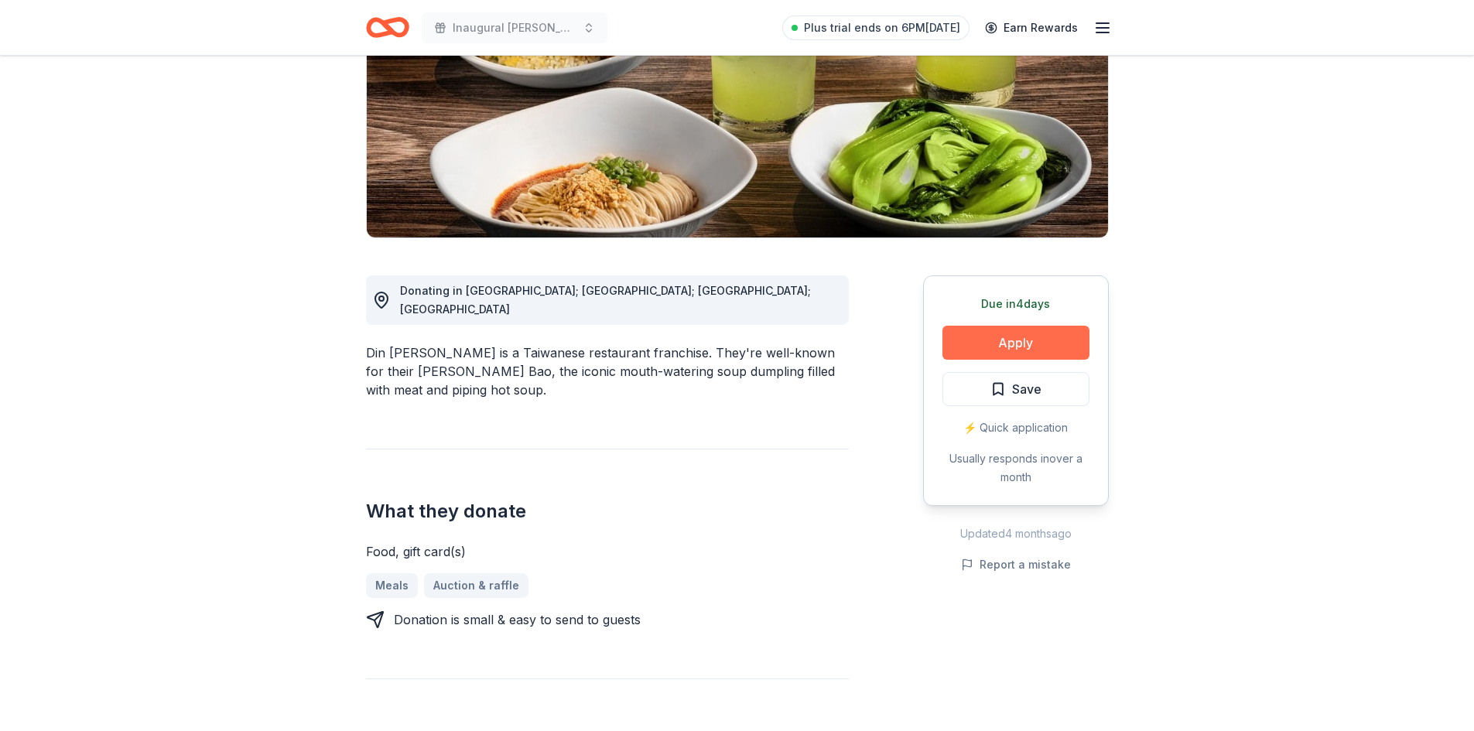
click at [1015, 350] on button "Apply" at bounding box center [1015, 343] width 147 height 34
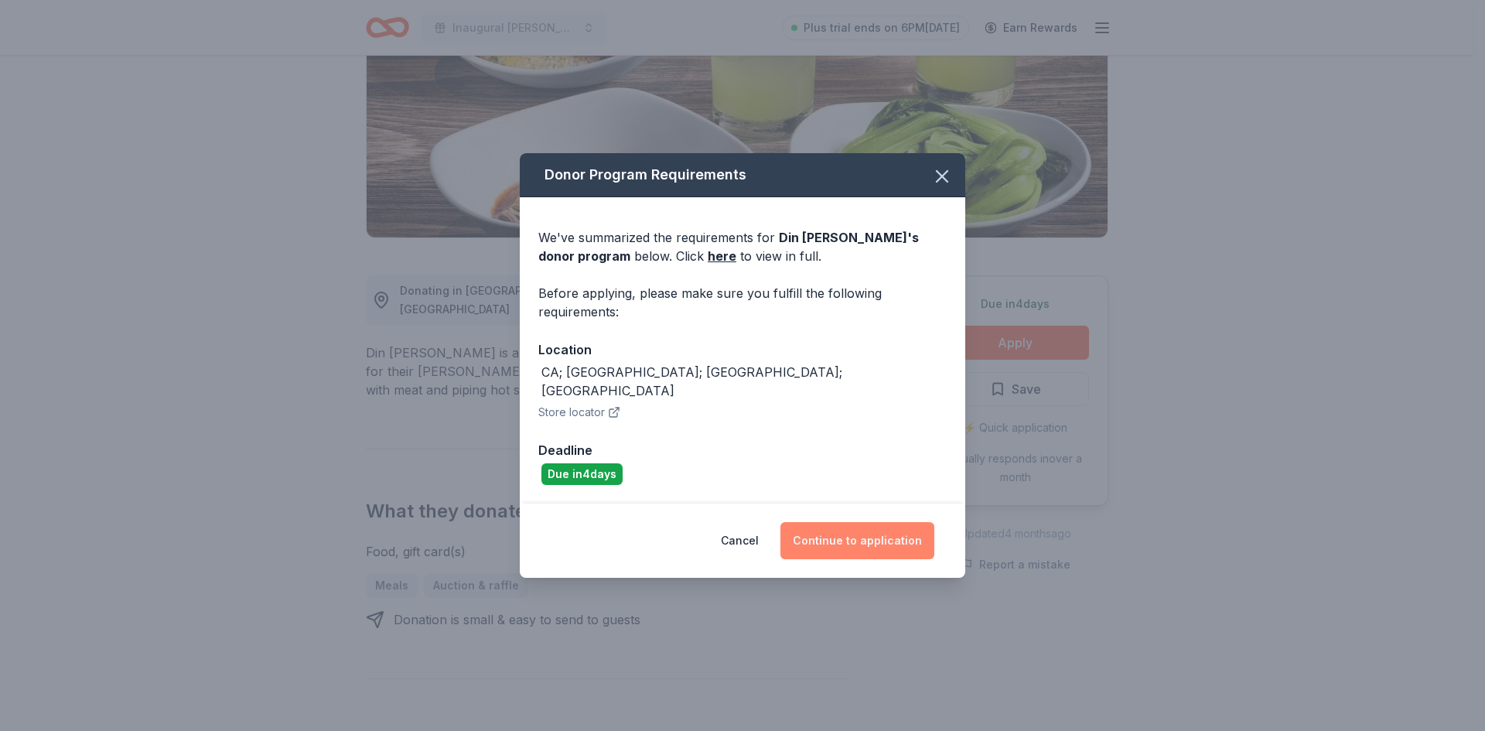
click at [853, 532] on button "Continue to application" at bounding box center [858, 540] width 154 height 37
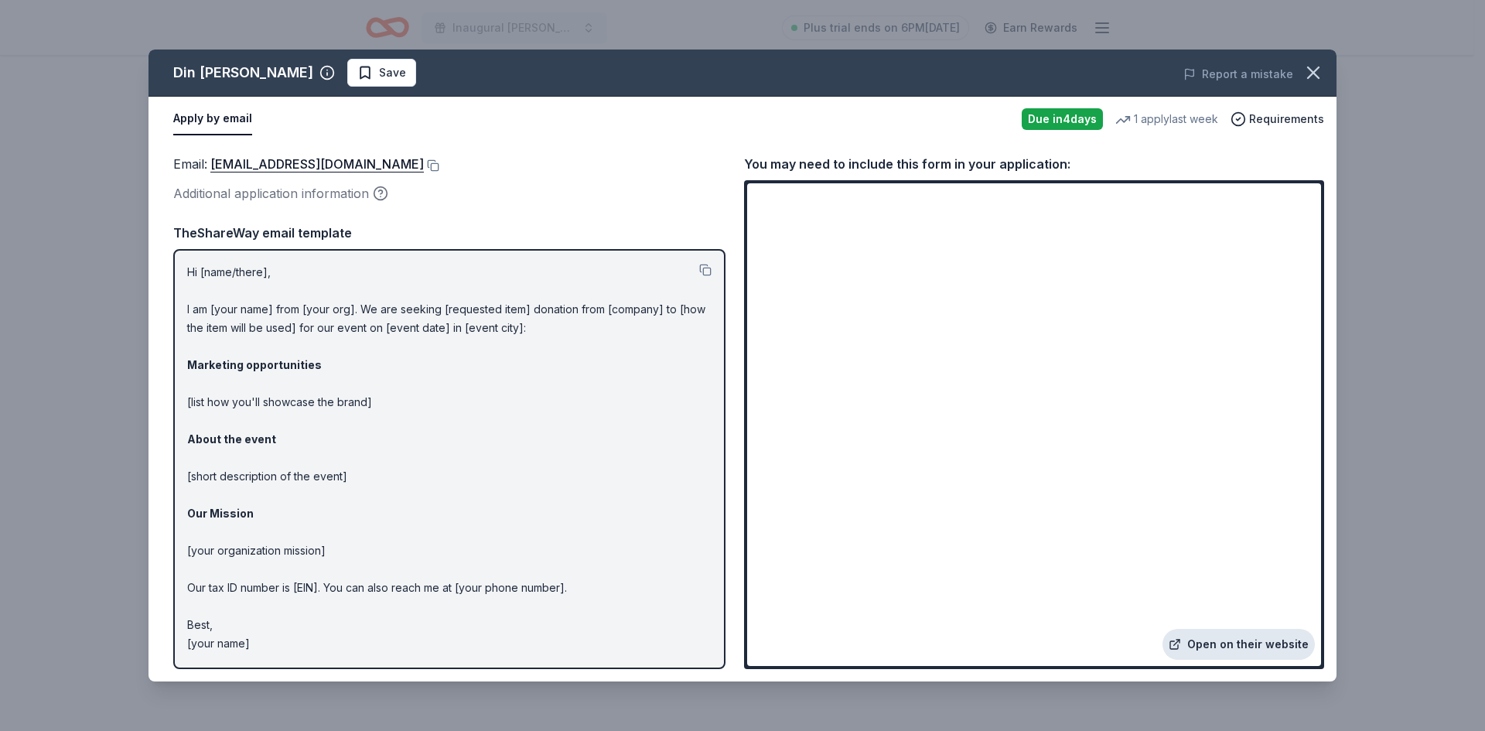
click at [1243, 651] on link "Open on their website" at bounding box center [1239, 644] width 152 height 31
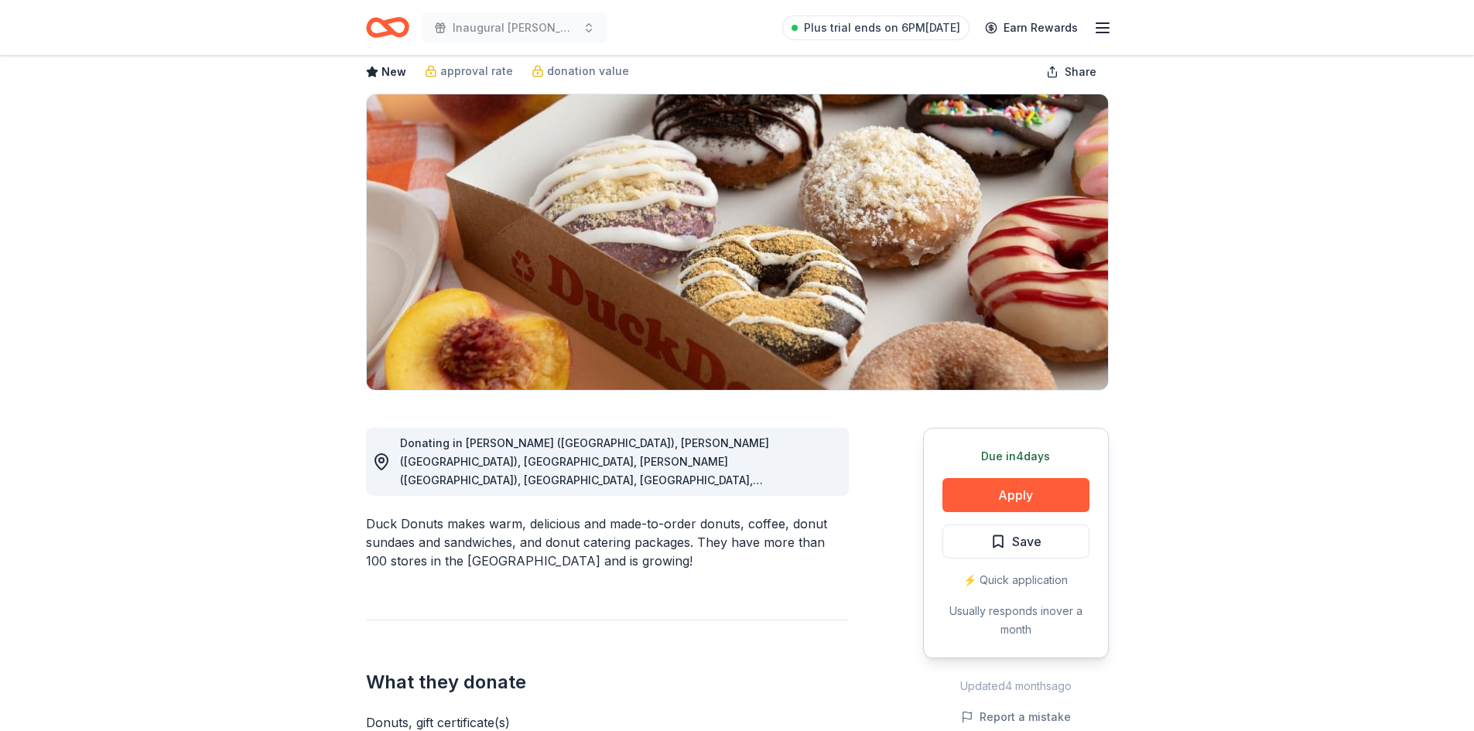
scroll to position [155, 0]
